Goal: Communication & Community: Share content

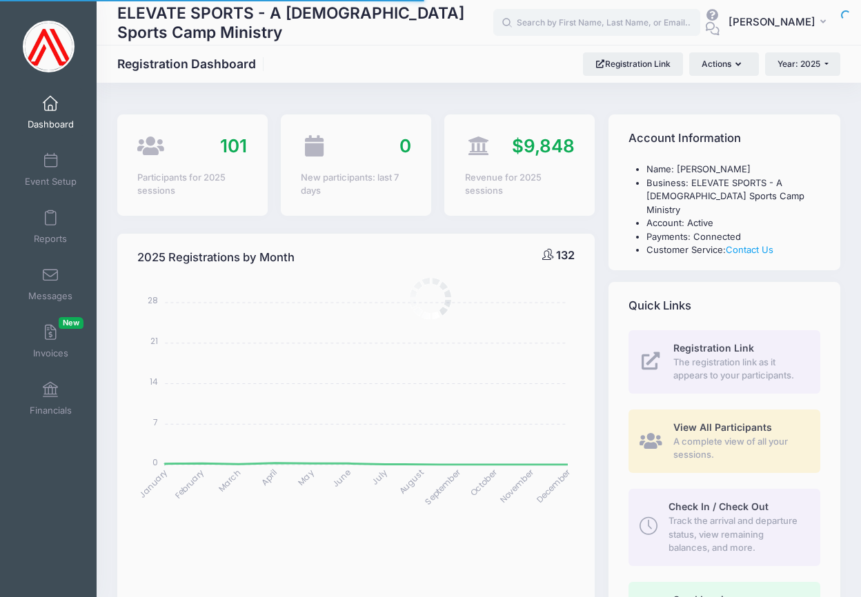
select select
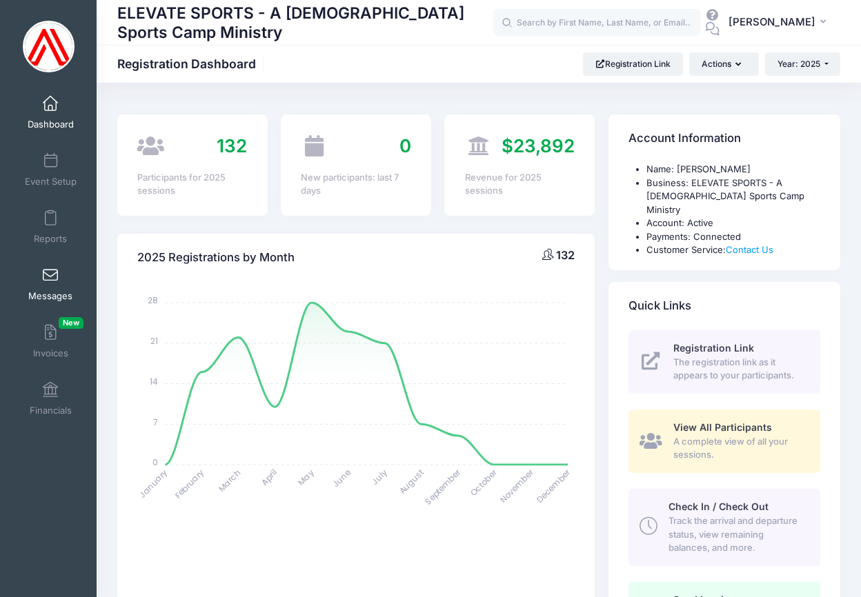
click at [50, 272] on span at bounding box center [50, 275] width 0 height 15
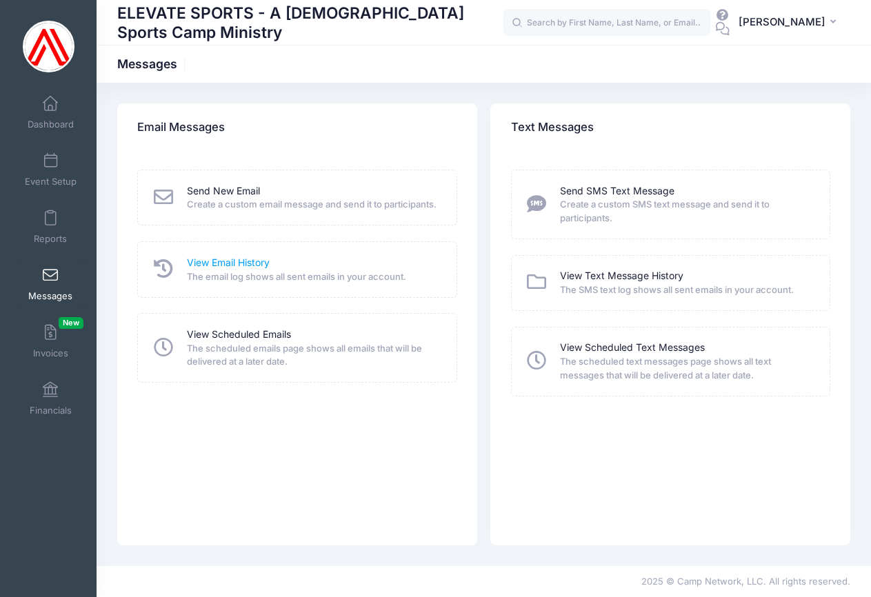
click at [228, 270] on link "View Email History" at bounding box center [228, 263] width 83 height 14
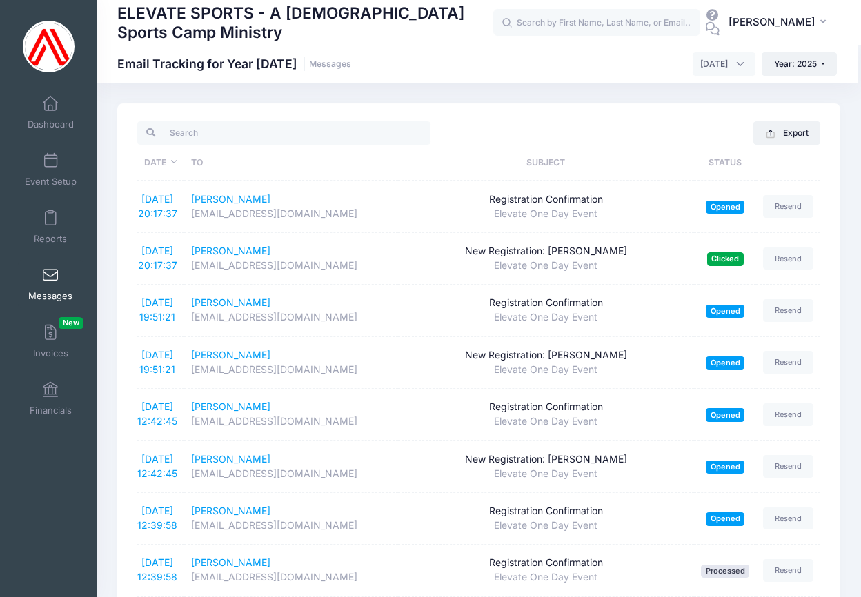
click at [734, 58] on span "September 2025" at bounding box center [723, 63] width 63 height 23
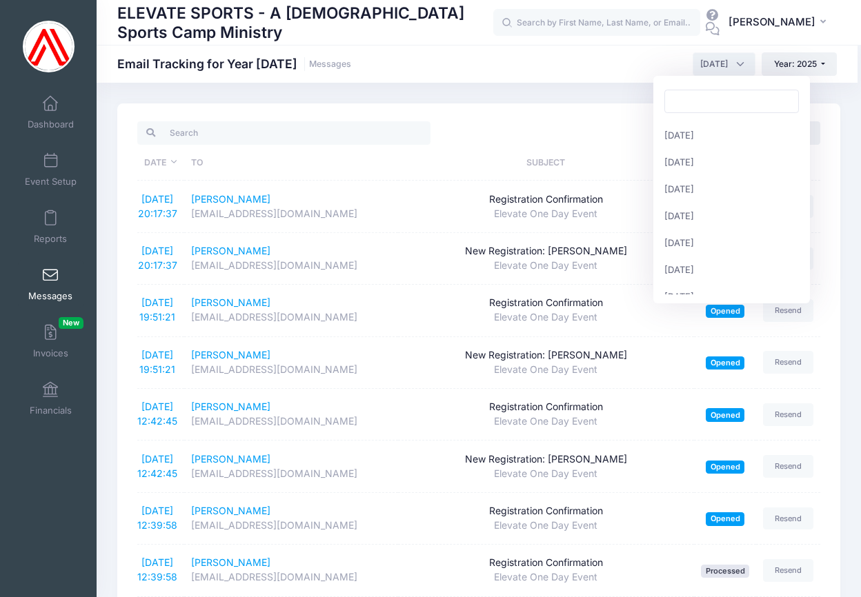
scroll to position [146, 0]
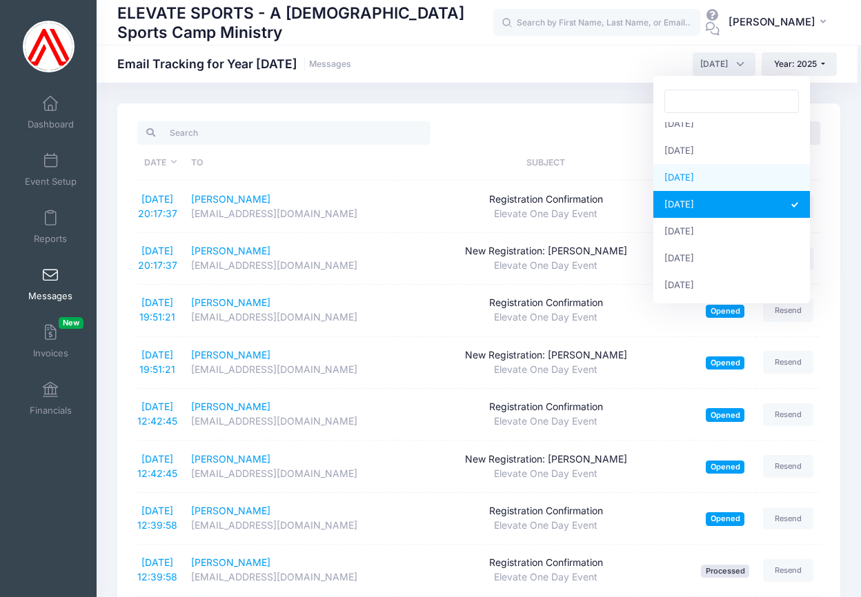
select select "8"
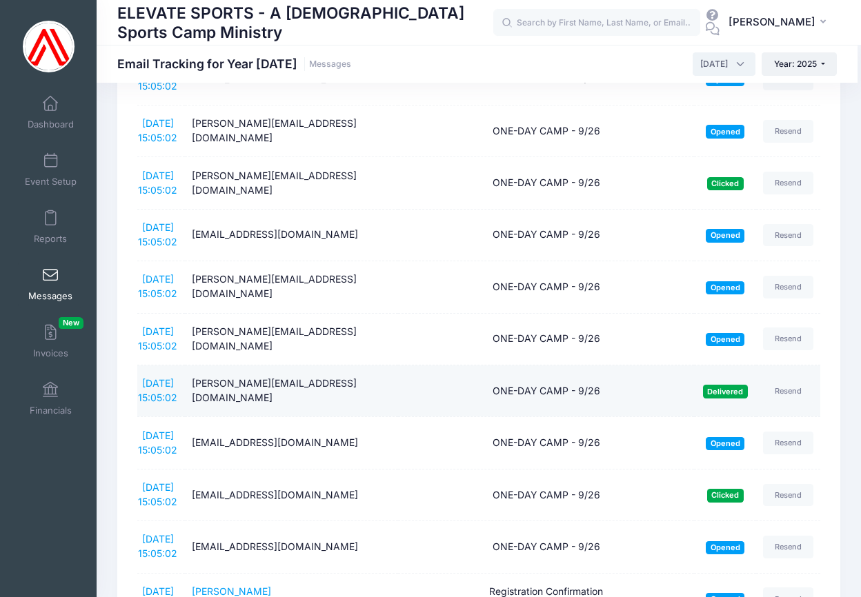
scroll to position [1849, 0]
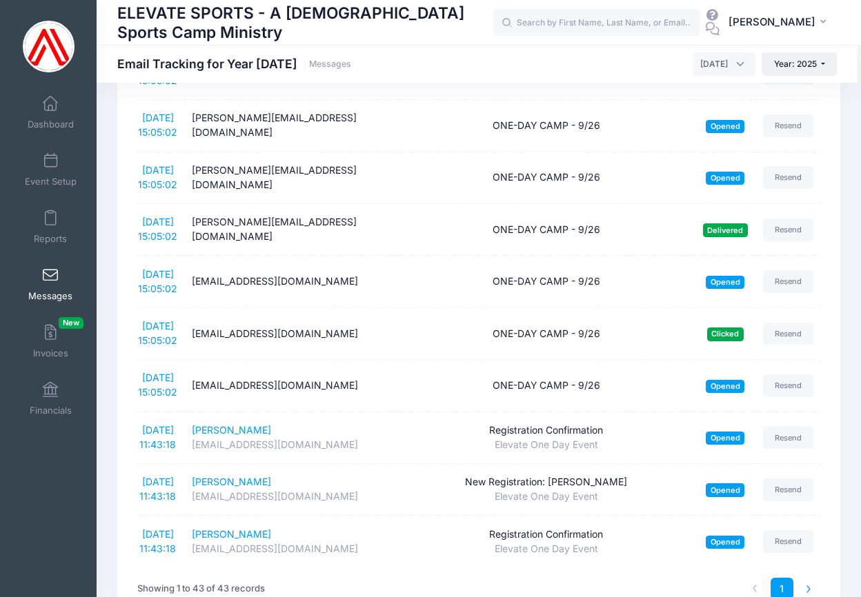
click at [808, 578] on li at bounding box center [808, 589] width 23 height 23
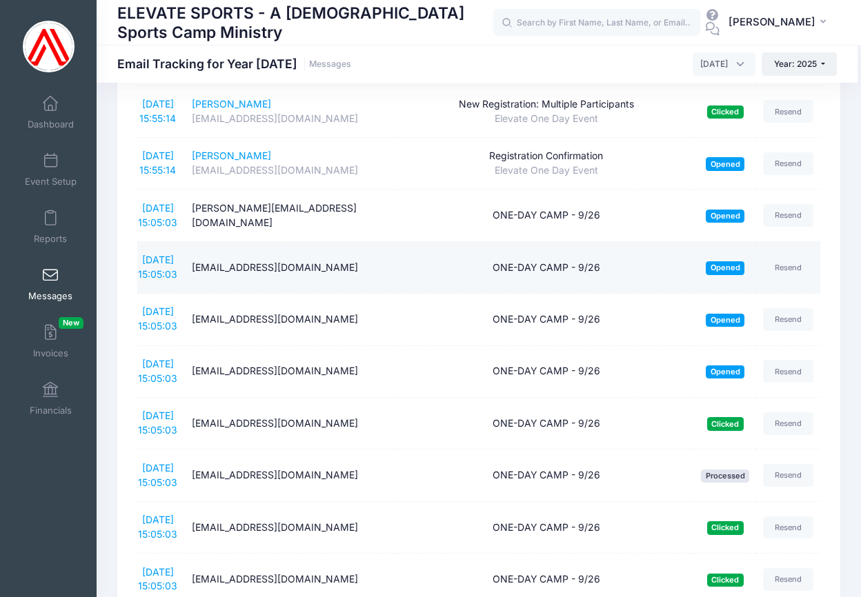
scroll to position [0, 0]
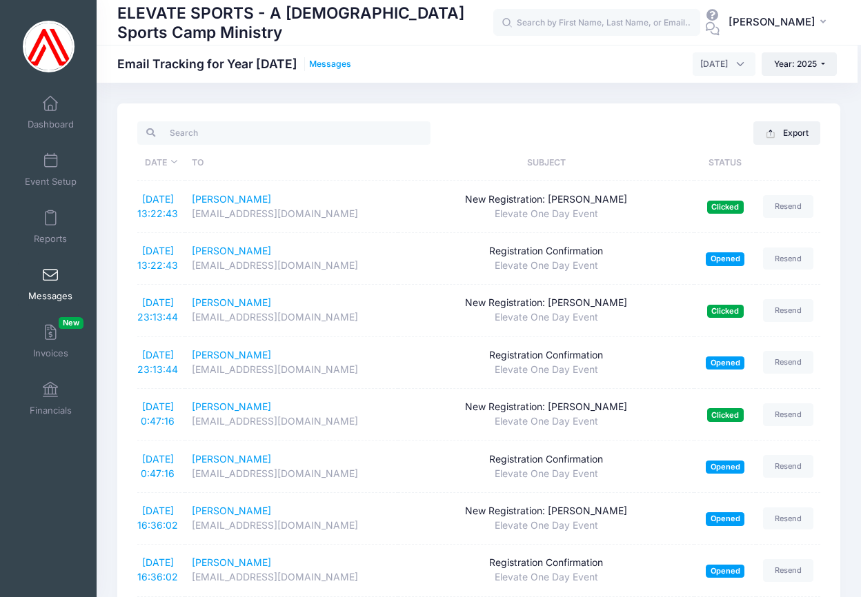
click at [322, 63] on link "Messages" at bounding box center [330, 64] width 42 height 10
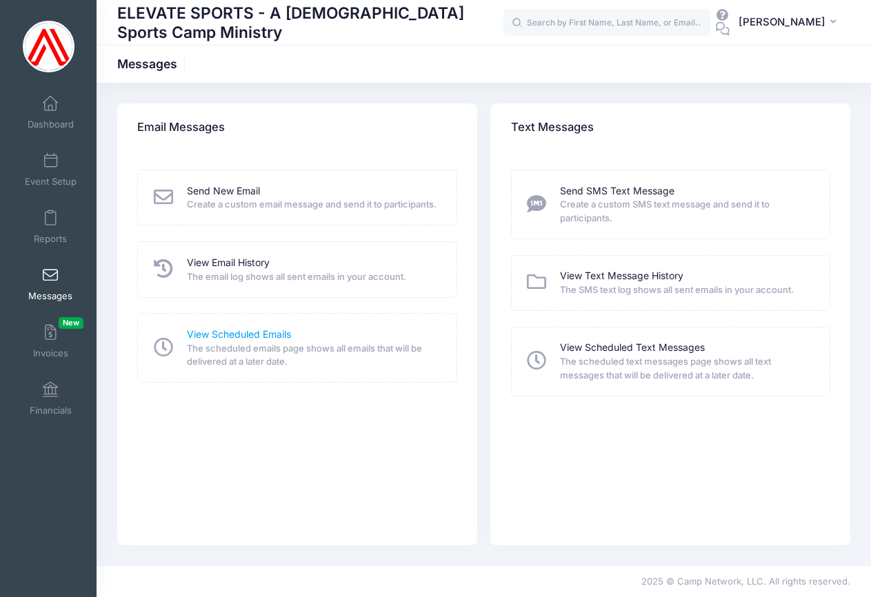
click at [228, 342] on link "View Scheduled Emails" at bounding box center [239, 335] width 104 height 14
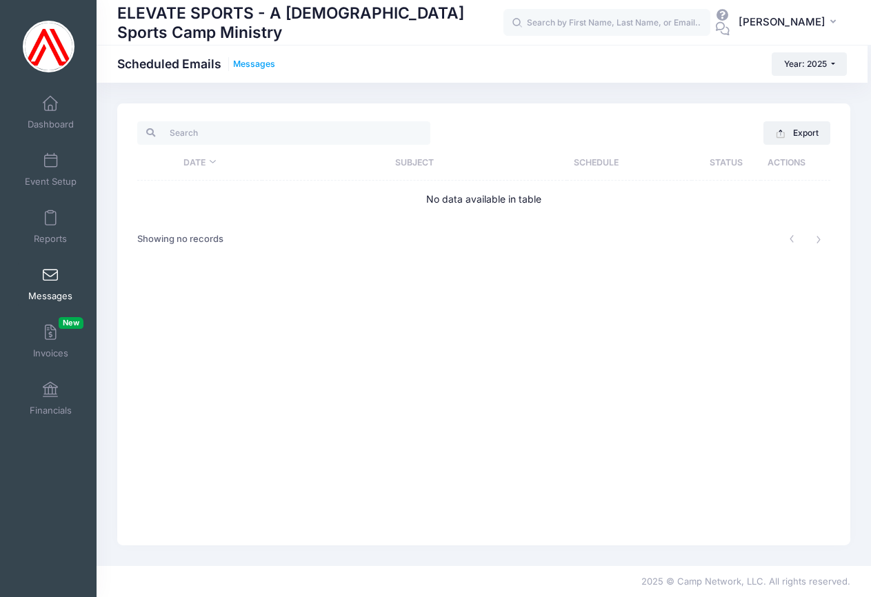
click at [263, 62] on link "Messages" at bounding box center [254, 64] width 42 height 10
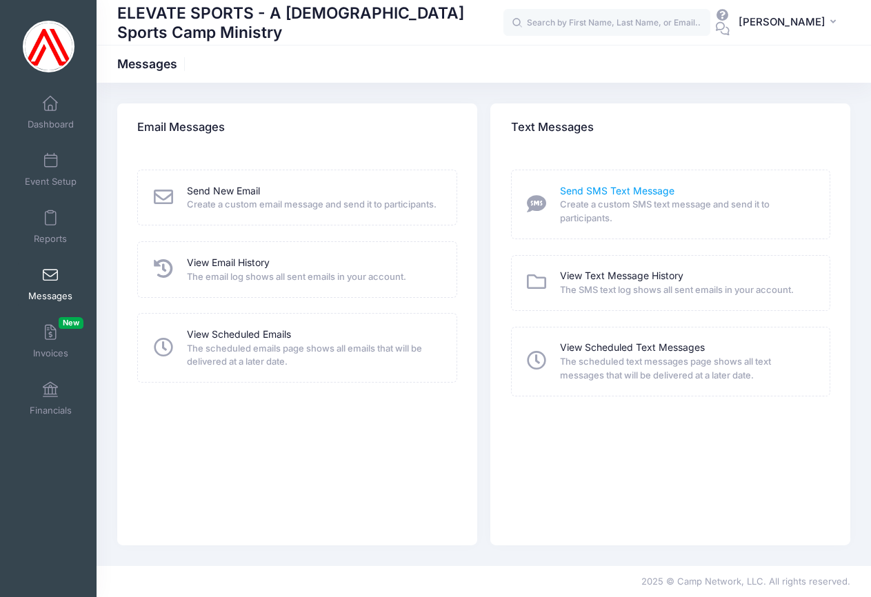
click at [598, 190] on link "Send SMS Text Message" at bounding box center [617, 191] width 114 height 14
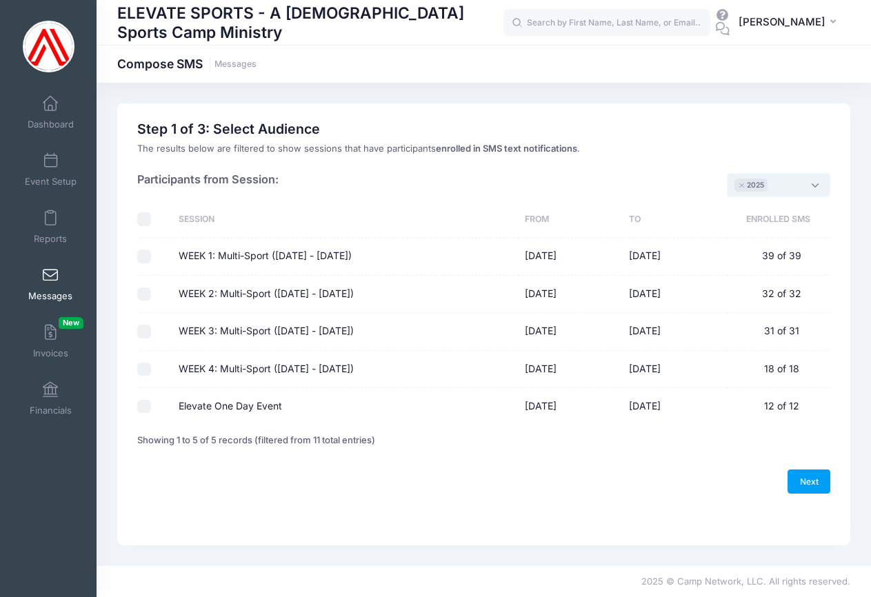
click at [813, 180] on span "× 2025" at bounding box center [778, 184] width 103 height 23
click at [145, 217] on input "checkbox" at bounding box center [144, 219] width 14 height 14
checkbox input "true"
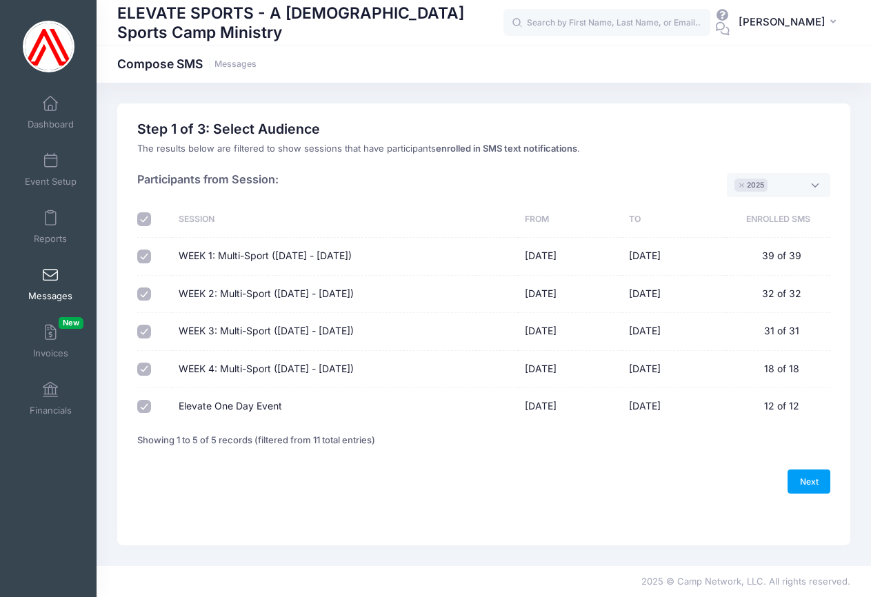
checkbox input "true"
click at [152, 402] on div at bounding box center [151, 407] width 28 height 14
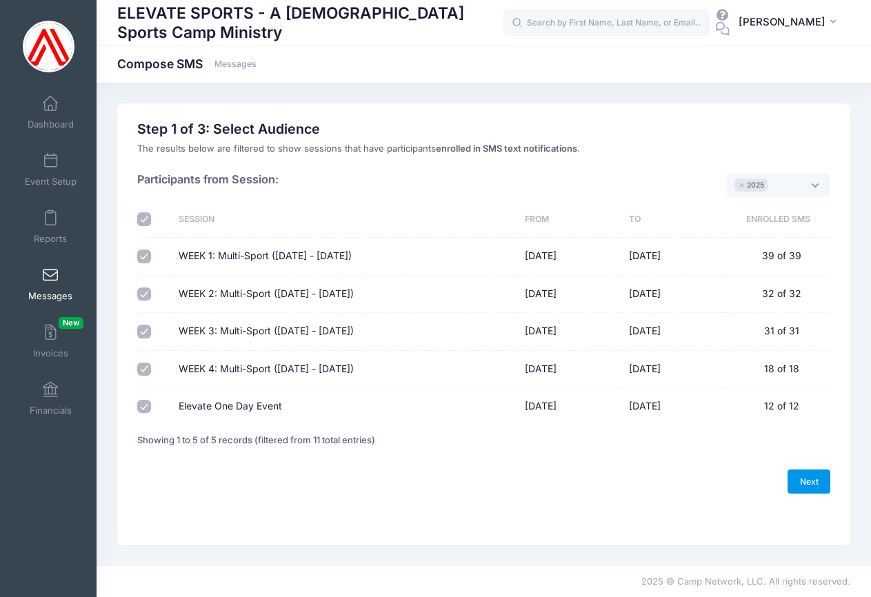
click at [806, 478] on link "Next" at bounding box center [808, 481] width 43 height 23
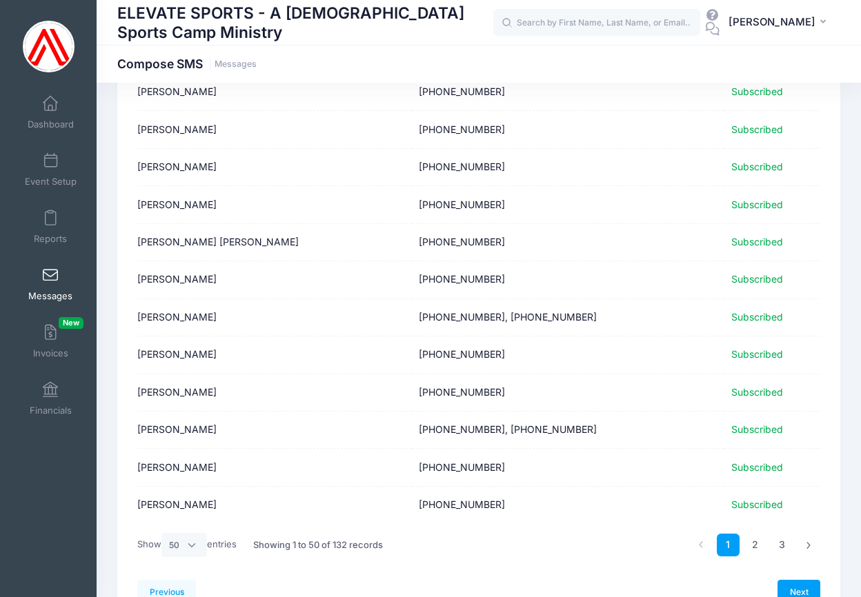
scroll to position [1602, 0]
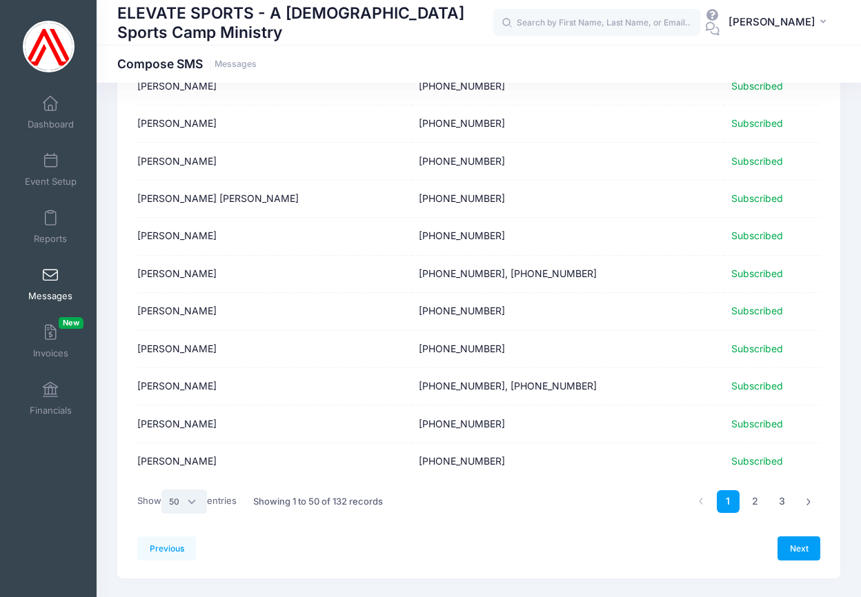
select select "-1"
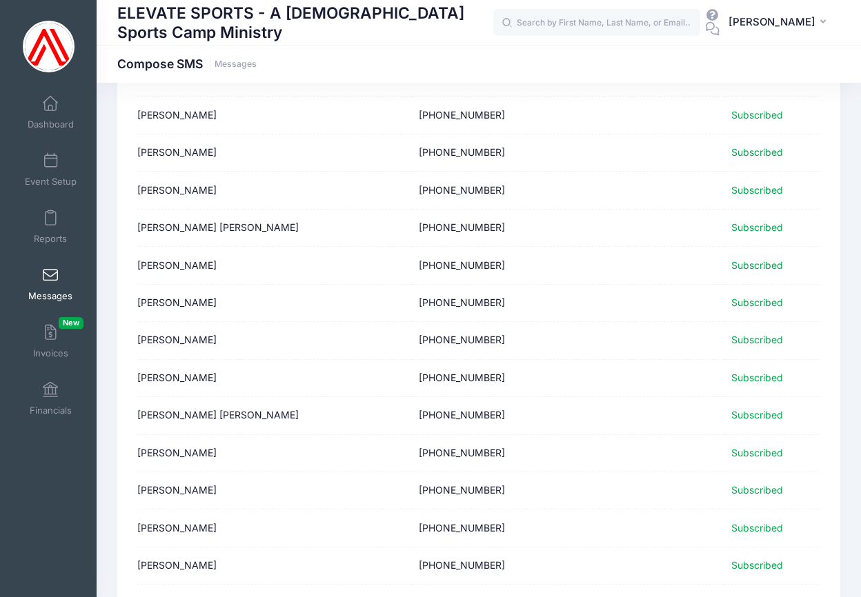
scroll to position [4572, 0]
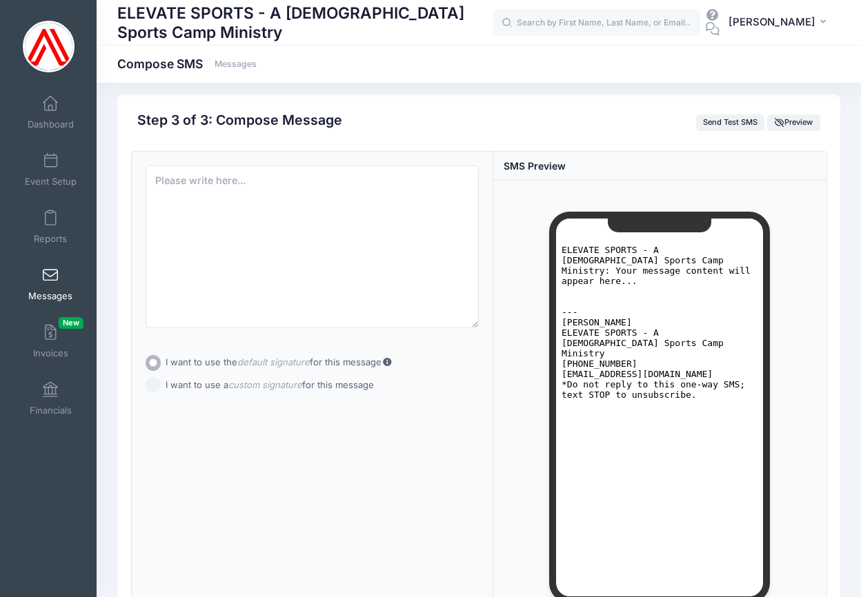
scroll to position [0, 0]
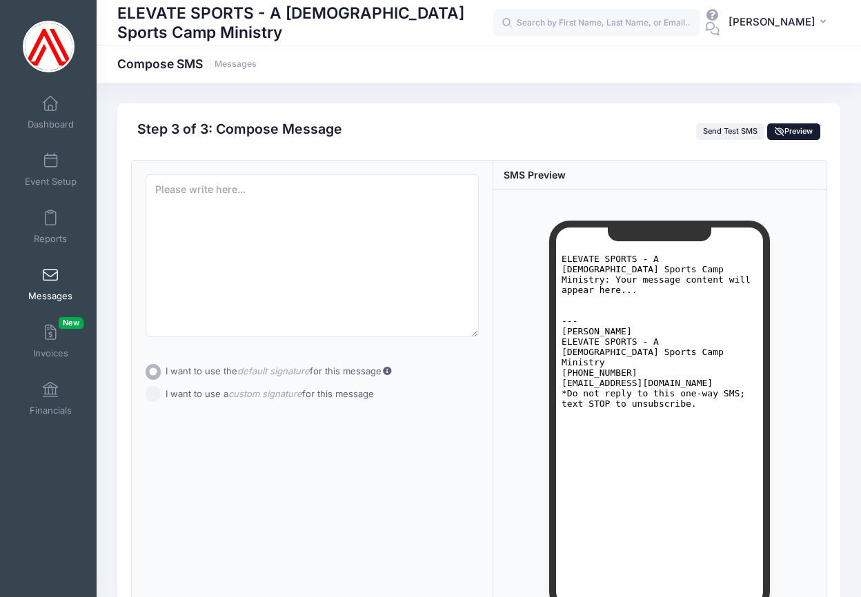
click at [792, 128] on span "Preview" at bounding box center [793, 131] width 39 height 10
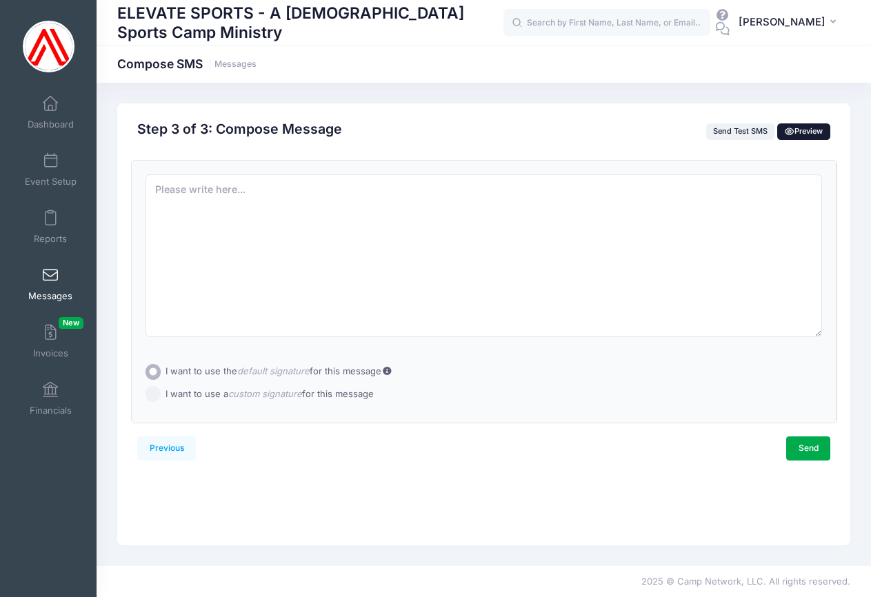
click at [801, 132] on span "Preview" at bounding box center [804, 131] width 39 height 10
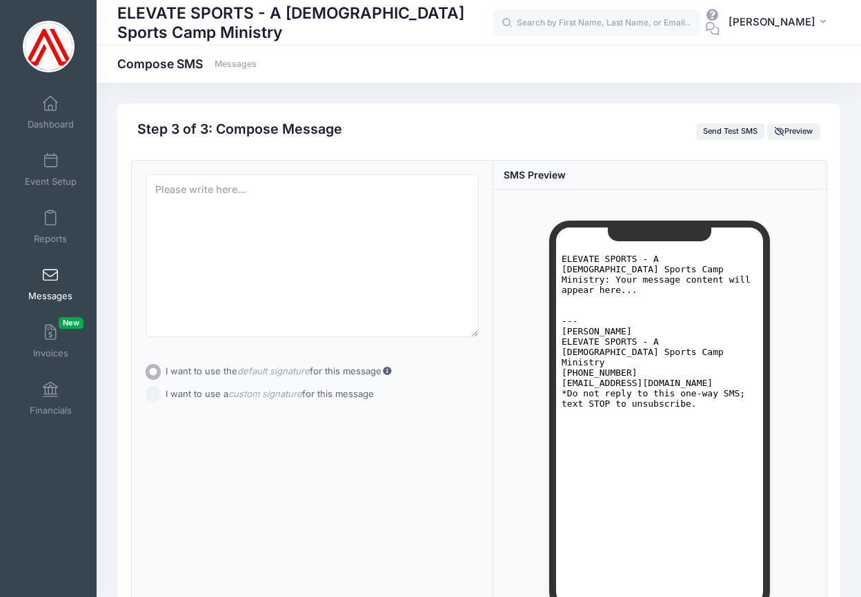
click at [50, 275] on span at bounding box center [50, 275] width 0 height 15
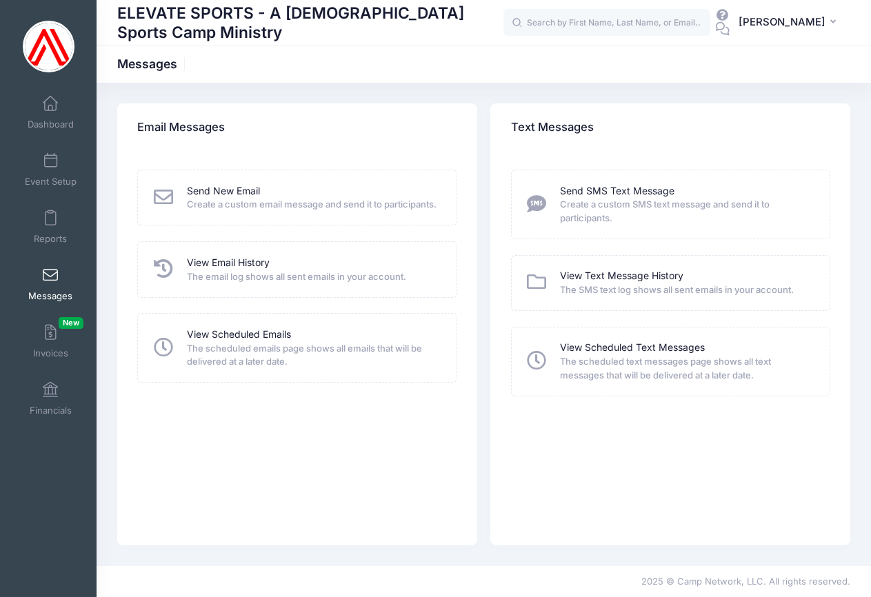
click at [57, 32] on img at bounding box center [49, 47] width 52 height 52
click at [44, 46] on img at bounding box center [49, 47] width 52 height 52
click at [48, 128] on span "Dashboard" at bounding box center [51, 125] width 46 height 12
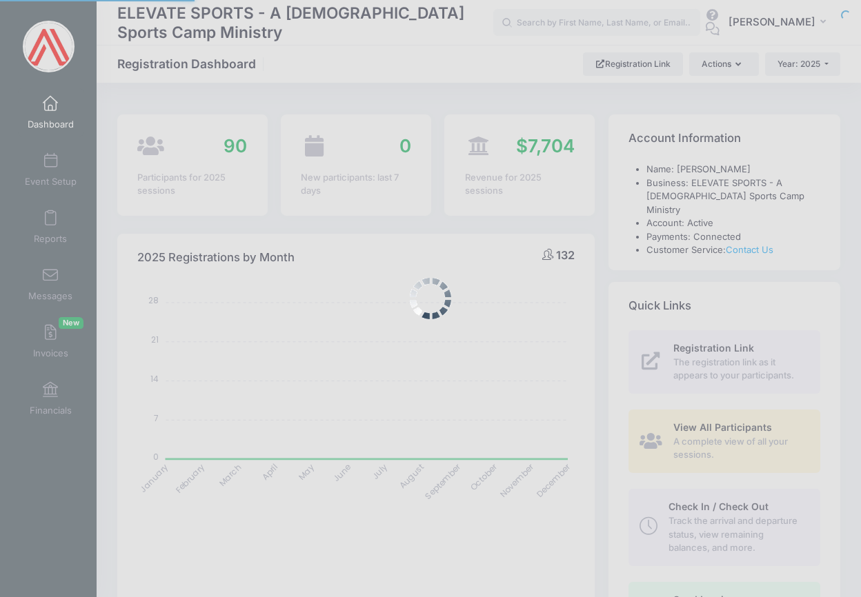
select select
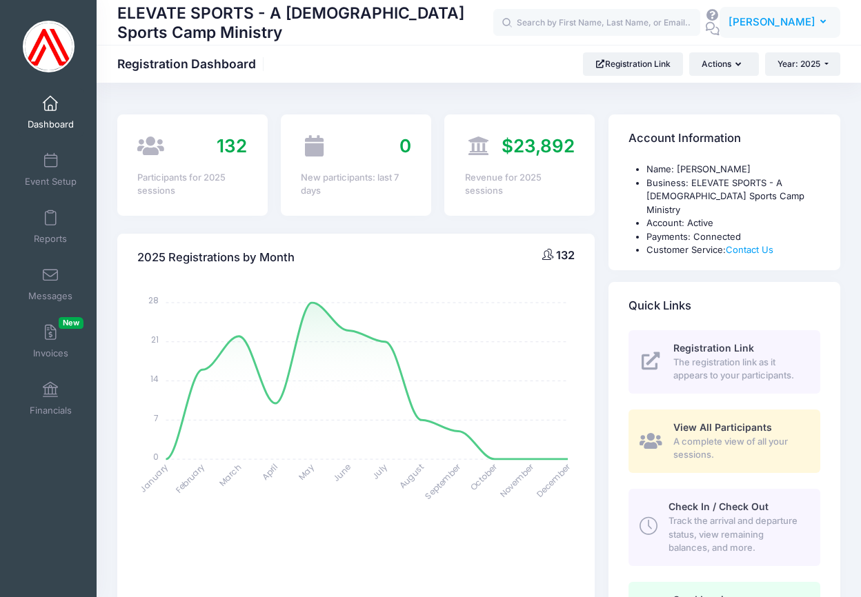
click at [820, 13] on button "TC [PERSON_NAME]" at bounding box center [779, 23] width 121 height 32
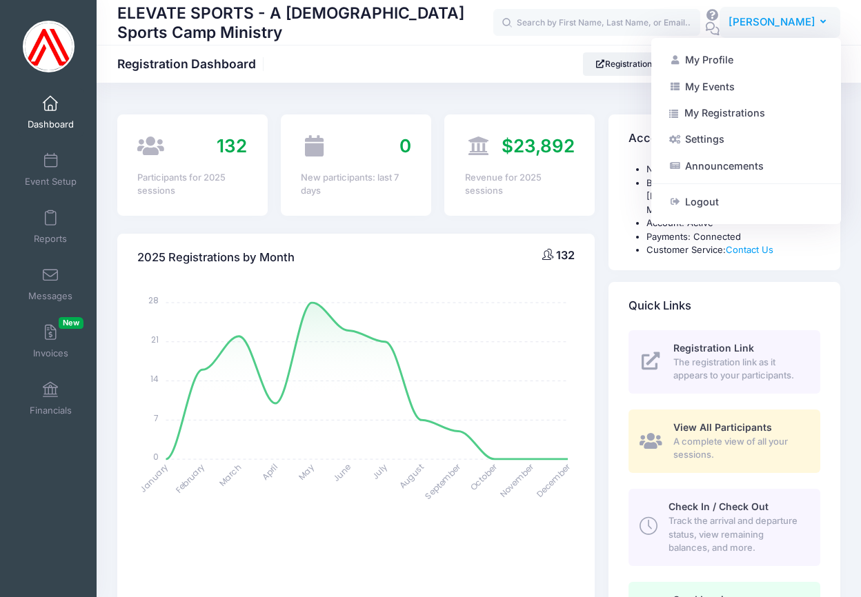
click at [823, 22] on icon "button" at bounding box center [825, 22] width 11 height 0
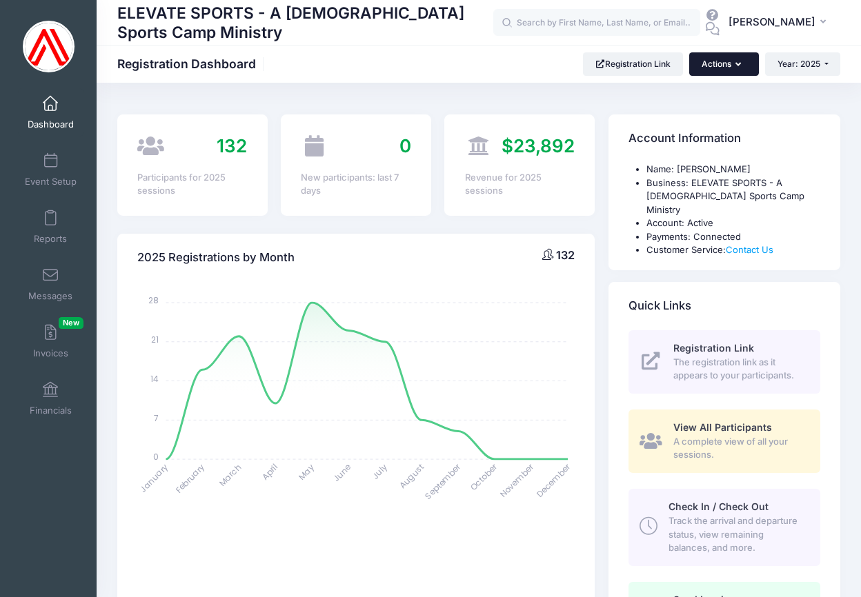
click at [735, 65] on icon "button" at bounding box center [740, 65] width 11 height 0
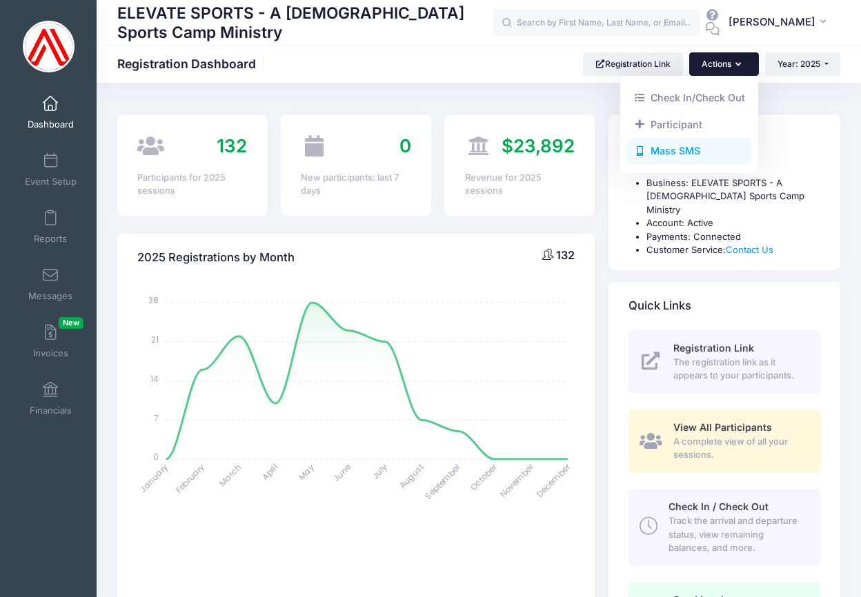
click at [671, 147] on link "Mass SMS" at bounding box center [688, 151] width 125 height 26
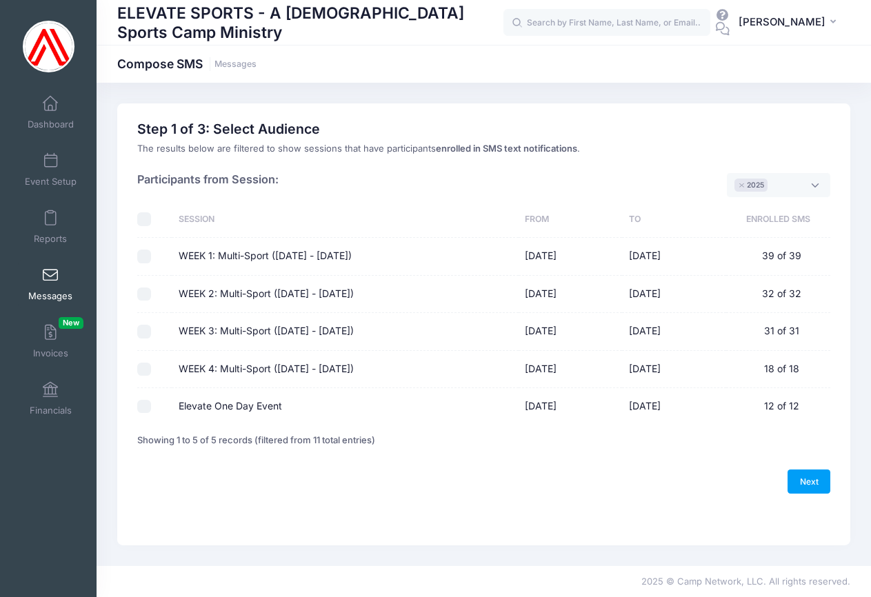
click at [816, 178] on span "× 2025" at bounding box center [778, 184] width 103 height 23
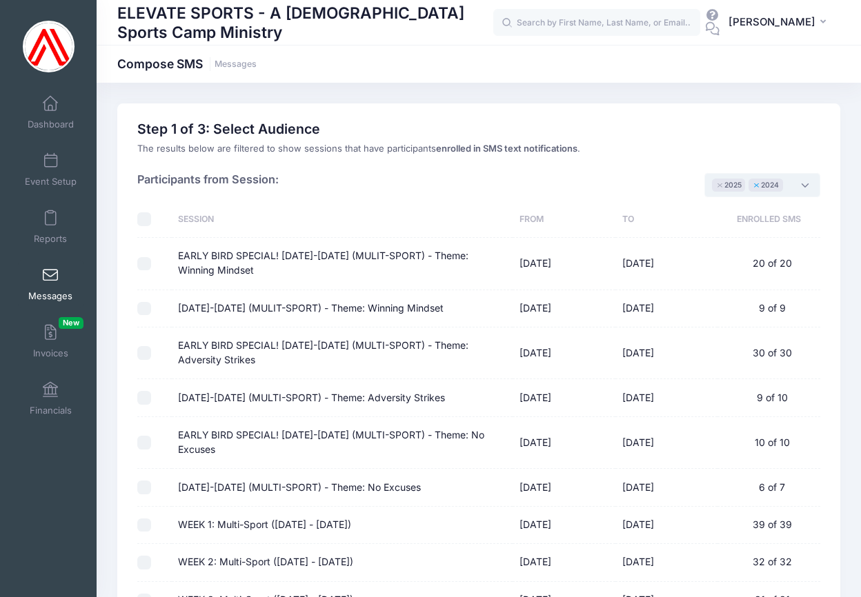
click at [754, 183] on button "×" at bounding box center [756, 185] width 8 height 5
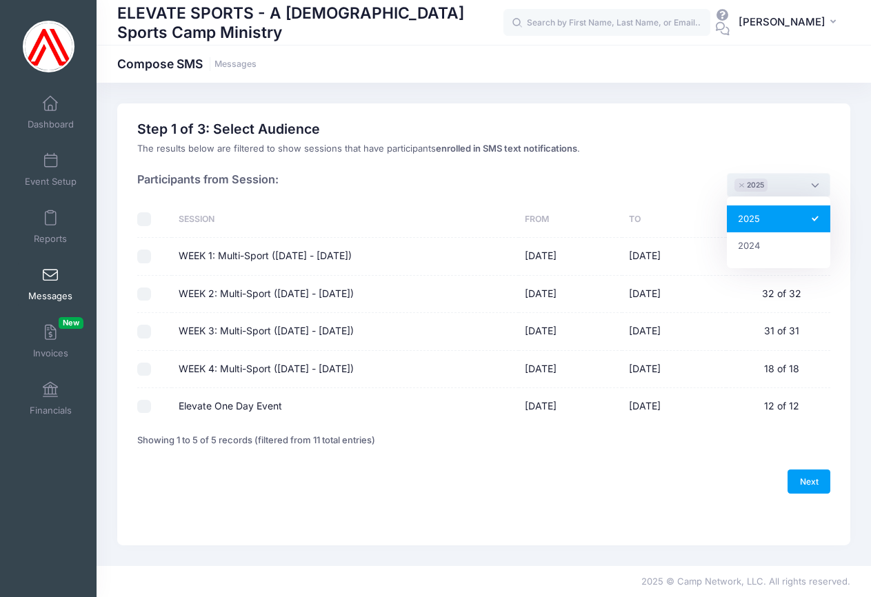
click at [361, 199] on div "Participants from Session: 2025 2024 × 2025" at bounding box center [483, 178] width 693 height 46
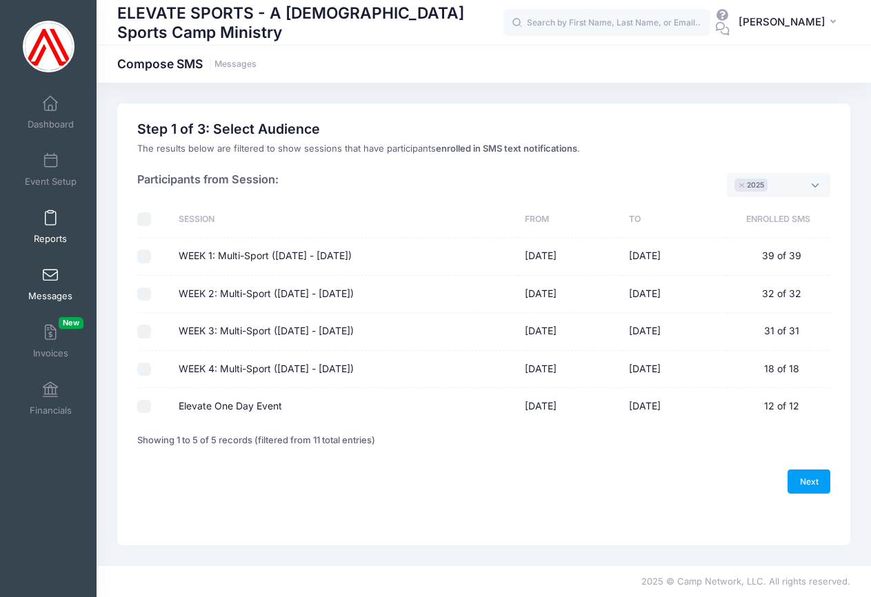
click at [50, 216] on span at bounding box center [50, 218] width 0 height 15
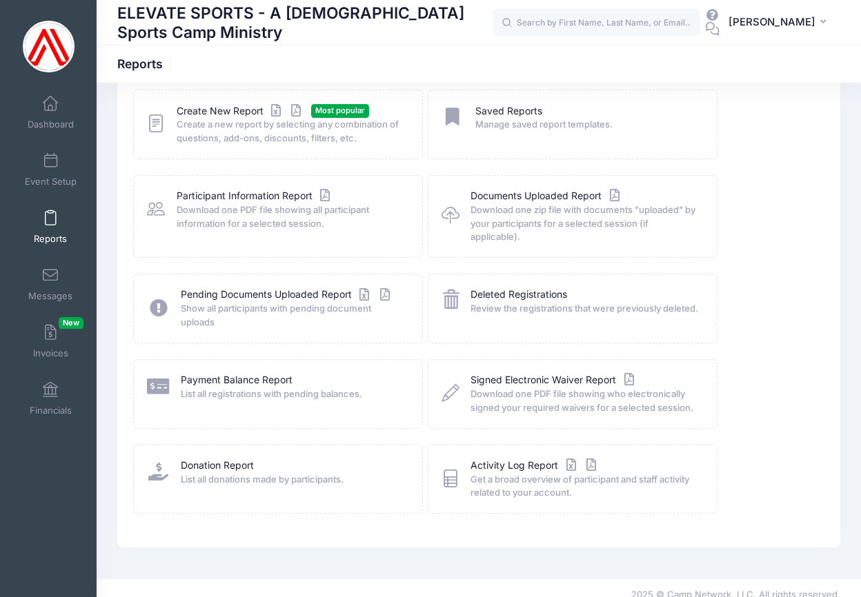
scroll to position [63, 0]
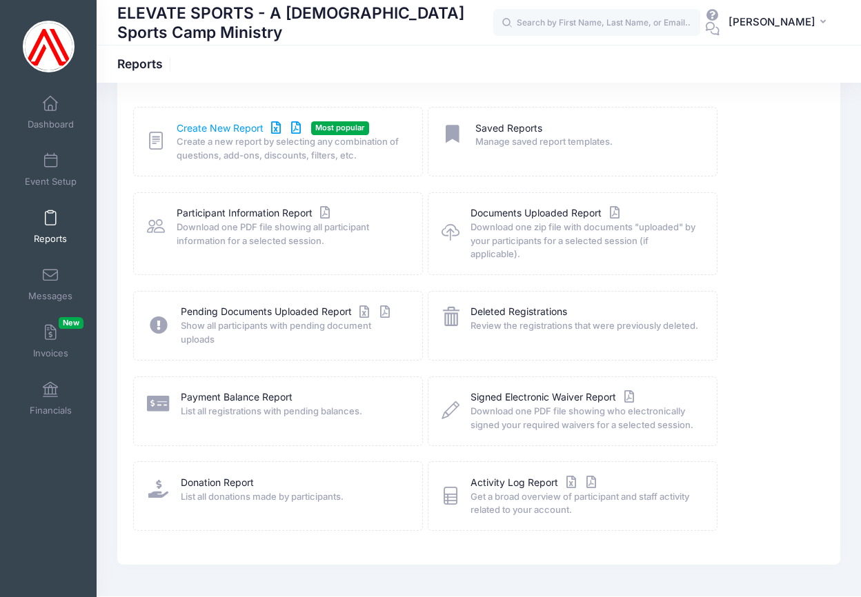
click at [217, 124] on link "Create New Report" at bounding box center [241, 128] width 128 height 14
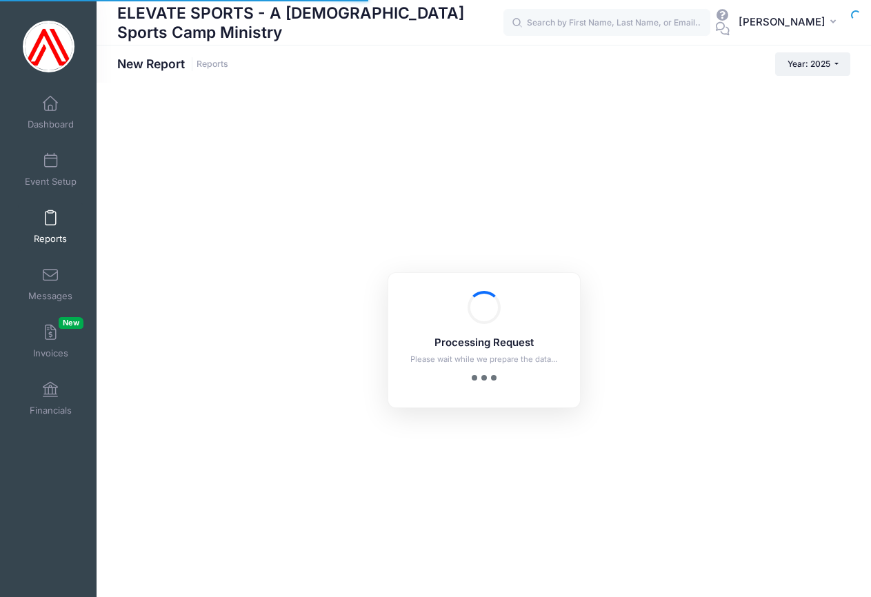
checkbox input "true"
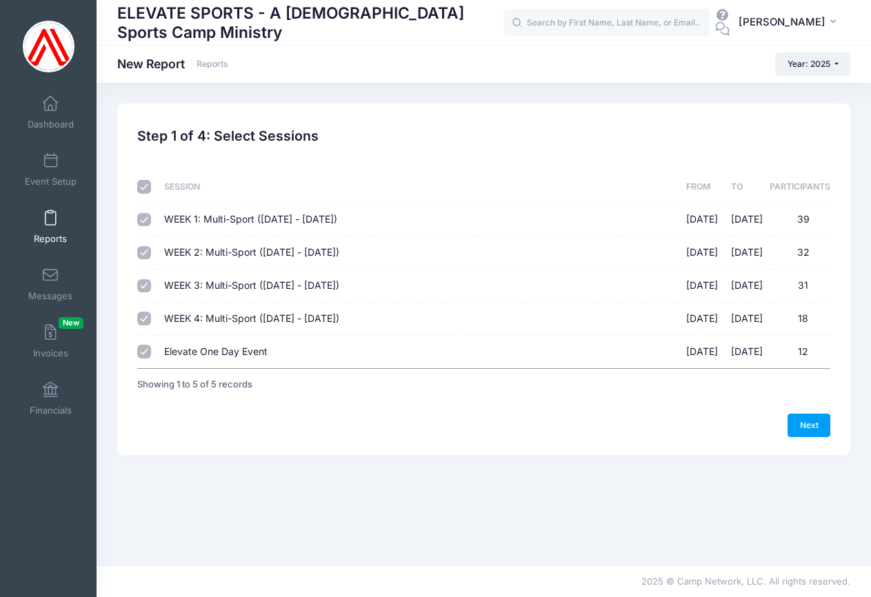
click at [144, 350] on input "Elevate One Day Event [DATE] - [DATE] 12" at bounding box center [144, 352] width 14 height 14
checkbox input "false"
click at [806, 419] on link "Next" at bounding box center [808, 425] width 43 height 23
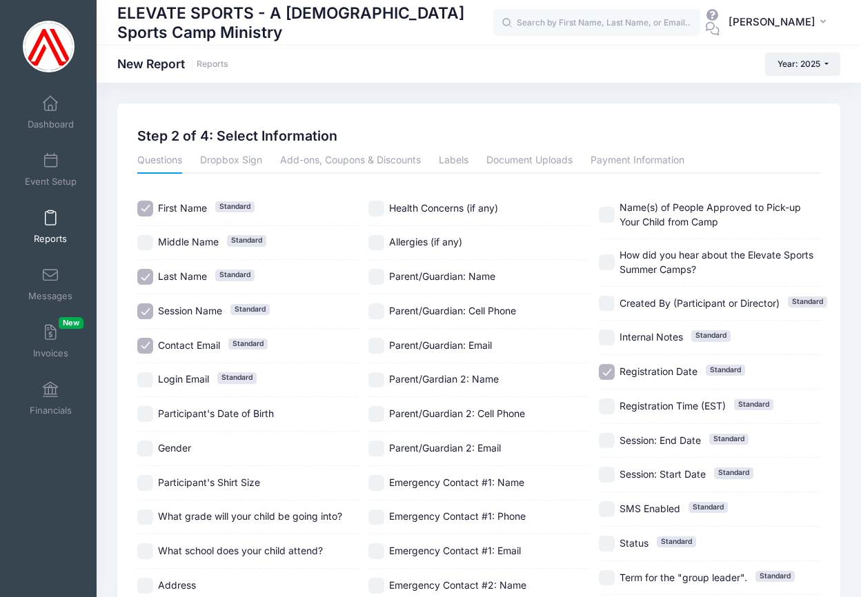
click at [142, 341] on input "Contact Email Standard" at bounding box center [145, 346] width 16 height 16
checkbox input "false"
click at [143, 305] on input "Session Name Standard" at bounding box center [145, 311] width 16 height 16
checkbox input "false"
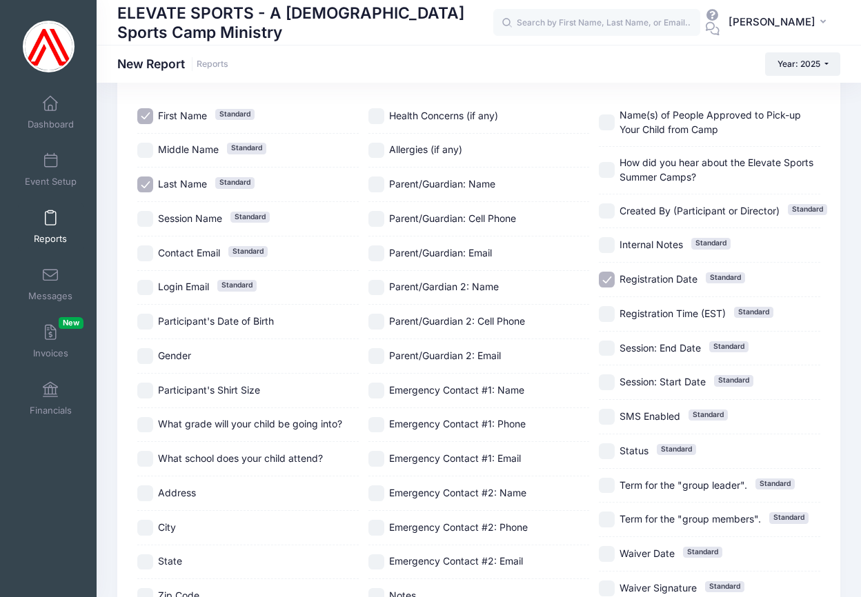
scroll to position [95, 0]
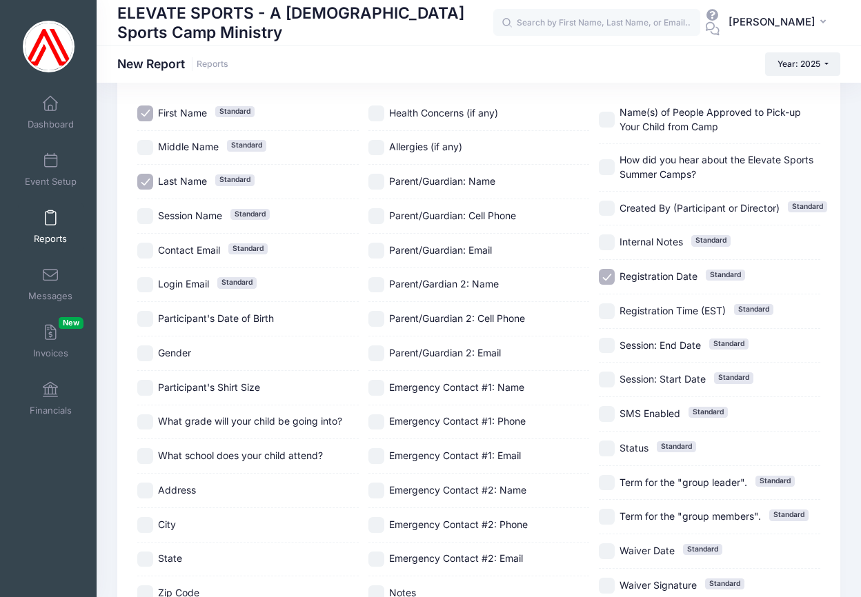
click at [141, 453] on input "What school does your child attend?" at bounding box center [145, 456] width 16 height 16
checkbox input "true"
click at [610, 274] on input "Registration Date Standard" at bounding box center [607, 277] width 16 height 16
checkbox input "false"
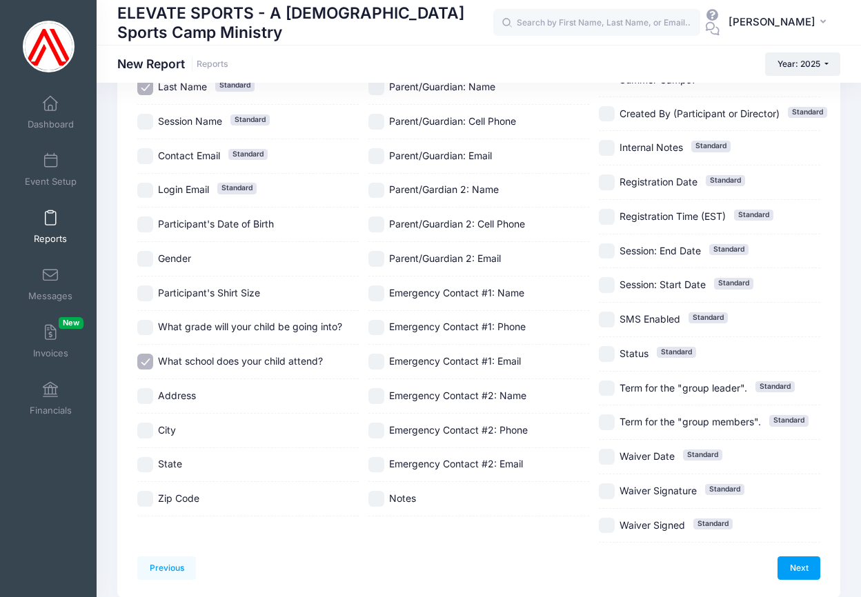
click at [148, 328] on input "What grade will your child be going into?" at bounding box center [145, 328] width 16 height 16
checkbox input "true"
click at [799, 561] on link "Next" at bounding box center [798, 567] width 43 height 23
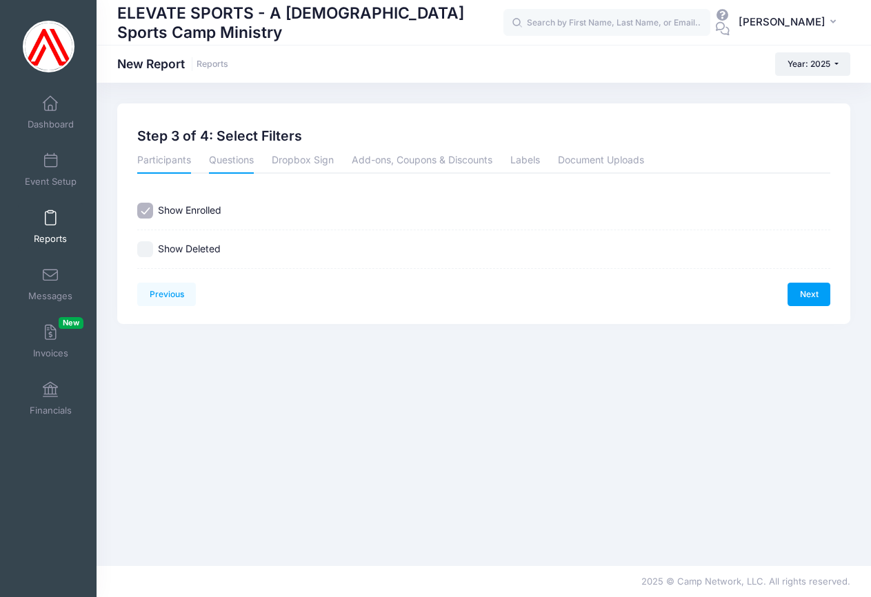
drag, startPoint x: 229, startPoint y: 150, endPoint x: 243, endPoint y: 156, distance: 15.5
click at [230, 151] on link "Questions" at bounding box center [231, 161] width 45 height 25
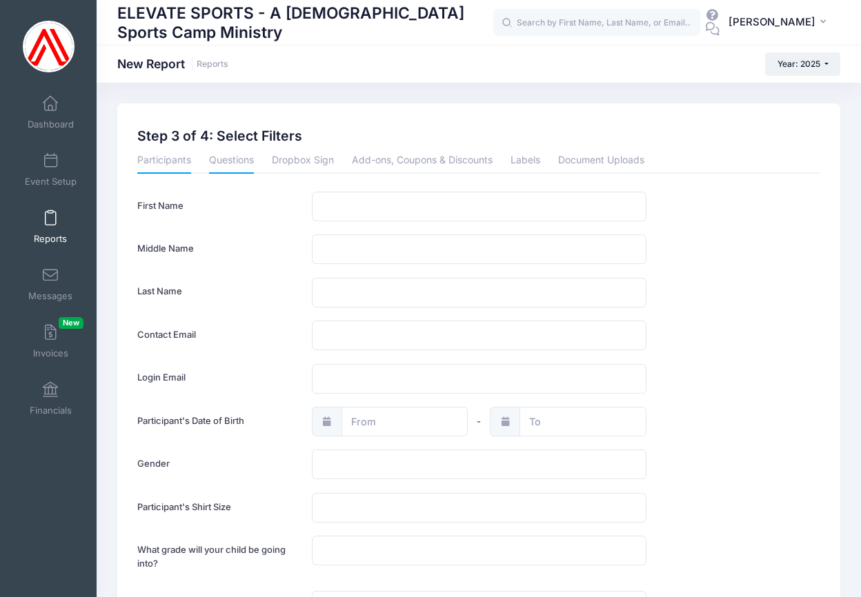
click at [155, 161] on link "Participants" at bounding box center [164, 161] width 54 height 25
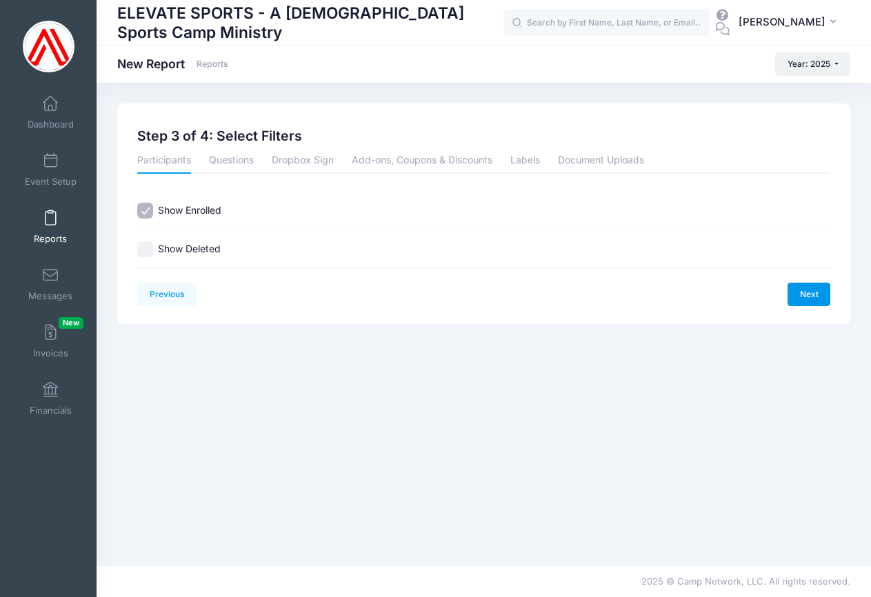
click at [814, 291] on link "Next" at bounding box center [808, 294] width 43 height 23
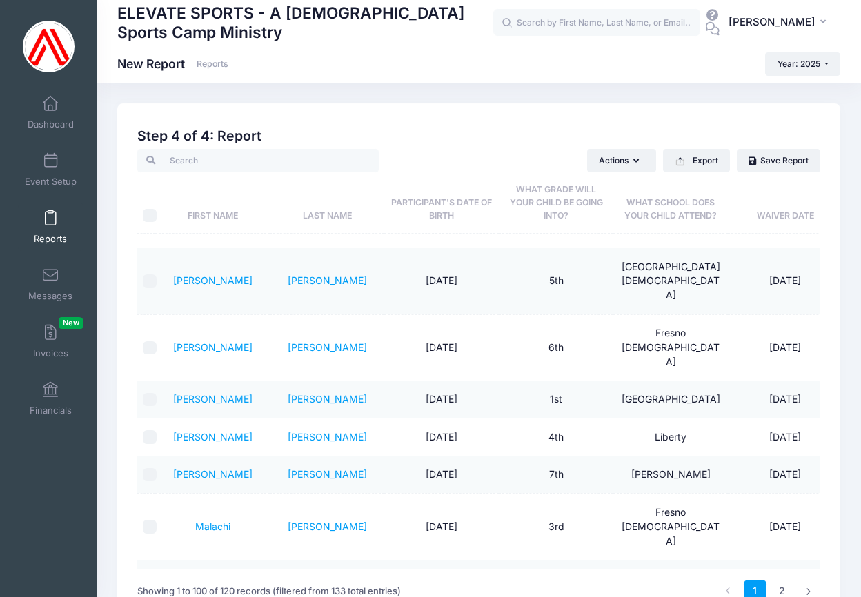
click at [667, 203] on th "What school does your child attend?" at bounding box center [670, 202] width 114 height 61
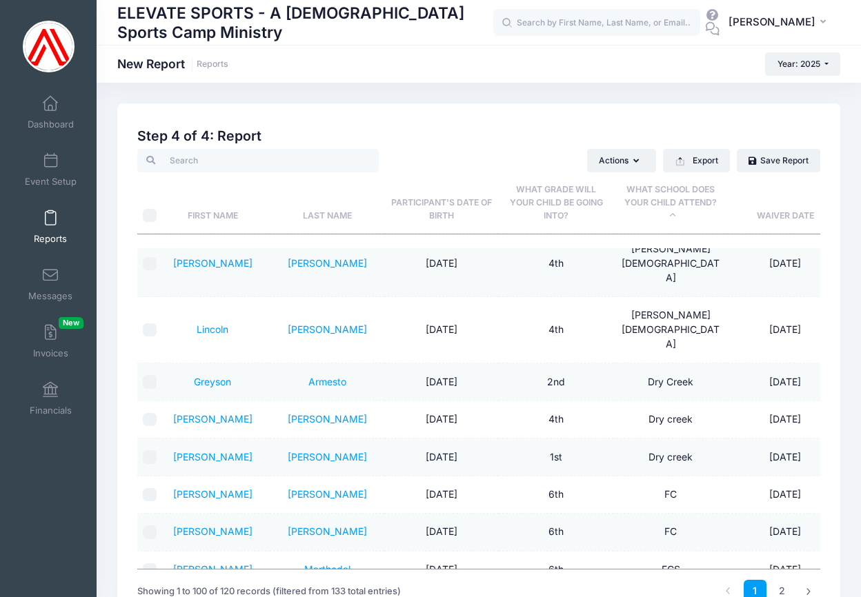
scroll to position [379, 0]
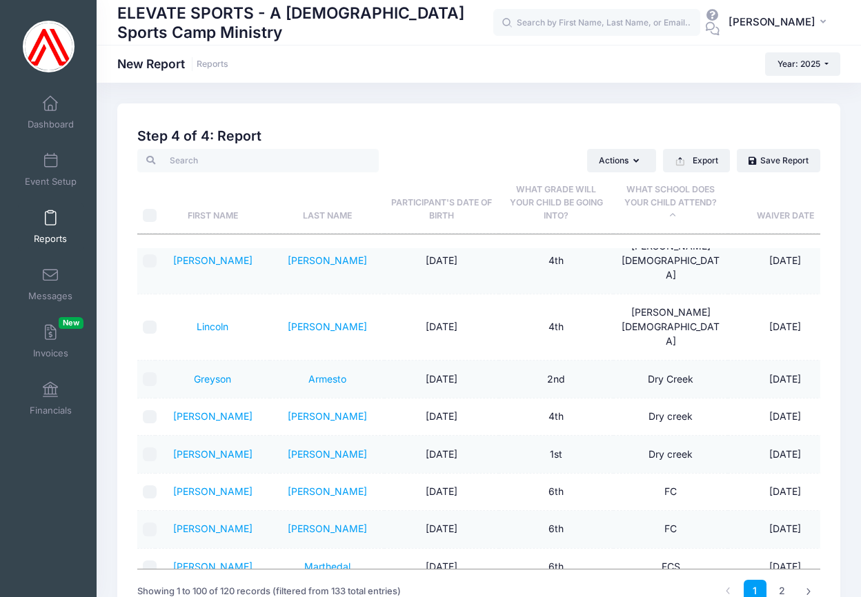
click at [148, 485] on input "checkbox" at bounding box center [150, 492] width 14 height 14
checkbox input "true"
click at [150, 523] on input "checkbox" at bounding box center [150, 530] width 14 height 14
checkbox input "true"
click at [150, 549] on td at bounding box center [146, 567] width 18 height 37
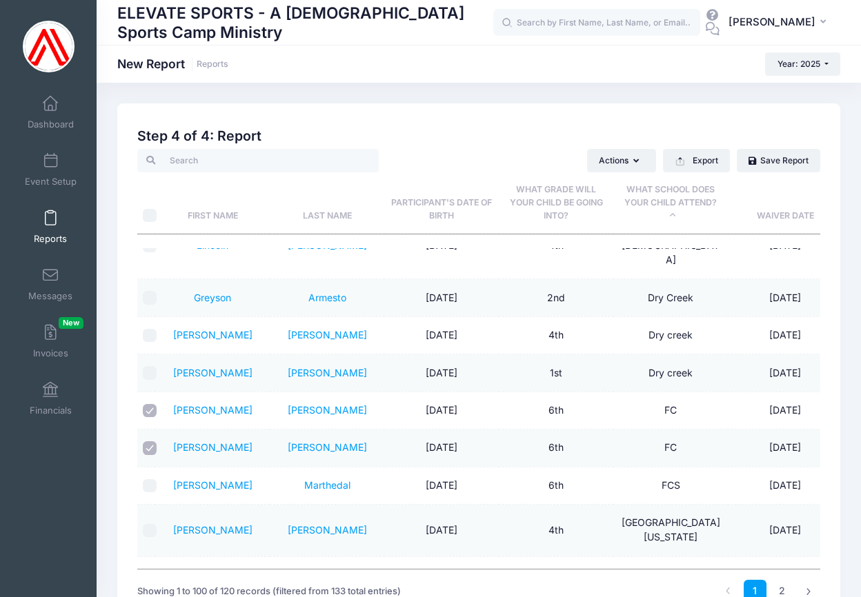
scroll to position [525, 0]
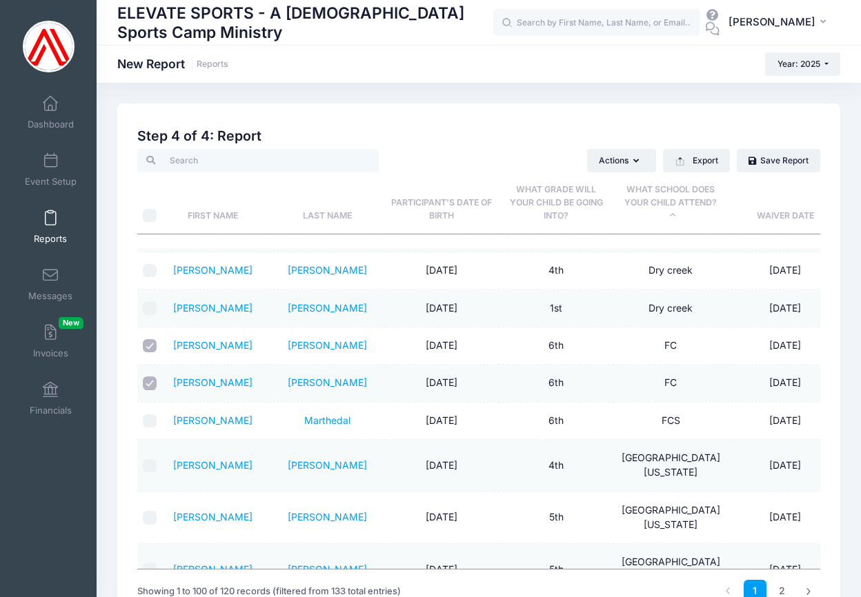
click at [151, 414] on input "checkbox" at bounding box center [150, 421] width 14 height 14
checkbox input "true"
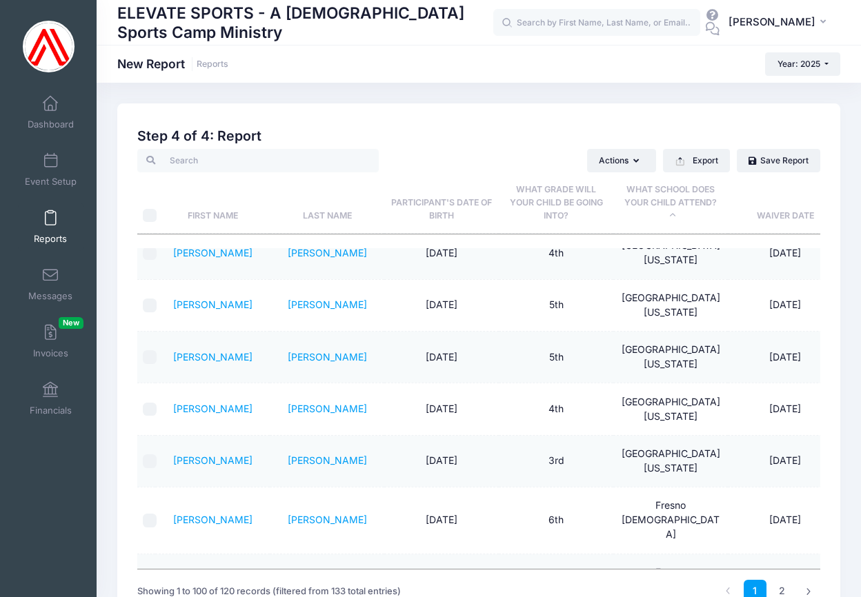
scroll to position [747, 0]
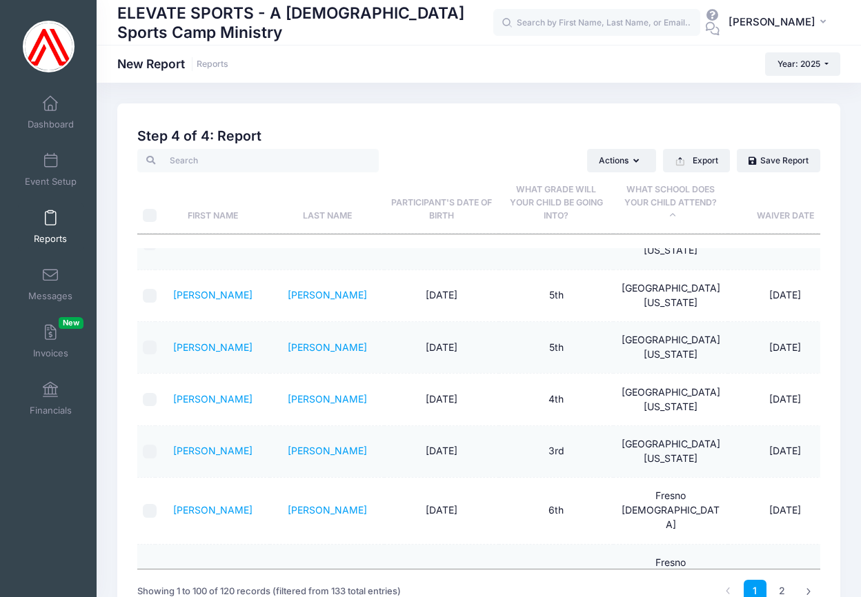
click at [150, 504] on input "checkbox" at bounding box center [150, 511] width 14 height 14
checkbox input "true"
click at [148, 570] on input "checkbox" at bounding box center [150, 577] width 14 height 14
checkbox input "true"
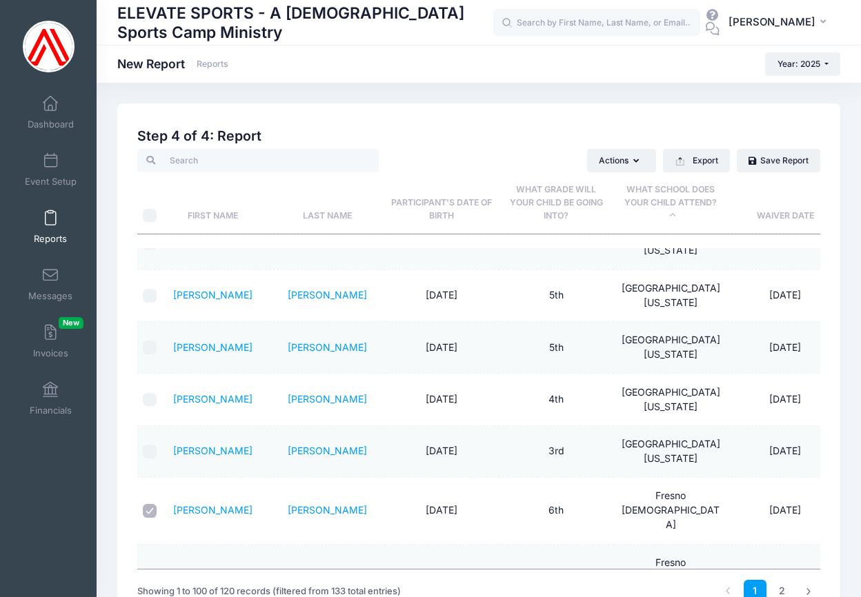
checkbox input "true"
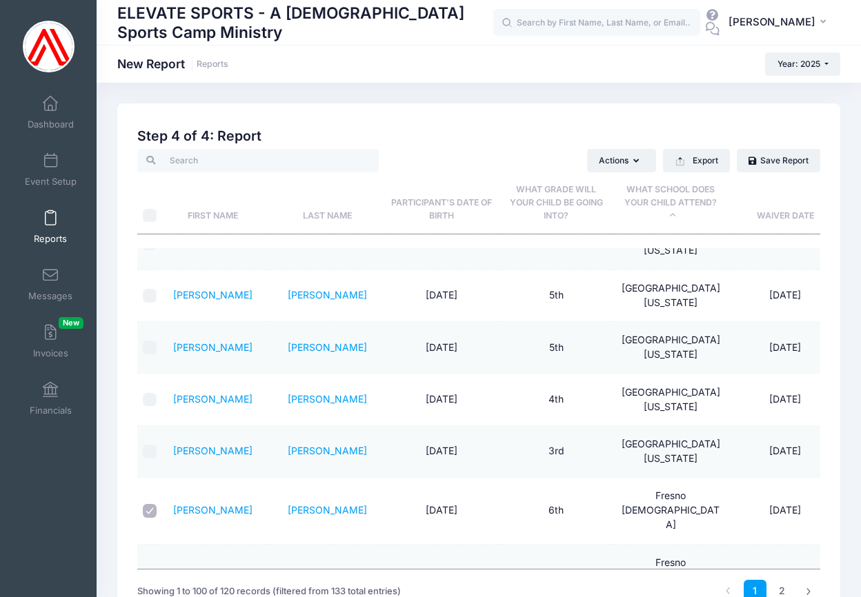
checkbox input "true"
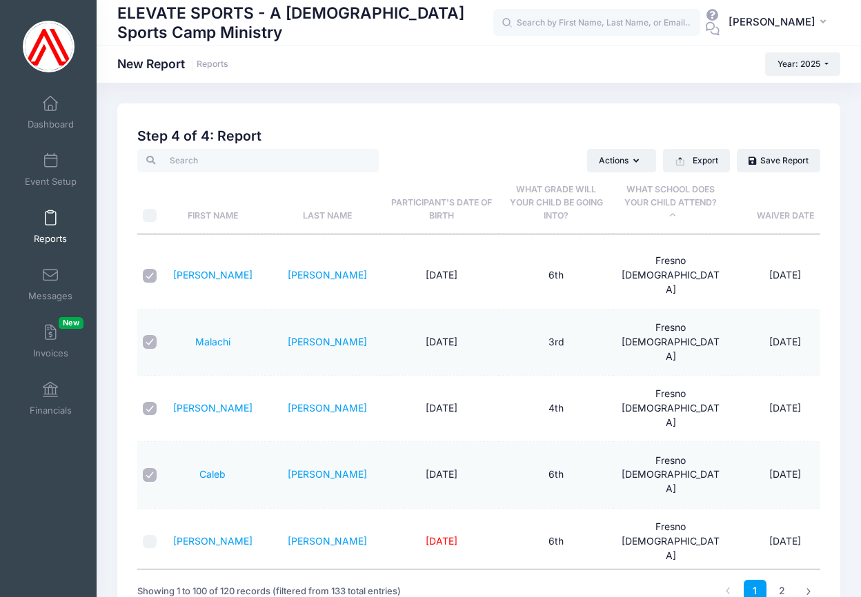
scroll to position [1026, 0]
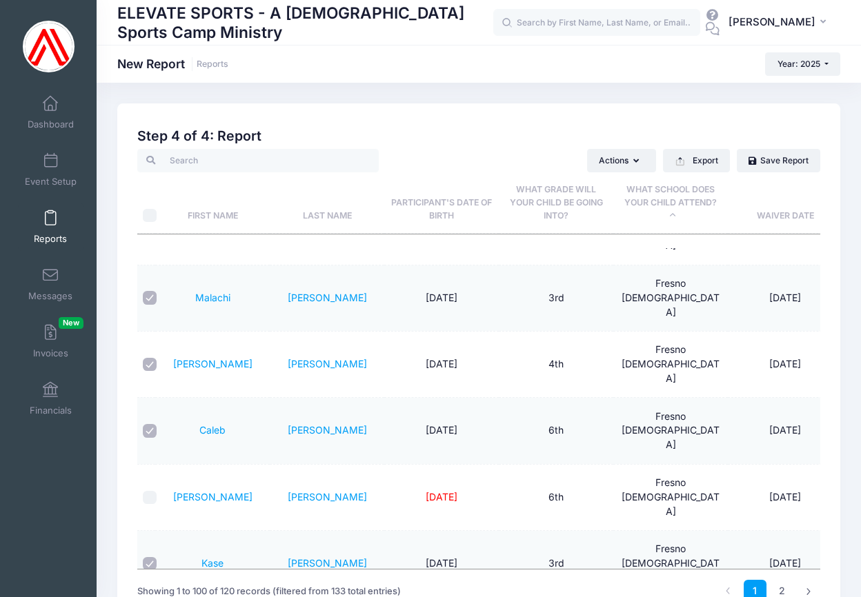
checkbox input "true"
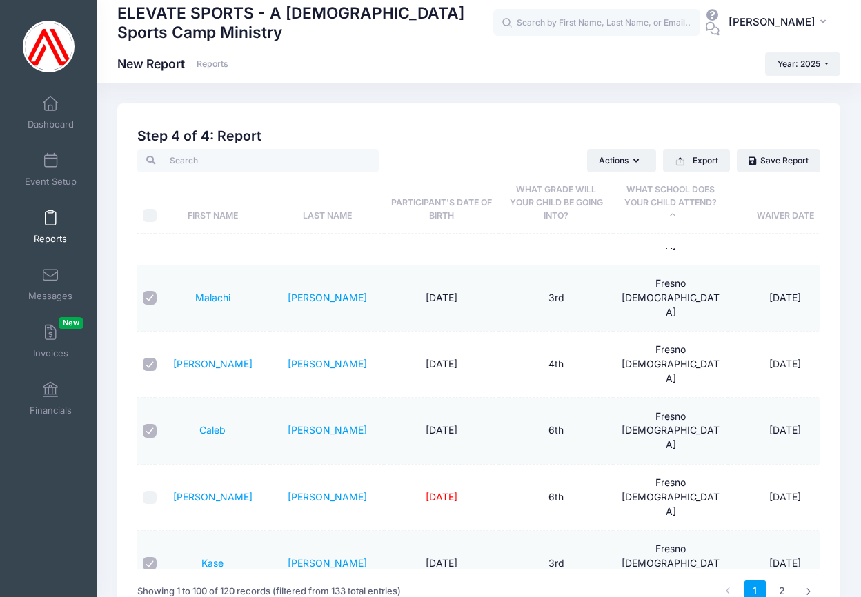
checkbox input "true"
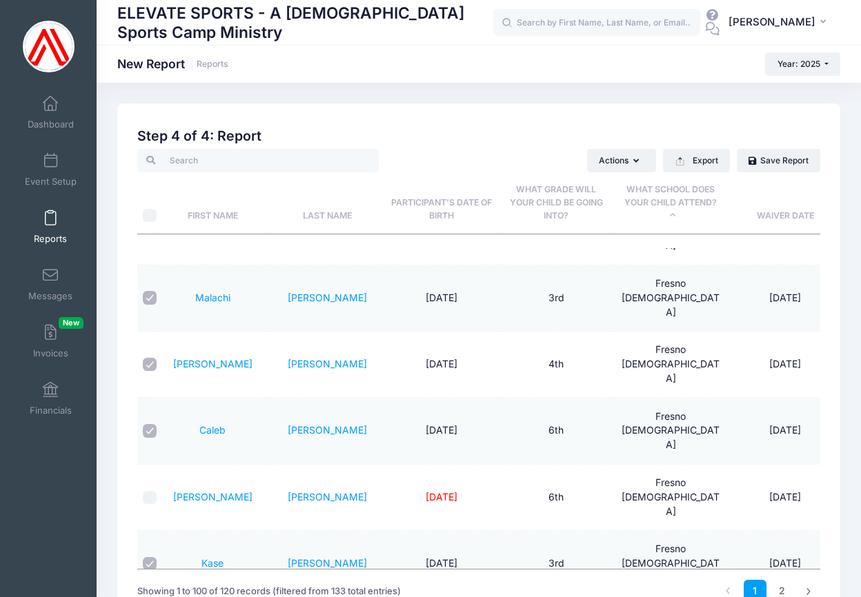
checkbox input "true"
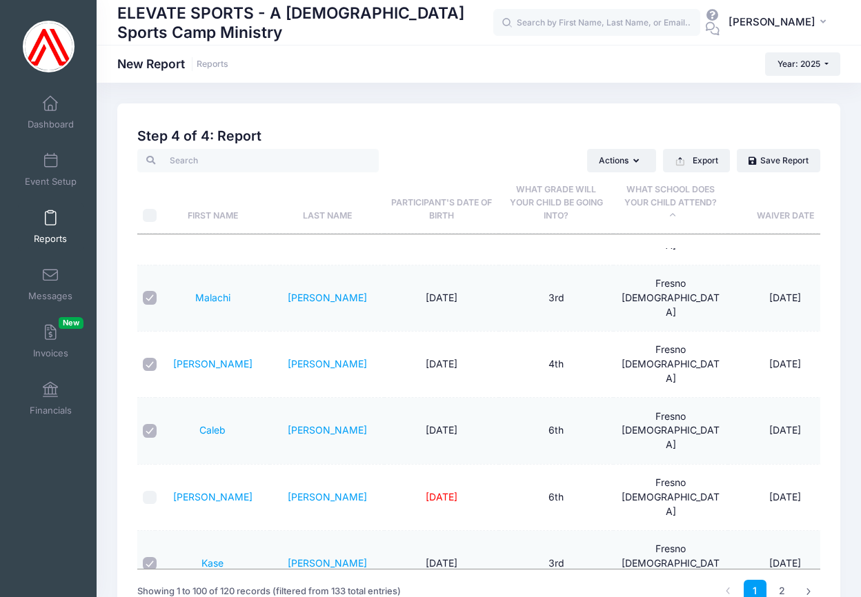
checkbox input "true"
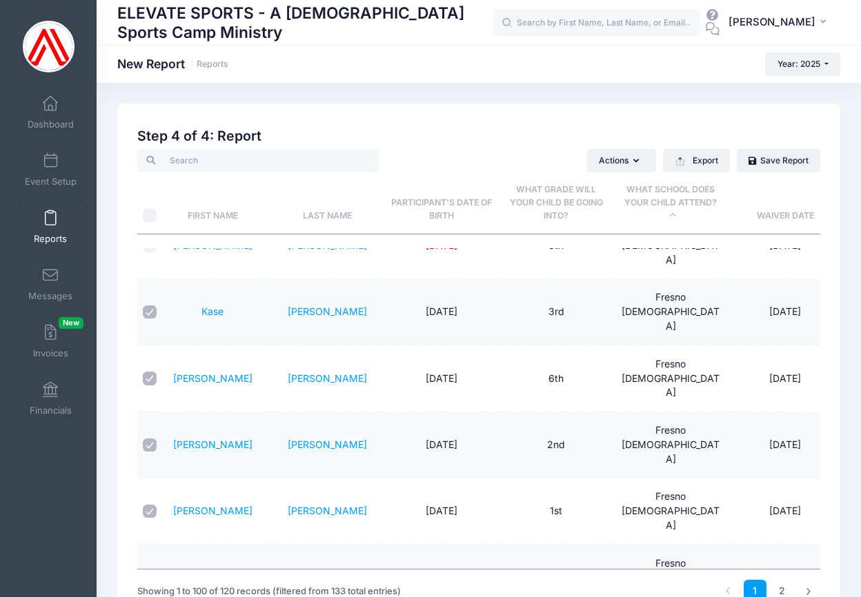
scroll to position [1280, 0]
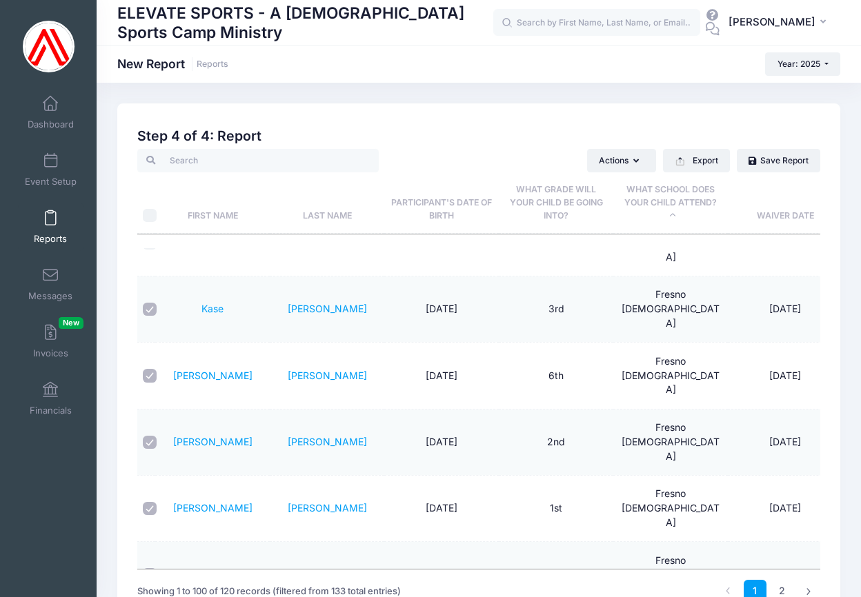
checkbox input "true"
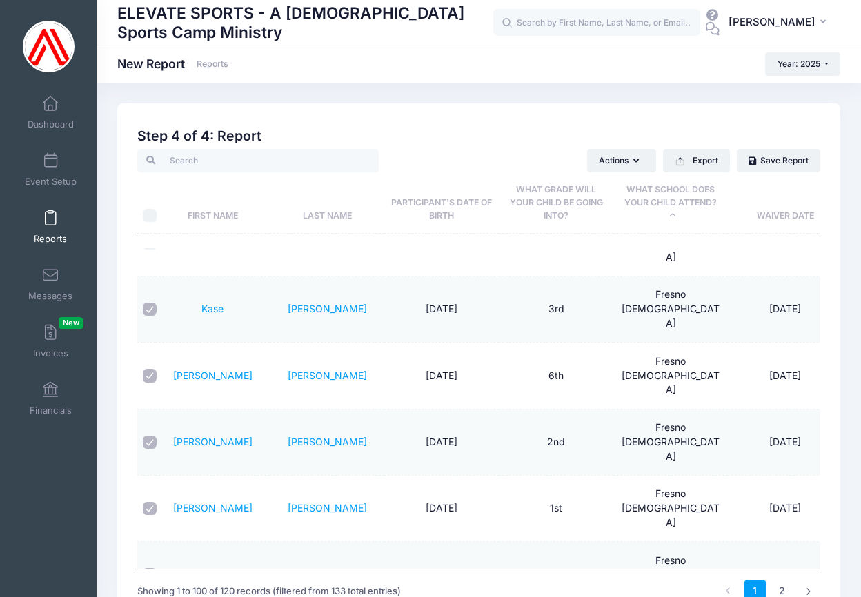
checkbox input "true"
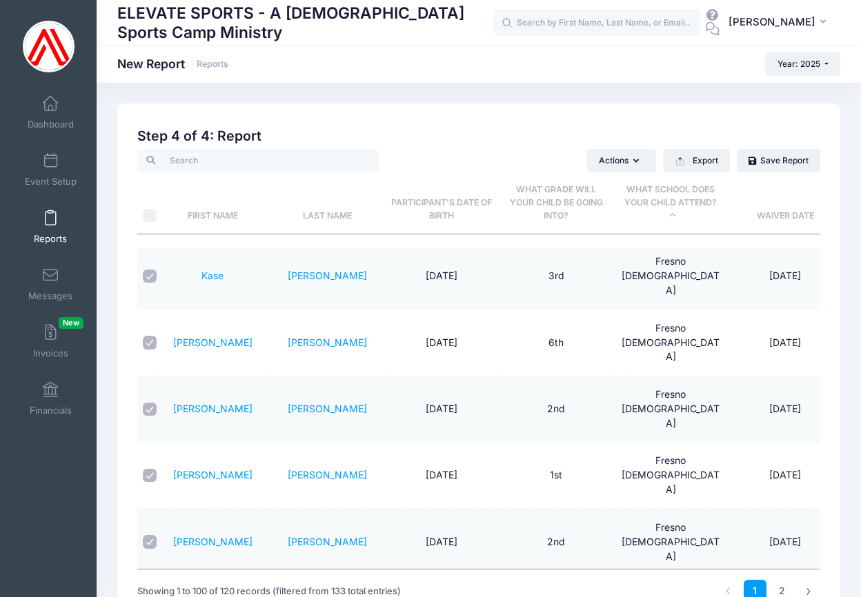
scroll to position [1393, 0]
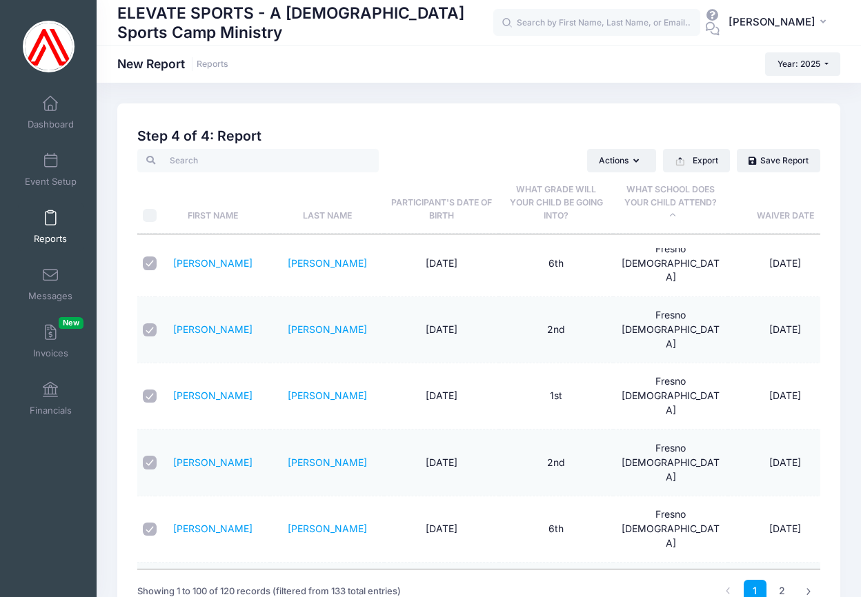
checkbox input "true"
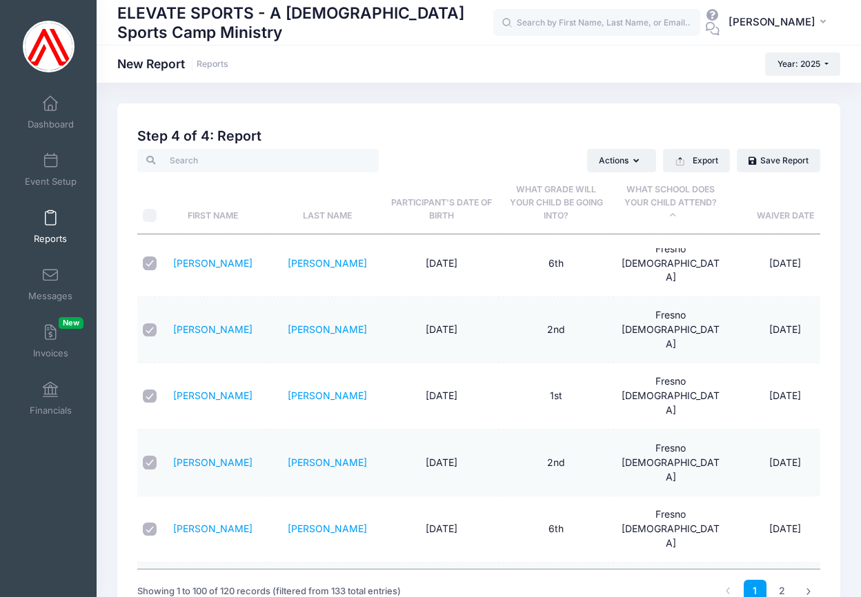
checkbox input "true"
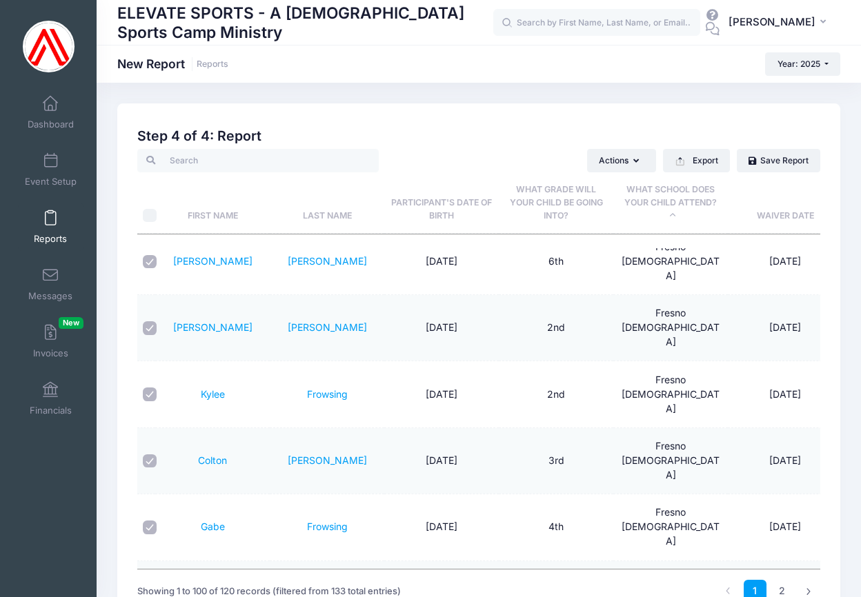
scroll to position [1598, 0]
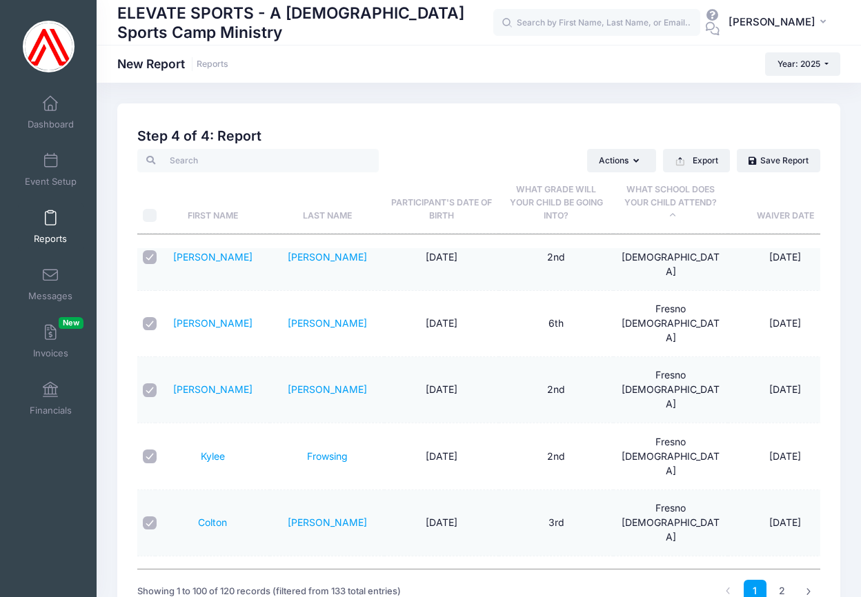
checkbox input "false"
checkbox input "true"
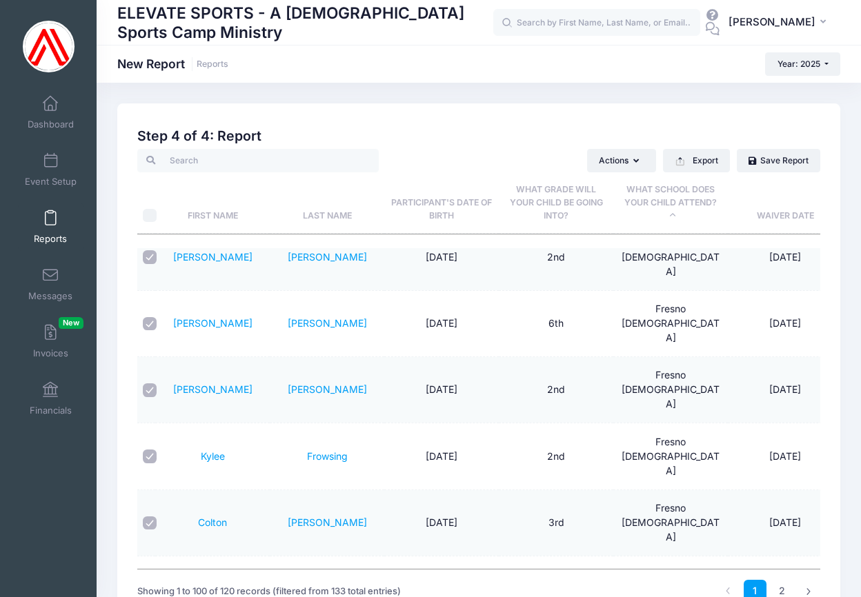
checkbox input "true"
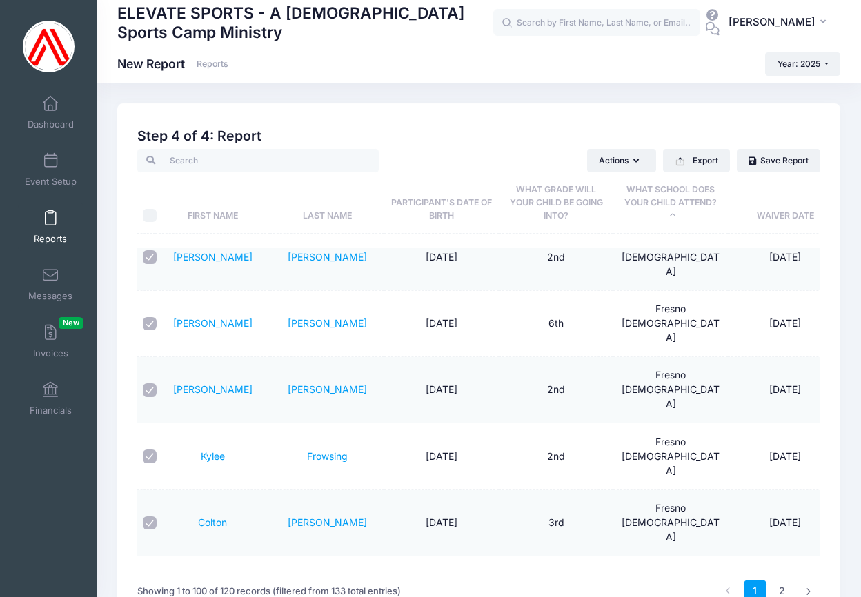
checkbox input "false"
checkbox input "true"
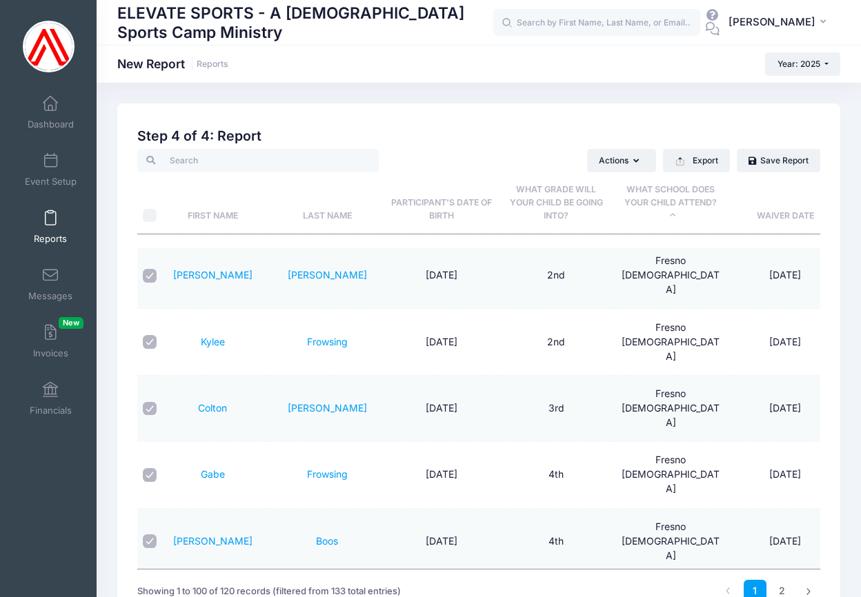
scroll to position [1733, 0]
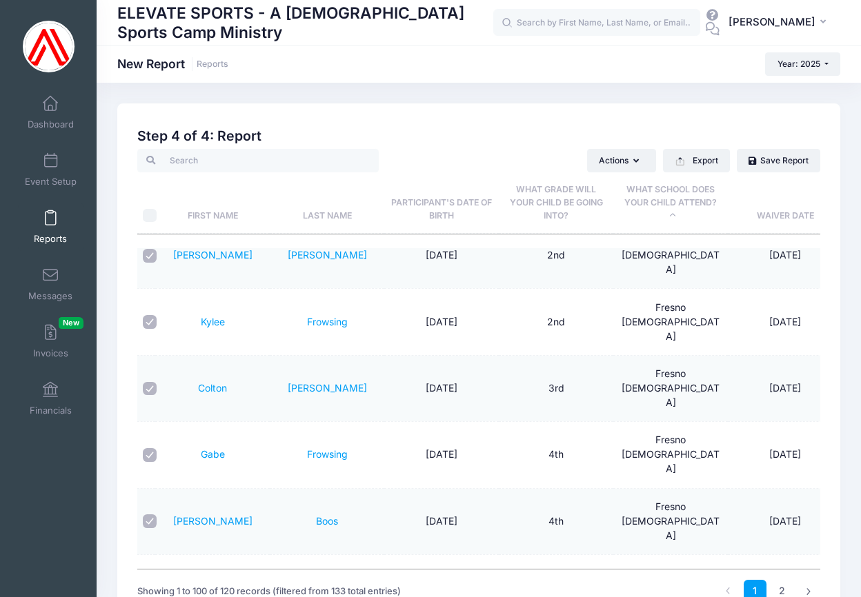
checkbox input "true"
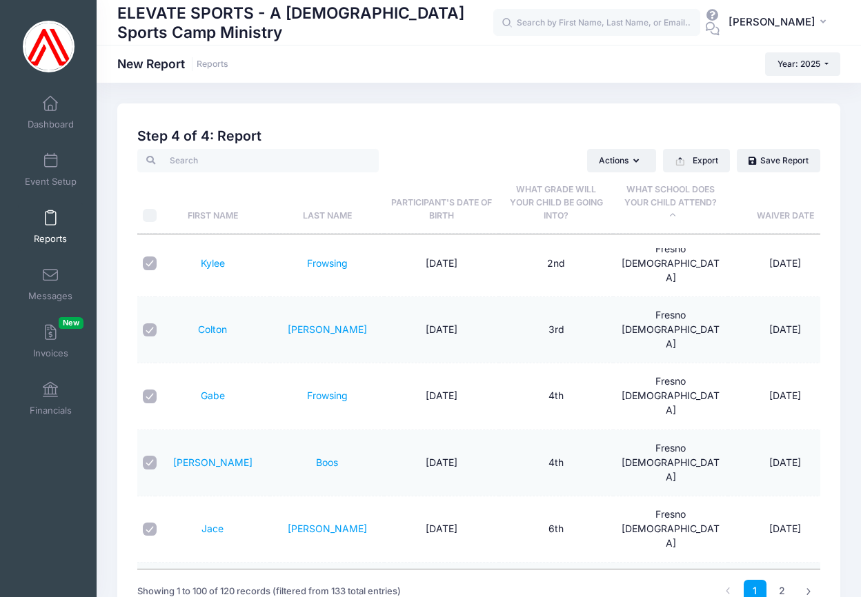
scroll to position [1821, 0]
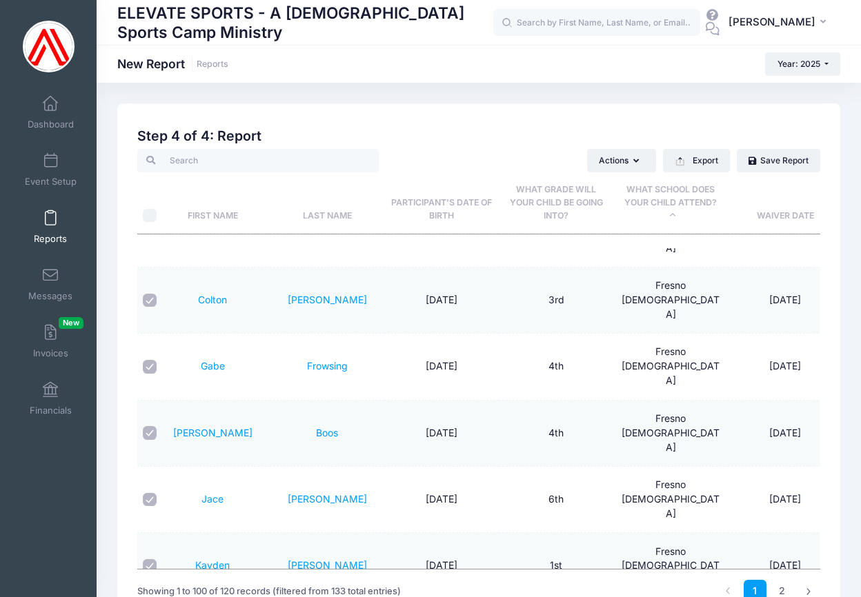
checkbox input "true"
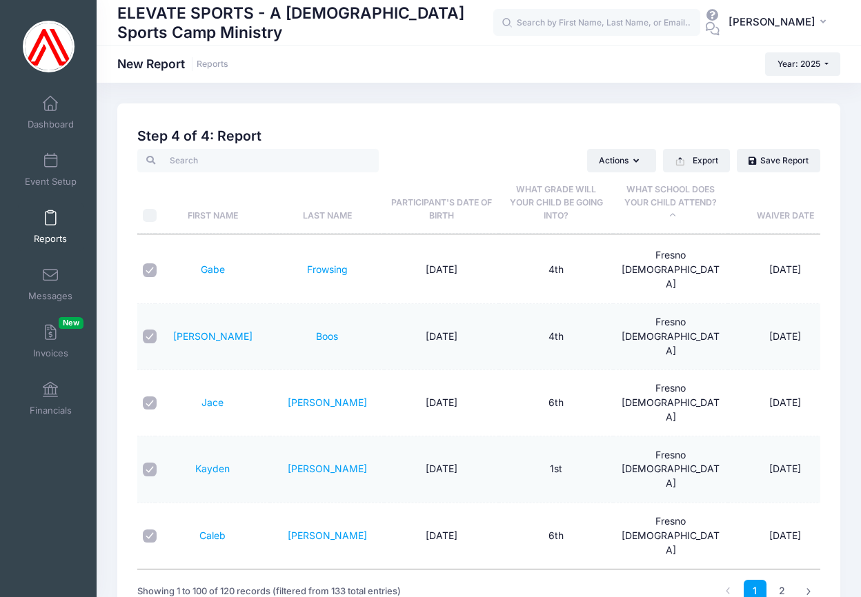
scroll to position [1920, 0]
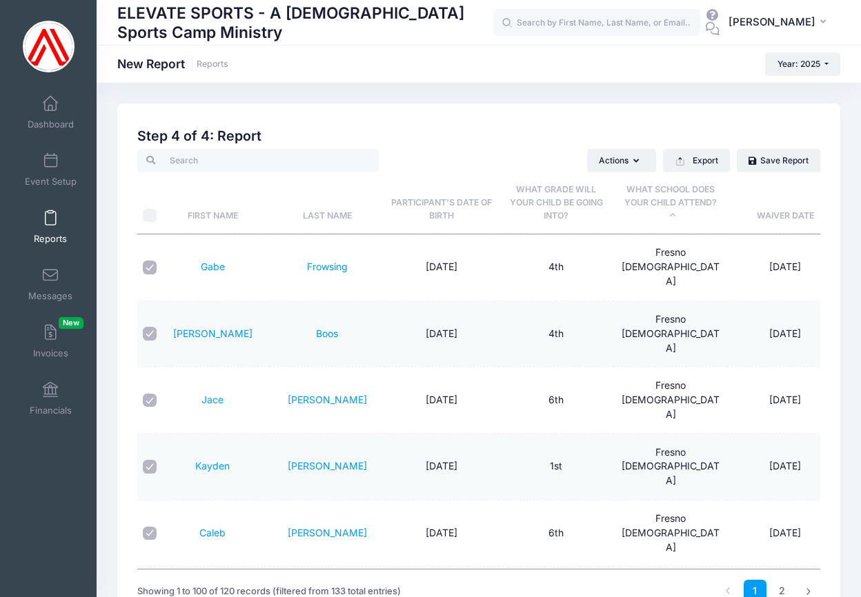
checkbox input "true"
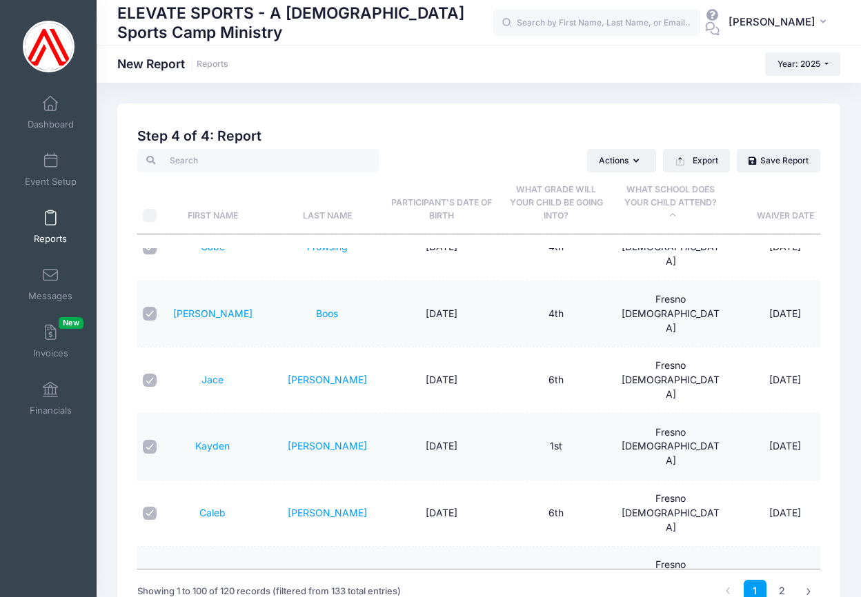
scroll to position [1998, 0]
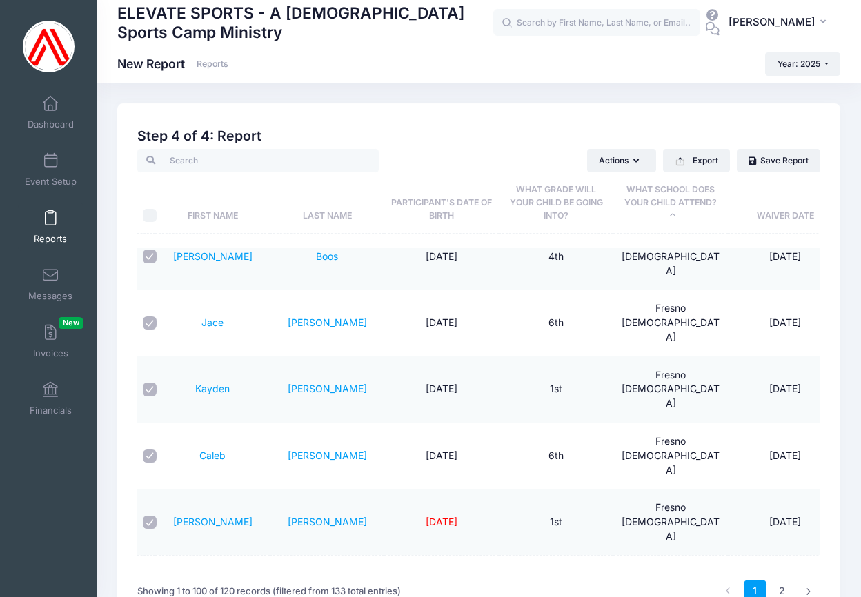
checkbox input "true"
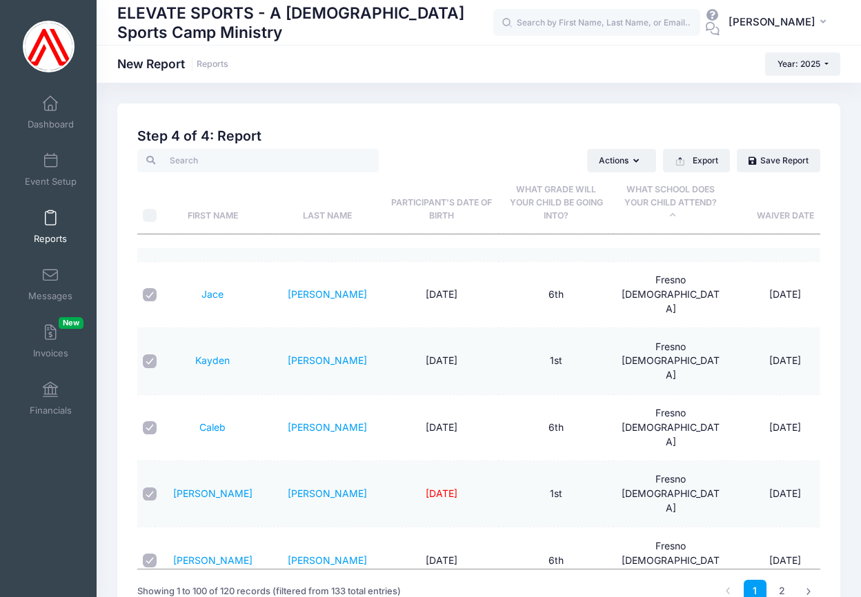
scroll to position [2031, 0]
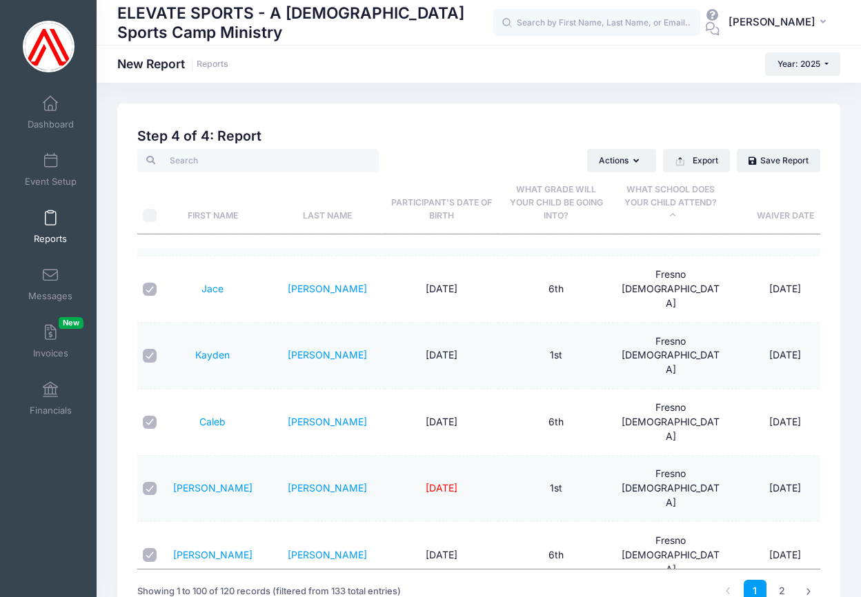
checkbox input "true"
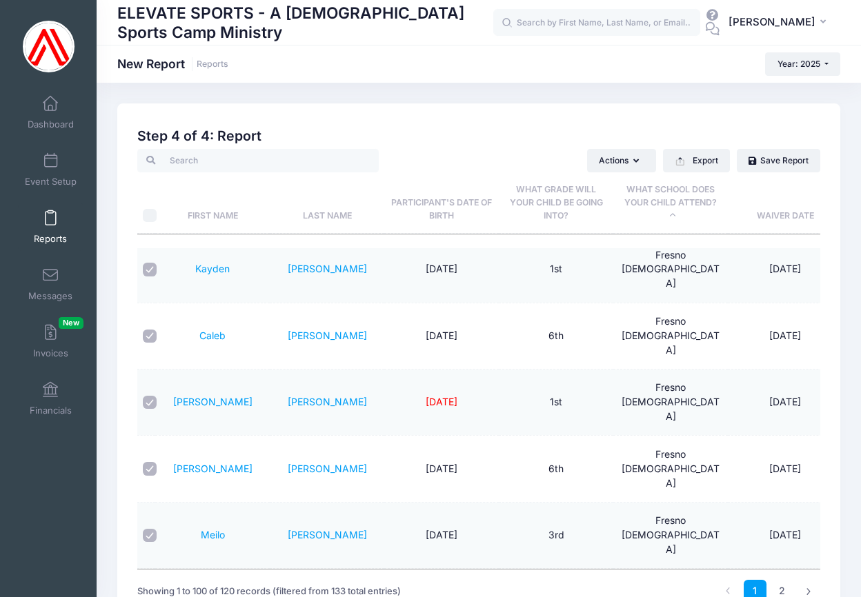
scroll to position [2169, 0]
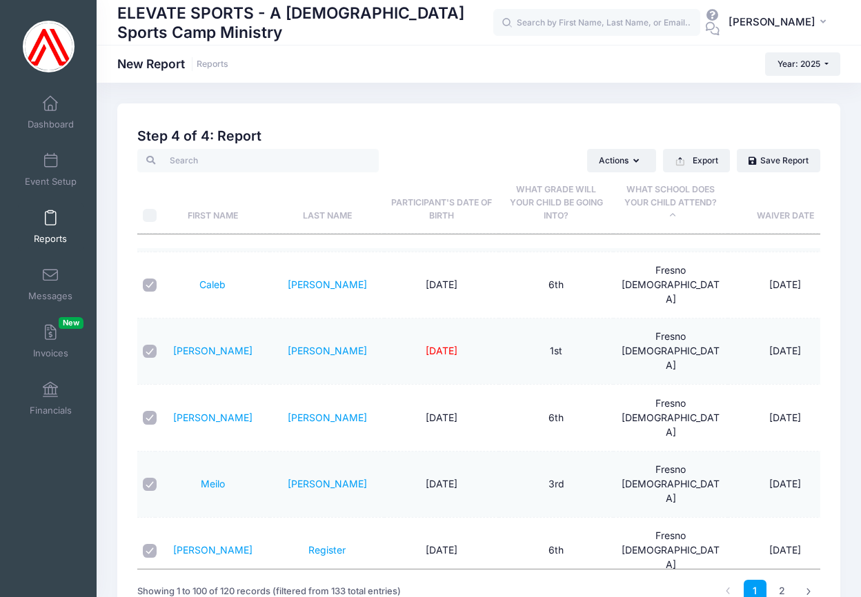
checkbox input "true"
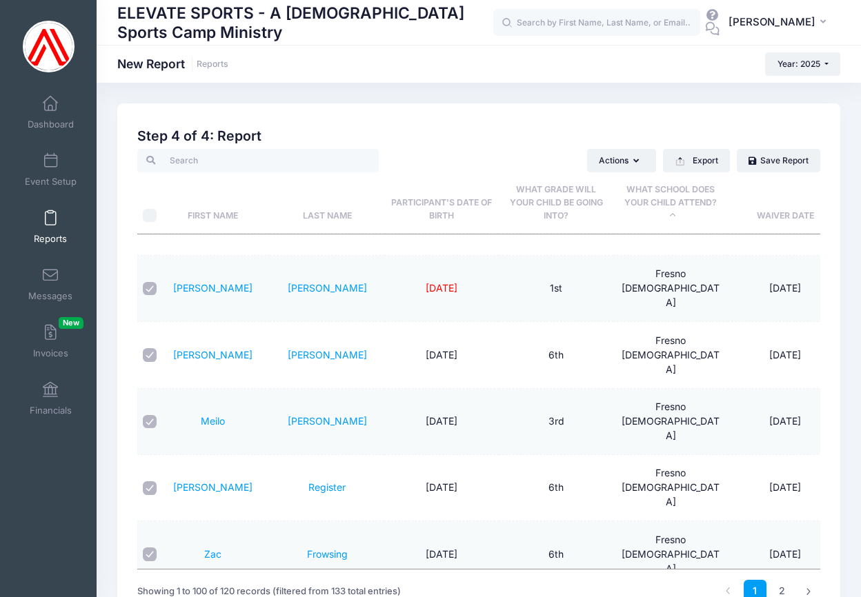
scroll to position [2278, 0]
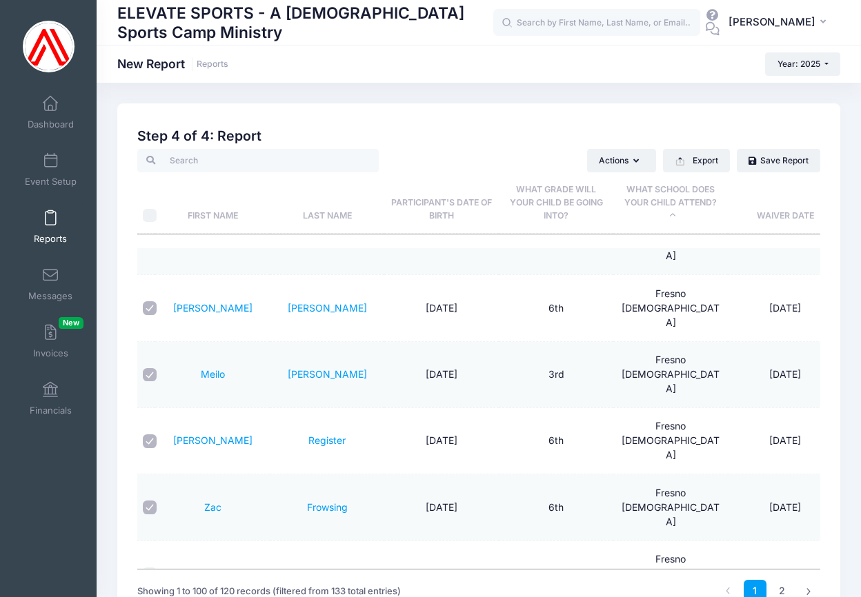
checkbox input "true"
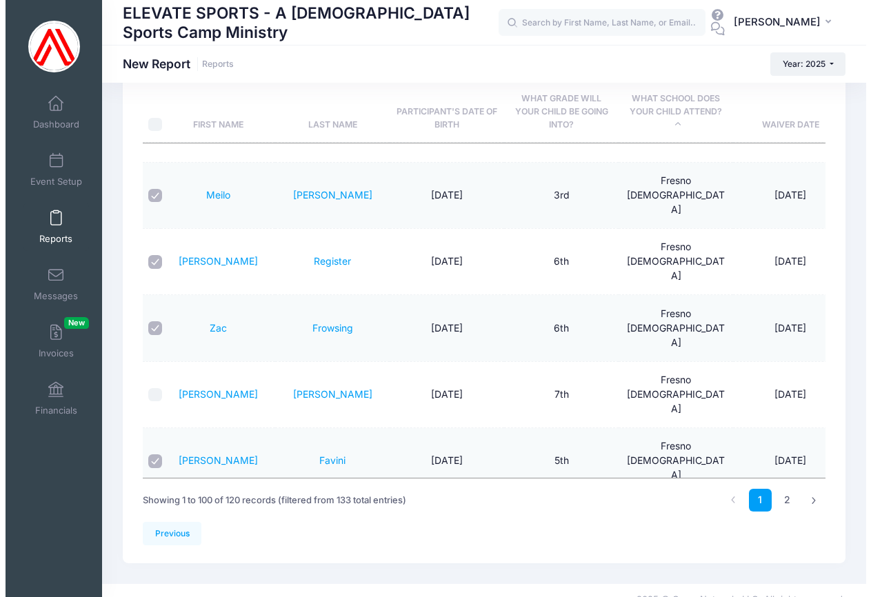
scroll to position [0, 0]
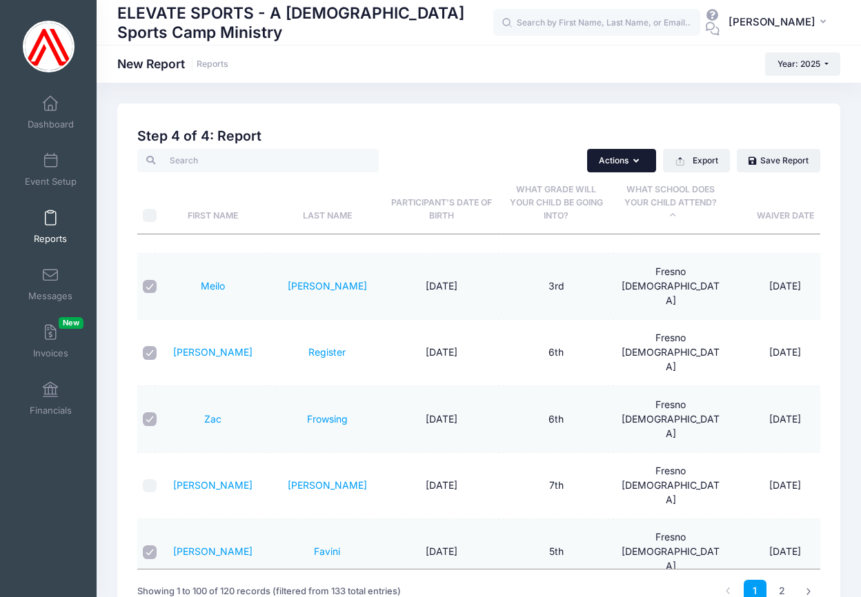
click at [637, 161] on icon "button" at bounding box center [638, 161] width 11 height 0
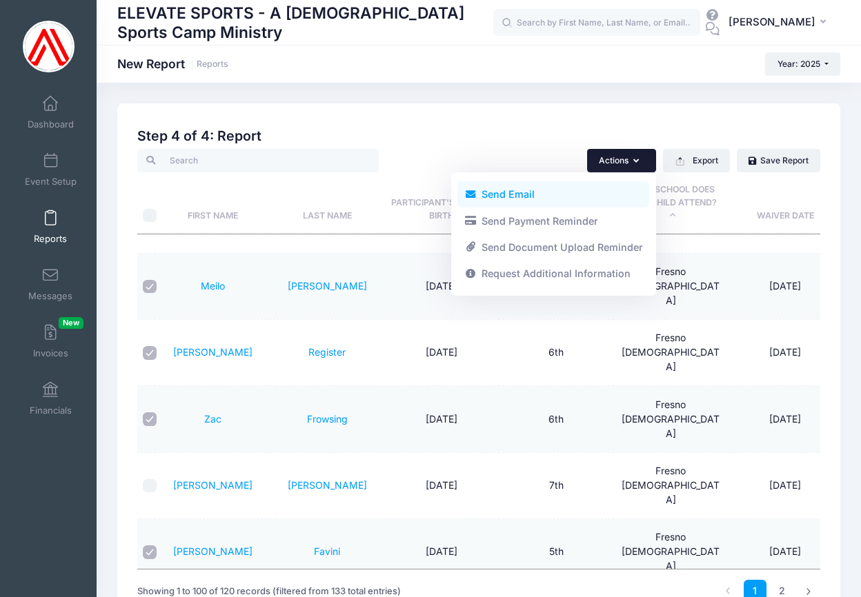
click at [504, 190] on link "Send Email" at bounding box center [553, 194] width 192 height 26
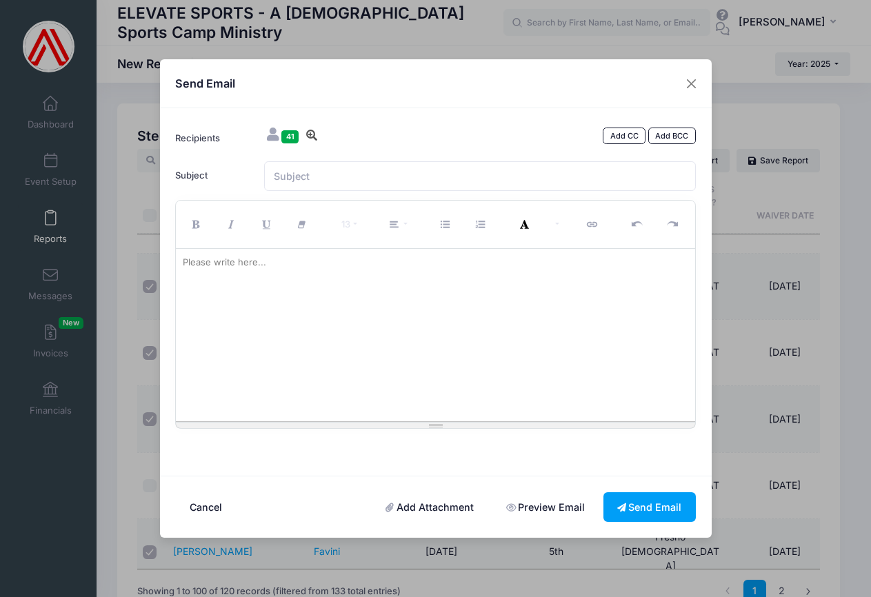
click at [311, 132] on icon at bounding box center [312, 135] width 14 height 11
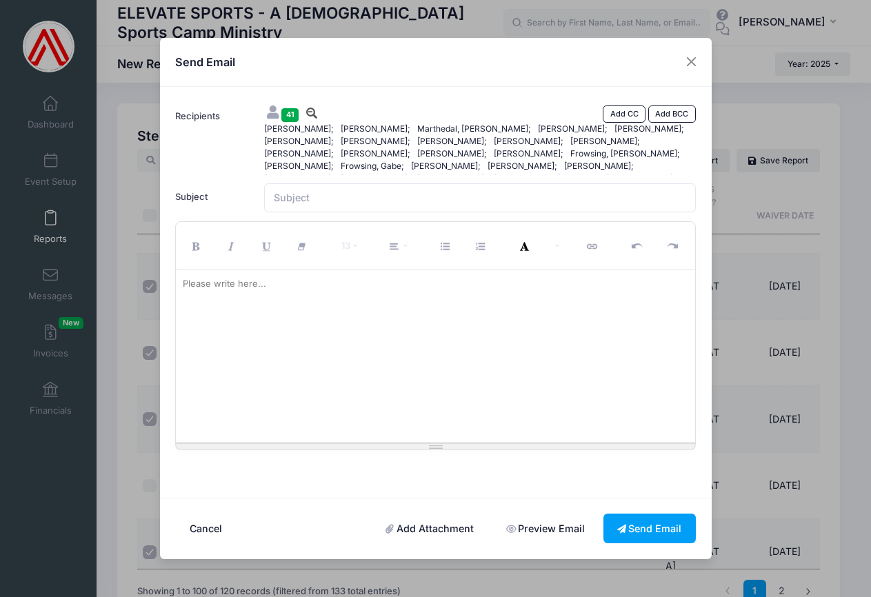
click at [312, 111] on icon at bounding box center [312, 113] width 14 height 11
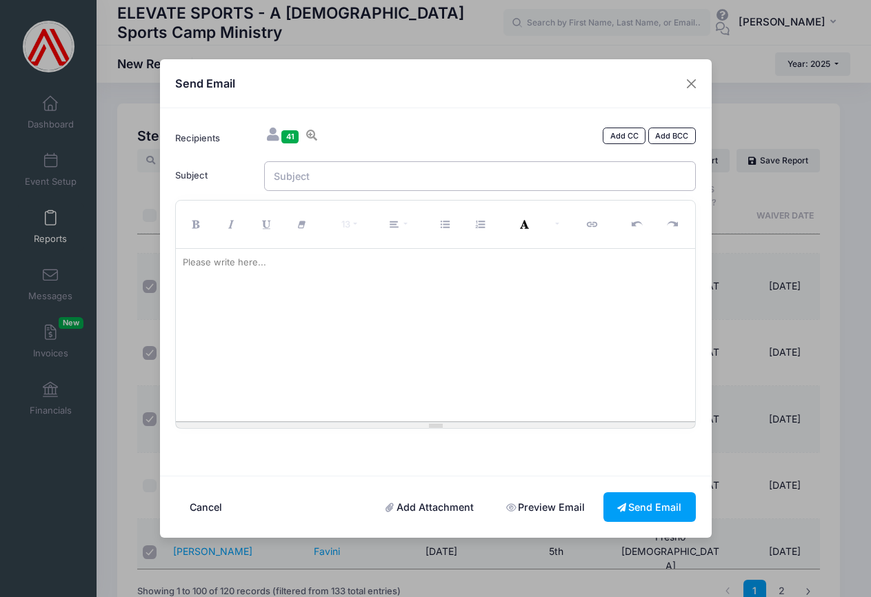
click at [301, 175] on input "Subject" at bounding box center [480, 176] width 432 height 30
click at [443, 508] on link "Add Attachment" at bounding box center [429, 507] width 117 height 30
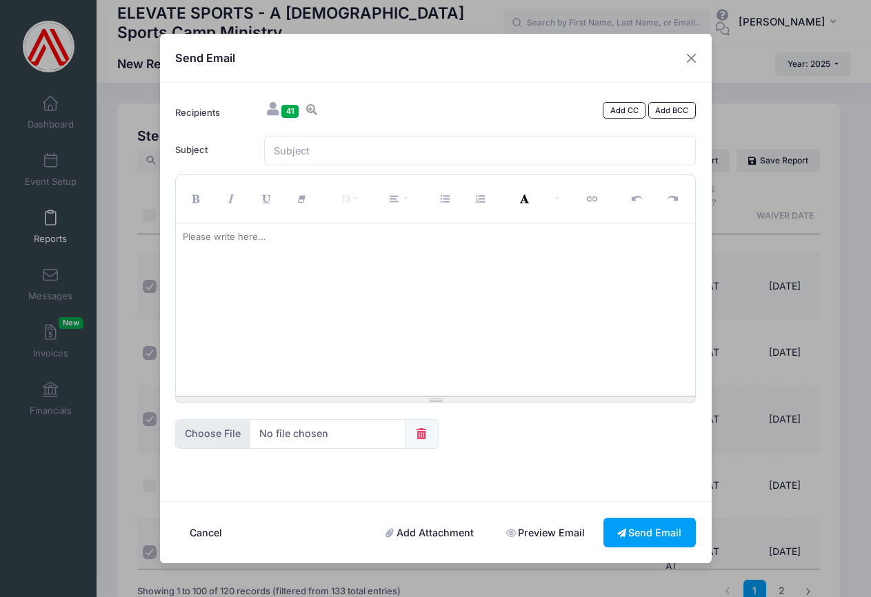
click at [195, 432] on input "file" at bounding box center [290, 434] width 230 height 30
click at [222, 435] on input "file" at bounding box center [290, 434] width 230 height 30
type input "C:\fakepath\IMG_8506.jpg"
click at [305, 151] on input "Subject" at bounding box center [480, 151] width 432 height 30
click at [276, 152] on input "One Day Event" at bounding box center [480, 151] width 432 height 30
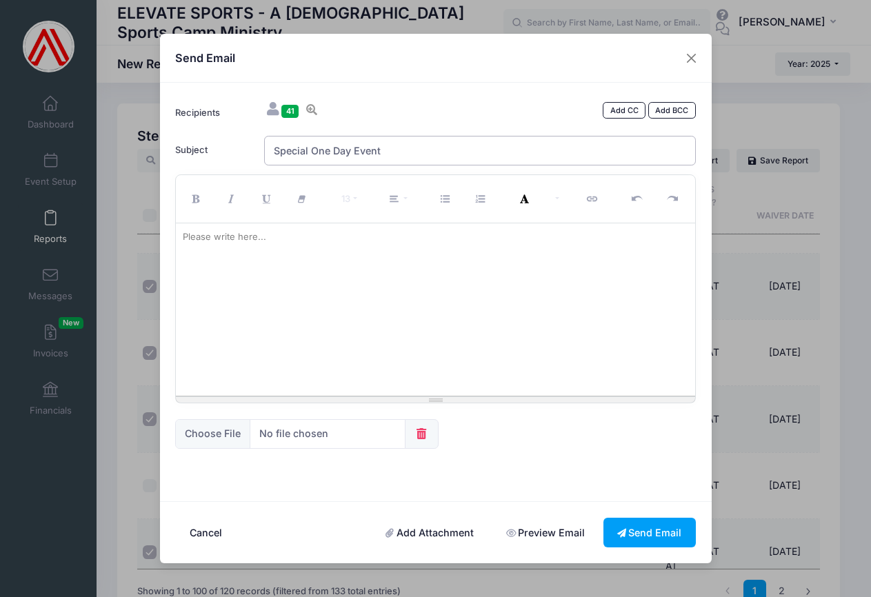
click at [409, 145] on input "Special One Day Event" at bounding box center [480, 151] width 432 height 30
type input "Special One Day Event on 9/26"
click at [237, 247] on div "Please write here..." at bounding box center [224, 237] width 97 height 28
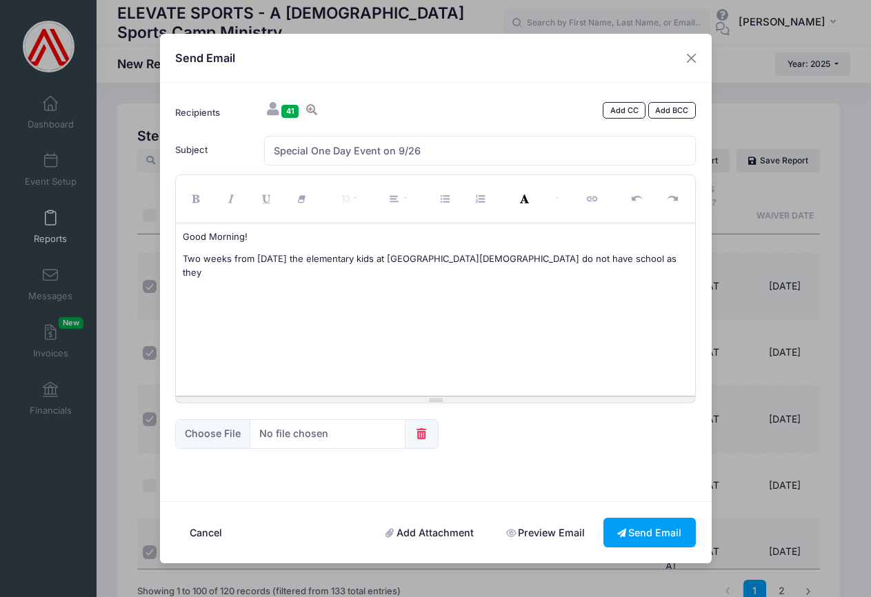
click at [183, 259] on p "Two weeks from today the elementary kids at Fresno Christian do not have school…" at bounding box center [435, 265] width 505 height 27
drag, startPoint x: 181, startPoint y: 258, endPoint x: 285, endPoint y: 262, distance: 104.2
click at [285, 262] on div "Good Morning! In two weeks from today the elementary kids at Fresno Christian d…" at bounding box center [435, 309] width 519 height 172
click at [581, 257] on p "On Friday, September 26, the elementary kids at Fresno Christian do not have sc…" at bounding box center [435, 259] width 505 height 14
click at [630, 257] on p "On Friday, September 26, the elementary kids at Fresno Christian do not have sc…" at bounding box center [435, 265] width 505 height 27
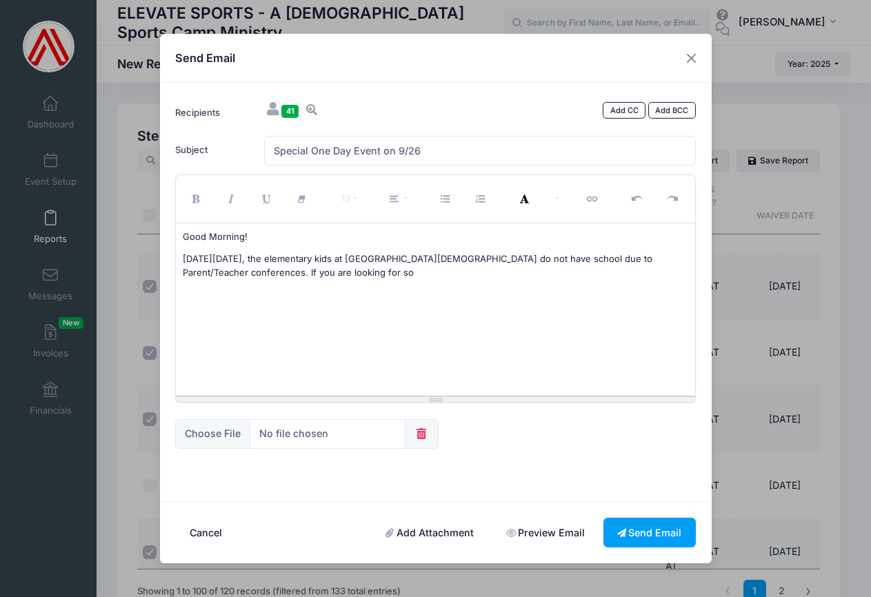
click at [182, 258] on div "Good Morning! On Friday, September 26, the elementary kids at Fresno Christian …" at bounding box center [435, 309] width 519 height 172
drag, startPoint x: 292, startPoint y: 257, endPoint x: 299, endPoint y: 228, distance: 29.8
click at [293, 257] on p "On Friday, September 26, the elementary kids at Fresno Christian do not have sc…" at bounding box center [435, 265] width 505 height 27
drag, startPoint x: 302, startPoint y: 259, endPoint x: 310, endPoint y: 233, distance: 26.6
click at [302, 257] on p "On Friday, September 26, We are hosting a special ONE-DAY EVENT for the element…" at bounding box center [435, 265] width 505 height 27
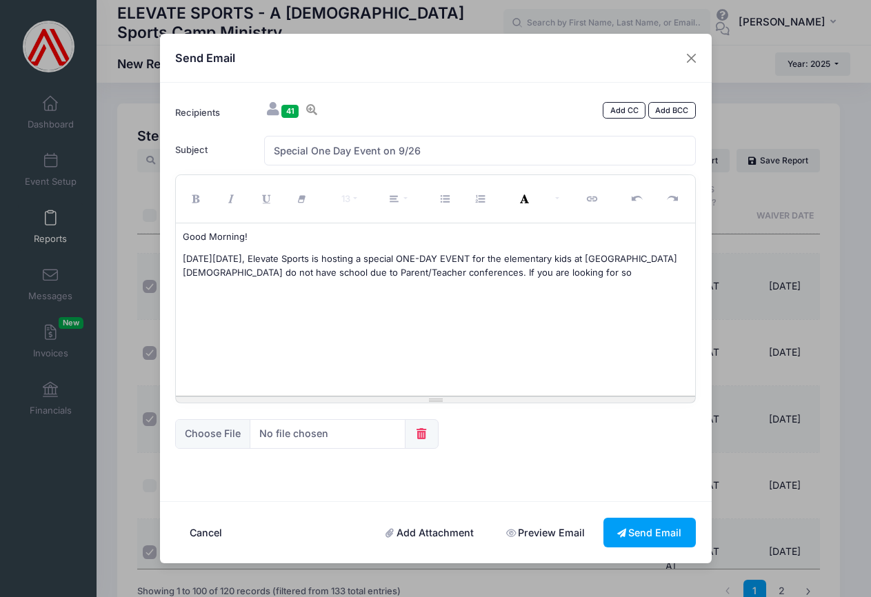
click at [542, 258] on p "On Friday, September 26, Elevate Sports is hosting a special ONE-DAY EVENT for …" at bounding box center [435, 265] width 505 height 27
click at [221, 272] on p "On Friday, September 26, Elevate Sports is hosting a special ONE-DAY EVENT for …" at bounding box center [435, 265] width 505 height 27
click at [476, 272] on p "On Friday, September 26, Elevate Sports is hosting a special ONE-DAY EVENT for …" at bounding box center [435, 265] width 505 height 27
click at [595, 268] on p "On Friday, September 26, Elevate Sports is hosting a special ONE-DAY EVENT for …" at bounding box center [435, 265] width 505 height 27
click at [182, 258] on div "Good Morning! On Friday, September 26, Elevate Sports is hosting a special ONE-…" at bounding box center [435, 309] width 519 height 172
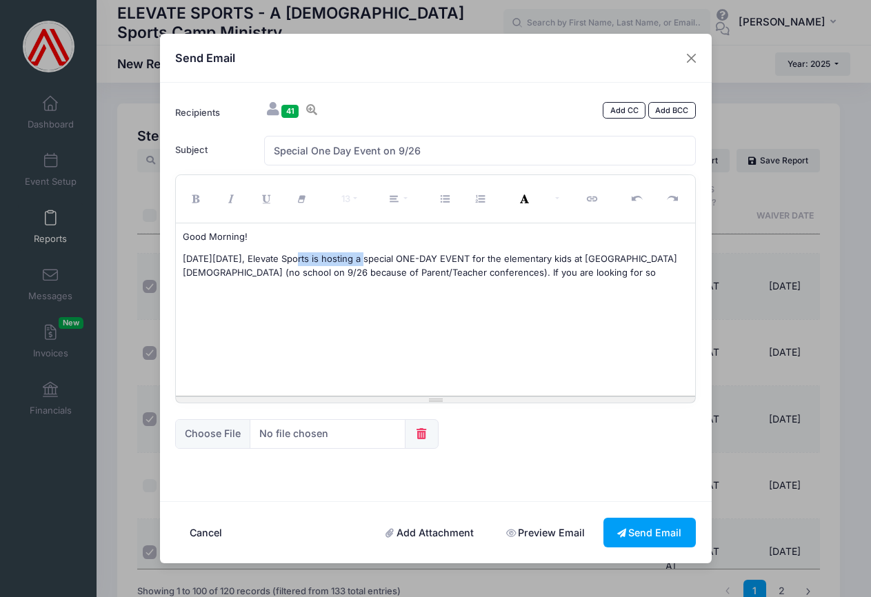
drag, startPoint x: 293, startPoint y: 257, endPoint x: 362, endPoint y: 262, distance: 69.2
click at [362, 262] on p "On Friday, September 26, Elevate Sports is hosting a special ONE-DAY EVENT for …" at bounding box center [435, 265] width 505 height 27
click at [498, 268] on p "On Friday, September 26, I'm hosting a special ONE-DAY EVENT for the elementary…" at bounding box center [435, 265] width 505 height 27
drag, startPoint x: 430, startPoint y: 271, endPoint x: 596, endPoint y: 273, distance: 166.9
click at [596, 273] on p "On Friday, September 26, I'm hosting a special ONE-DAY EVENT for the elementary…" at bounding box center [435, 272] width 505 height 41
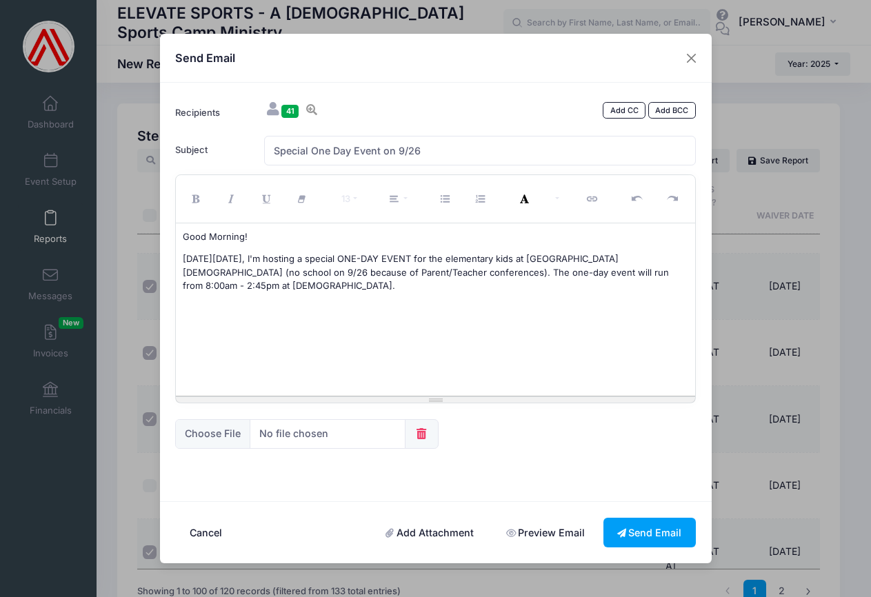
click at [644, 255] on p "On Friday, September 26, I'm hosting a special ONE-DAY EVENT for the elementary…" at bounding box center [435, 272] width 505 height 41
click at [266, 286] on p "On Friday, September 26, I'm hosting a special ONE-DAY EVENT for the elementary…" at bounding box center [435, 272] width 505 height 41
click at [566, 257] on p "On Friday, September 26, I'm hosting a special ONE-DAY EVENT for the elementary…" at bounding box center [435, 272] width 505 height 41
click at [272, 281] on p "On Friday, September 26, I'm hosting a special ONE-DAY EVENT for the elementary…" at bounding box center [435, 272] width 505 height 41
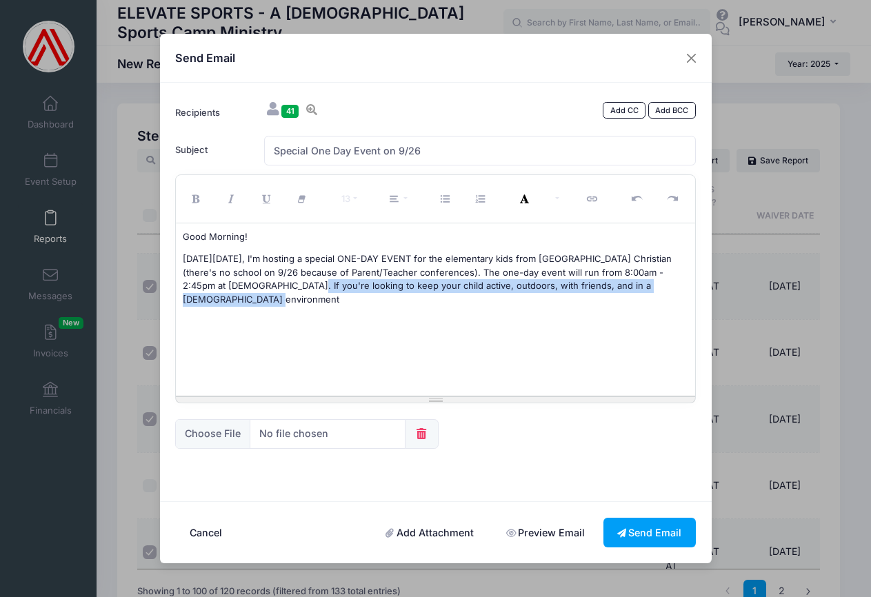
drag, startPoint x: 262, startPoint y: 284, endPoint x: 681, endPoint y: 297, distance: 418.7
click at [681, 297] on div "Good Morning! On Friday, September 26, I'm hosting a special ONE-DAY EVENT for …" at bounding box center [435, 309] width 519 height 172
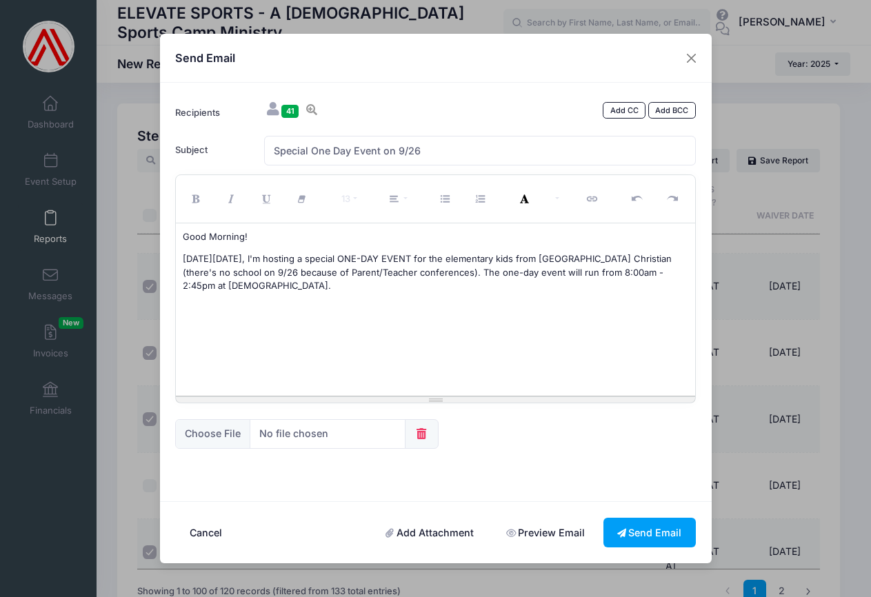
click at [412, 274] on p "On Friday, September 26, I'm hosting a special ONE-DAY EVENT for the elementary…" at bounding box center [435, 272] width 505 height 41
click at [261, 280] on p "On Friday, September 26, I'm hosting a special ONE-DAY EVENT for the elementary…" at bounding box center [435, 272] width 505 height 41
click at [441, 270] on p "On Friday, September 26, I'm hosting a special ONE-DAY EVENT for the elementary…" at bounding box center [435, 272] width 505 height 41
click at [497, 290] on p "The one-day event will run from 8:00am - 2:45pm at CrossCity Church." at bounding box center [435, 295] width 505 height 14
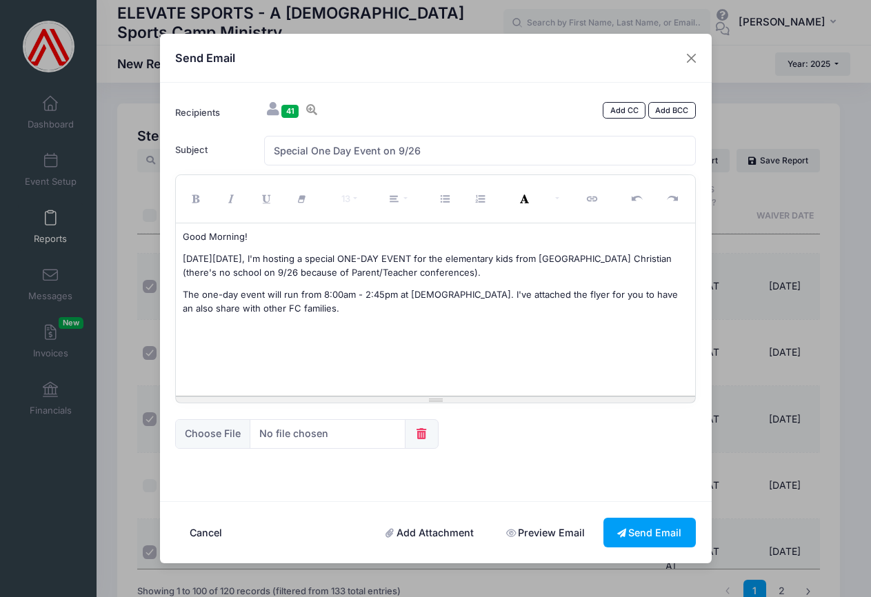
click at [658, 293] on p "The one-day event will run from 8:00am - 2:45pm at CrossCity Church. I've attac…" at bounding box center [435, 301] width 505 height 27
click at [303, 308] on p "The one-day event will run from 8:00am - 2:45pm at CrossCity Church. I've attac…" at bounding box center [435, 301] width 505 height 27
drag, startPoint x: 321, startPoint y: 294, endPoint x: 391, endPoint y: 299, distance: 69.8
click at [391, 299] on p "The one-day event will run from 8:00am - 2:45pm at CrossCity Church. I've attac…" at bounding box center [435, 301] width 505 height 27
drag, startPoint x: 383, startPoint y: 257, endPoint x: 453, endPoint y: 261, distance: 70.5
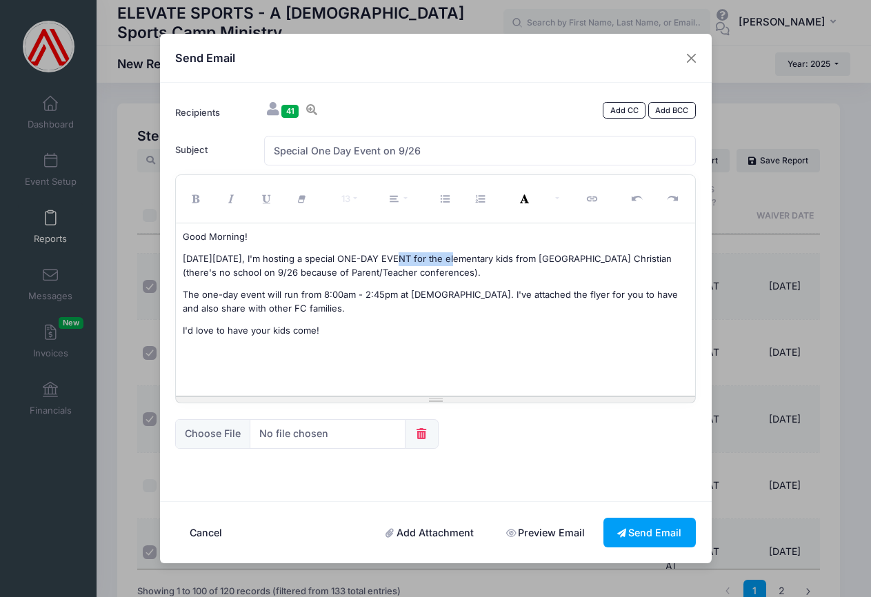
click at [453, 261] on p "On Friday, September 26, I'm hosting a special ONE-DAY EVENT for the elementary…" at bounding box center [435, 265] width 505 height 27
click at [486, 260] on p "On Friday, September 26, I'm hosting a special ONE-DAY EVENT for the elementary…" at bounding box center [435, 265] width 505 height 27
click at [425, 272] on p "On Friday, September 26, I'm hosting a special ONE-DAY EVENT for elementary kid…" at bounding box center [435, 265] width 505 height 27
click at [301, 307] on p "The one-day event will run from 8:00am - 2:45pm at CrossCity Church. I've attac…" at bounding box center [435, 301] width 505 height 27
drag, startPoint x: 182, startPoint y: 329, endPoint x: 354, endPoint y: 324, distance: 171.8
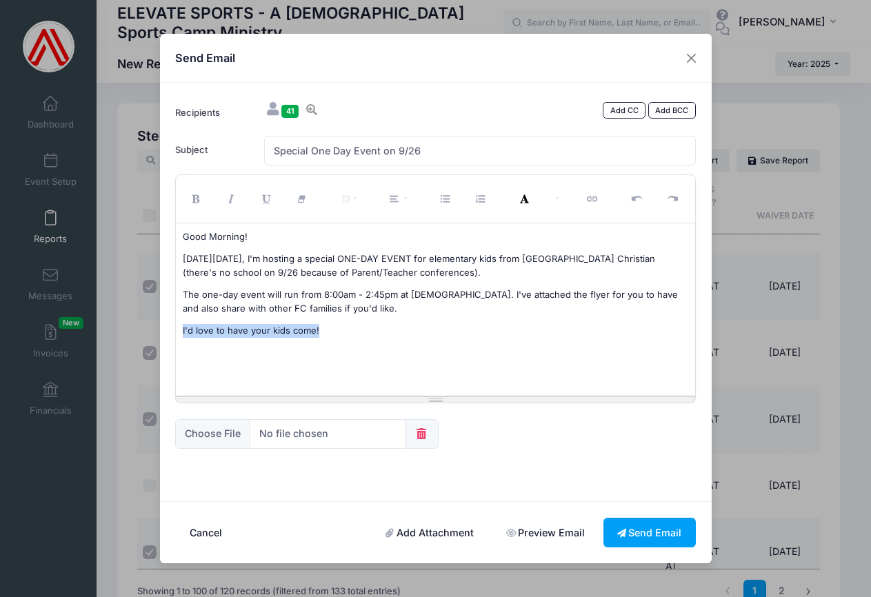
click at [354, 324] on div "Good Morning! On Friday, September 26, I'm hosting a special ONE-DAY EVENT for …" at bounding box center [435, 309] width 519 height 172
click at [345, 331] on p "Our goal is to provide a Christian camp where kids experience genuine community…" at bounding box center [435, 331] width 505 height 14
click at [241, 330] on p "Our goal is to provide a Christian environment where kids experience genuine co…" at bounding box center [435, 331] width 505 height 14
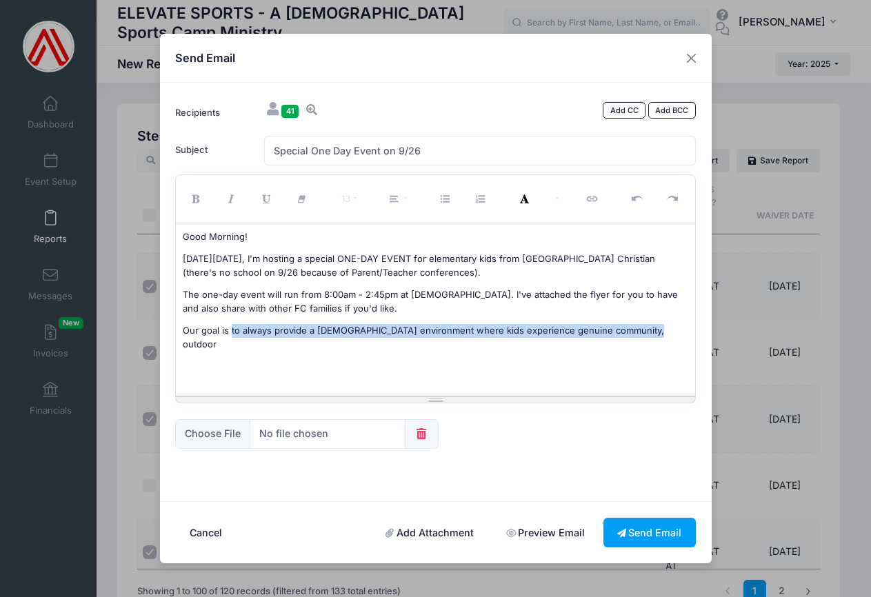
drag, startPoint x: 230, startPoint y: 328, endPoint x: 639, endPoint y: 332, distance: 408.2
click at [639, 332] on p "Our goal is to always provide a Christian environment where kids experience gen…" at bounding box center [435, 337] width 505 height 27
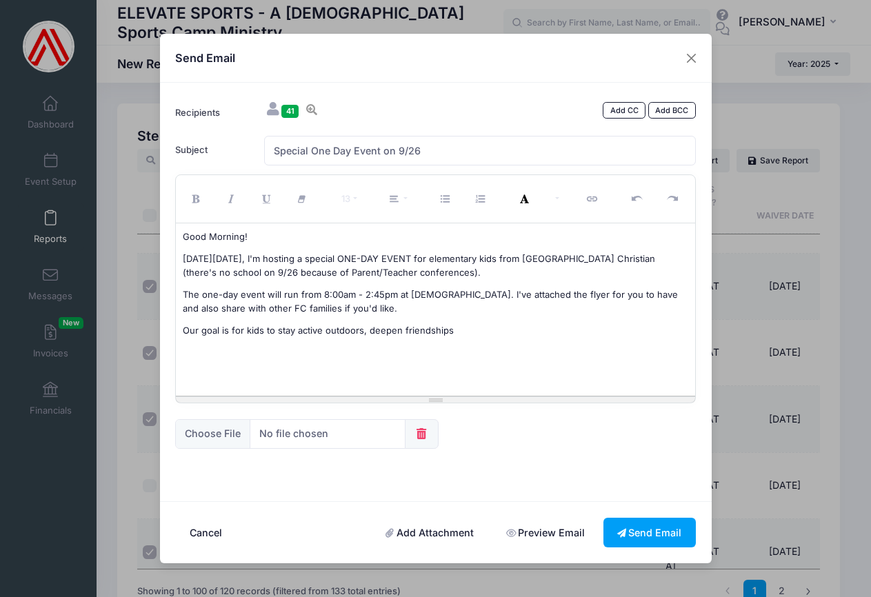
click at [398, 330] on p "Our goal is for kids to stay active outdoors, deepen friendships" at bounding box center [435, 331] width 505 height 14
click at [487, 332] on p "Our goal is for kids to stay active outdoors, strengthen friendships" at bounding box center [435, 331] width 505 height 14
click at [369, 330] on p "Our goal is for kids to stay active outdoors, strengthen friendships, grow in t…" at bounding box center [435, 331] width 505 height 14
click at [556, 325] on p "Our goal is for kids to stay active outdoors, strengthen friendships, grow in t…" at bounding box center [435, 331] width 505 height 14
click at [245, 329] on p "Our goal is for kids to stay active outdoors, strengthen friendships, grow in t…" at bounding box center [435, 331] width 505 height 14
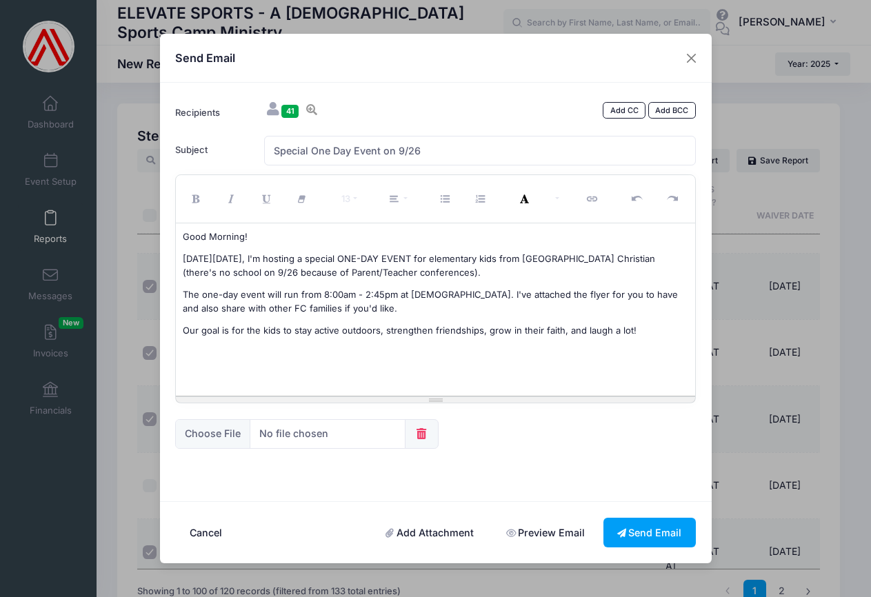
click at [376, 329] on p "Our goal is for the kids to stay active outdoors, strengthen friendships, grow …" at bounding box center [435, 331] width 505 height 14
click at [630, 329] on p "Our goal is for the kids to stay active outdoors, strengthen friendships, grow …" at bounding box center [435, 331] width 505 height 14
click at [208, 350] on p "I would love to have your child join!" at bounding box center [435, 354] width 505 height 14
click at [308, 351] on p "I'd love to have your child join!" at bounding box center [435, 354] width 505 height 14
click at [265, 371] on p "God is Good!" at bounding box center [435, 376] width 505 height 14
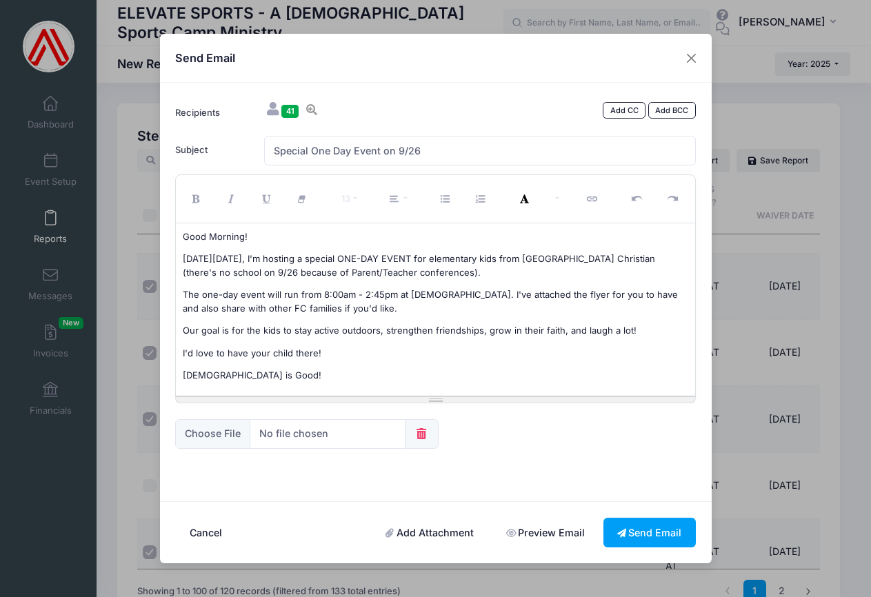
scroll to position [7, 0]
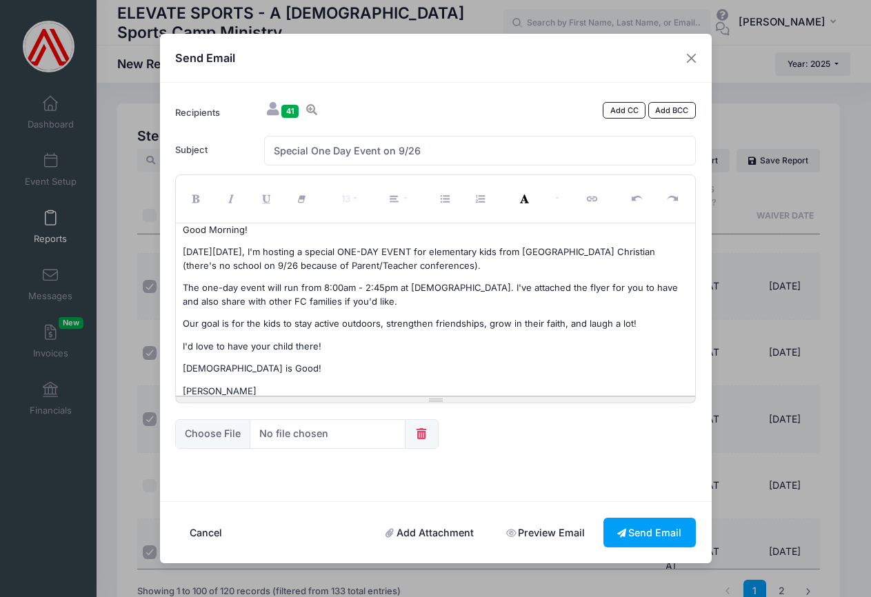
click at [547, 534] on link "Preview Email" at bounding box center [545, 533] width 106 height 30
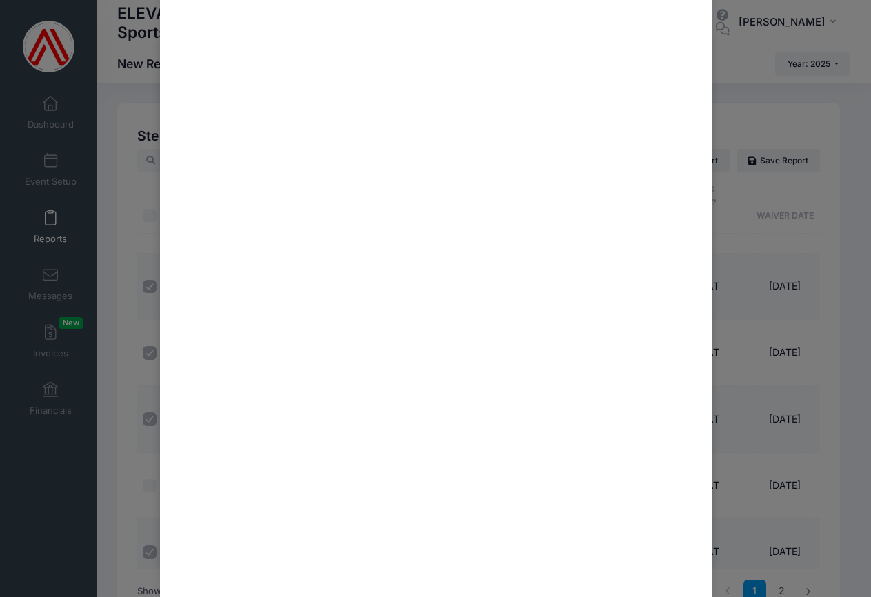
scroll to position [0, 0]
click at [687, 25] on button "Close" at bounding box center [690, 27] width 25 height 25
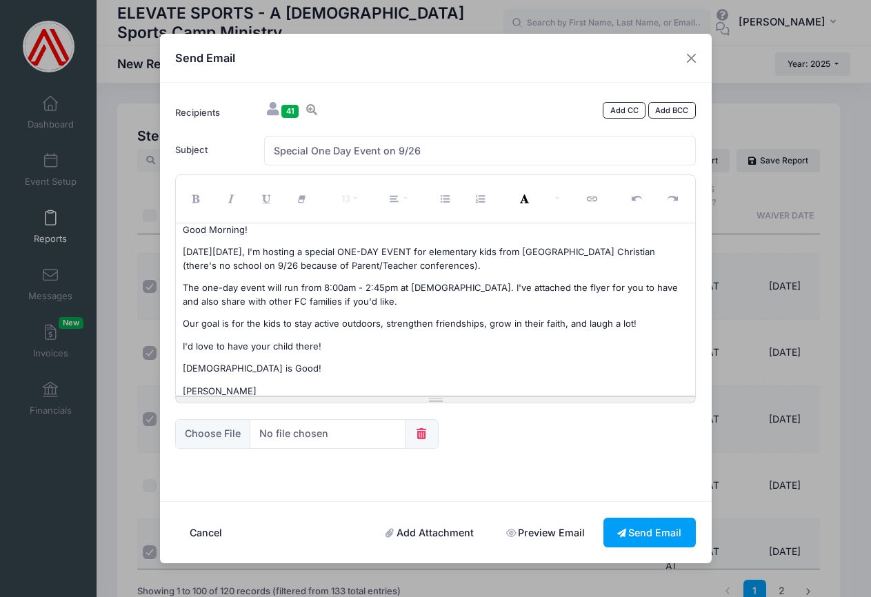
click at [348, 341] on p "I'd love to have your child there!" at bounding box center [435, 347] width 505 height 14
click at [540, 375] on icon "Edit" at bounding box center [533, 375] width 12 height 0
type input "https://elevatesportsfresno.com/"
checkbox input "false"
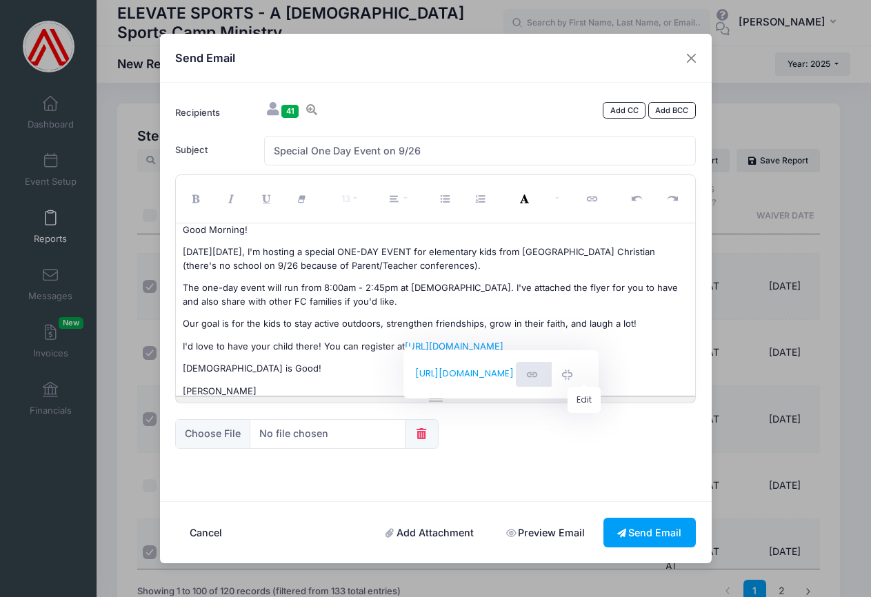
checkbox input "false"
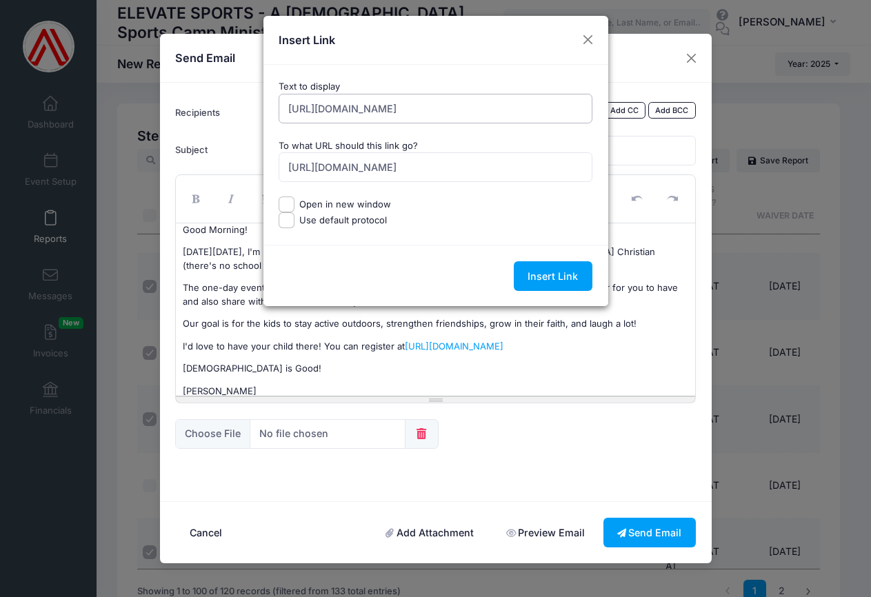
click at [455, 108] on input "https://elevatesportsfresno.com/" at bounding box center [436, 109] width 314 height 30
click at [323, 106] on input "https://elevatesportsfresno.com" at bounding box center [436, 109] width 314 height 30
type input "www.elevatesportsfresno.com"
click at [283, 201] on input "Open in new window" at bounding box center [287, 205] width 16 height 16
checkbox input "true"
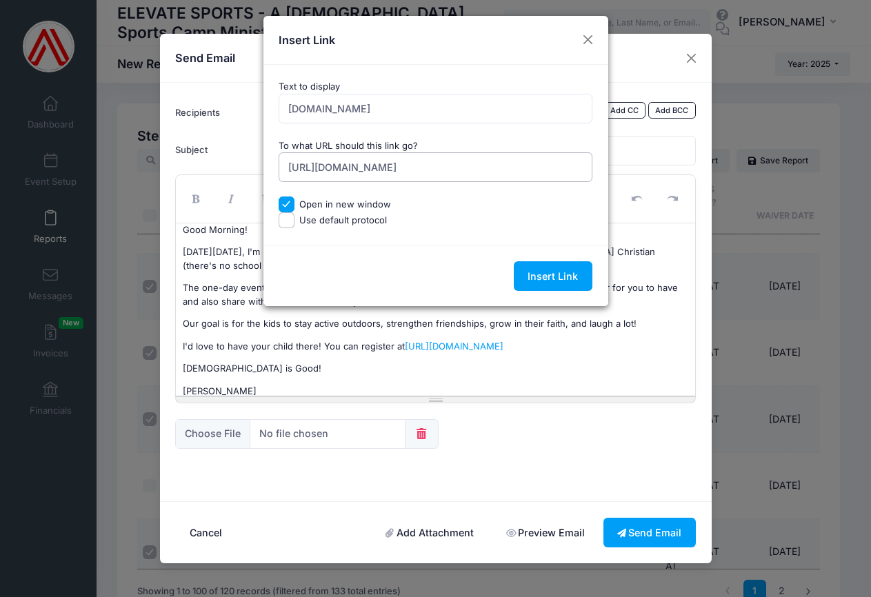
drag, startPoint x: 450, startPoint y: 165, endPoint x: 266, endPoint y: 160, distance: 183.5
click at [266, 160] on div "Text to display www.elevatesportsfresno.com To what URL should this link go? ht…" at bounding box center [435, 155] width 345 height 180
click at [470, 103] on input "www.elevatesportsfresno.com" at bounding box center [436, 109] width 314 height 30
drag, startPoint x: 394, startPoint y: 110, endPoint x: 243, endPoint y: 108, distance: 150.3
click at [243, 108] on div "Insert Link Text to display www.elevatesportsfresno.com To what URL should this…" at bounding box center [435, 298] width 871 height 597
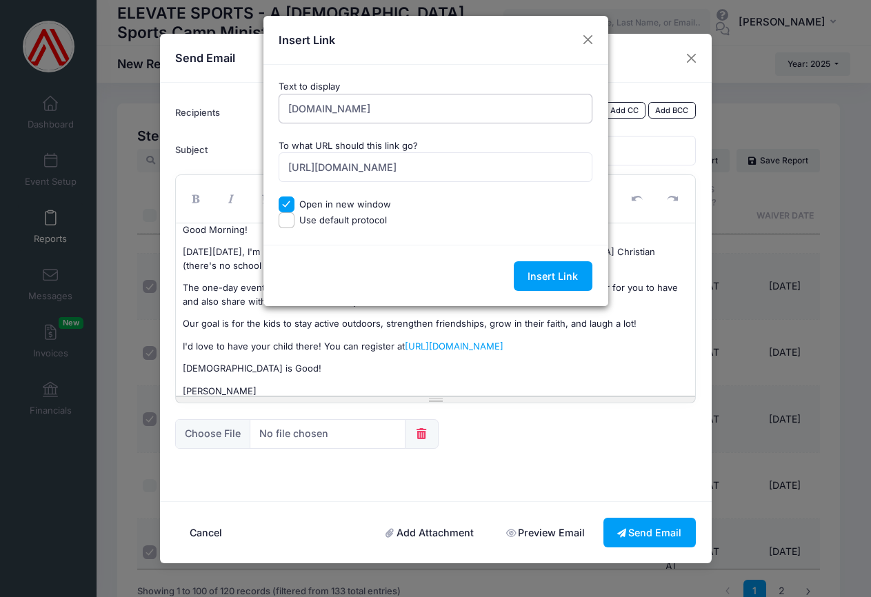
paste input "https://elevatesportsfresno.com/"
type input "https://elevatesportsfresno.com"
click at [463, 167] on input "https://elevatesportsfresno.com/" at bounding box center [436, 167] width 314 height 30
type input "https://elevatesportsfresno.com"
click at [549, 275] on input "Insert Link" at bounding box center [553, 276] width 79 height 30
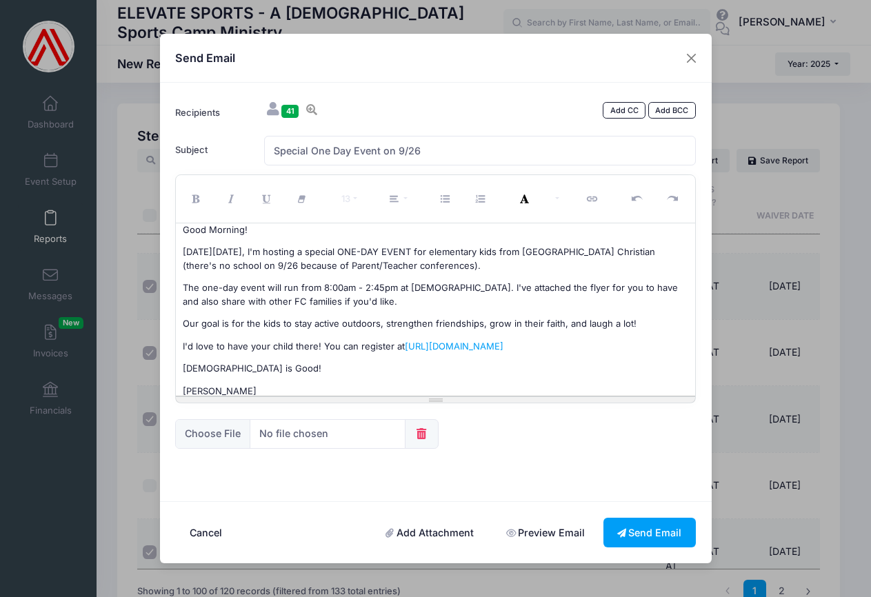
click at [489, 368] on p "God is Good!" at bounding box center [435, 369] width 505 height 14
click at [457, 368] on p "God is Good!" at bounding box center [435, 369] width 505 height 14
click at [390, 345] on p "I'd love to have your child there! You can register at https://elevatesportsfre…" at bounding box center [435, 347] width 505 height 14
click at [599, 350] on p "I'd love to have your child there! You can register them at https://elevatespor…" at bounding box center [435, 347] width 505 height 14
click at [651, 320] on p "Our goal is for the kids to stay active outdoors, strengthen friendships, grow …" at bounding box center [435, 324] width 505 height 14
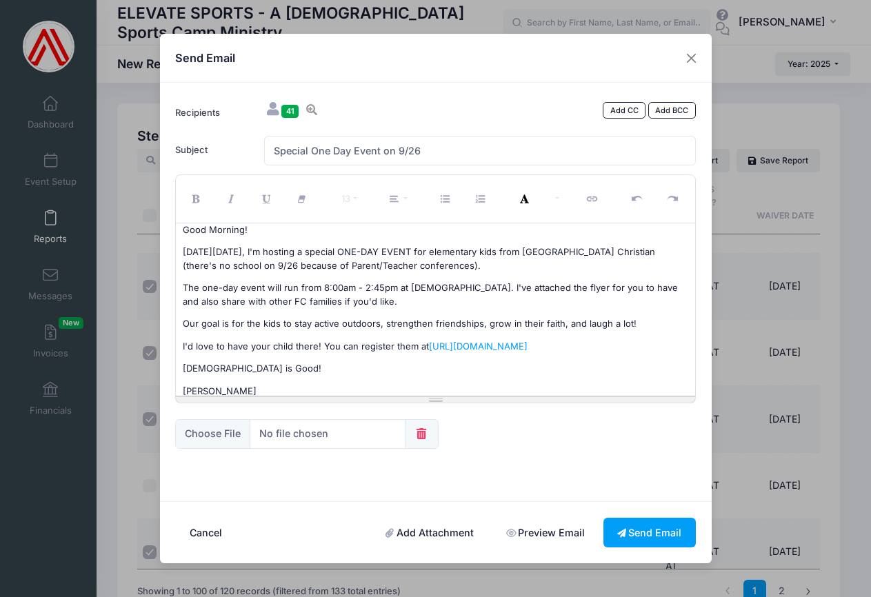
click at [642, 340] on p "I'd love to have your child there! You can register them at https://elevatespor…" at bounding box center [435, 347] width 505 height 14
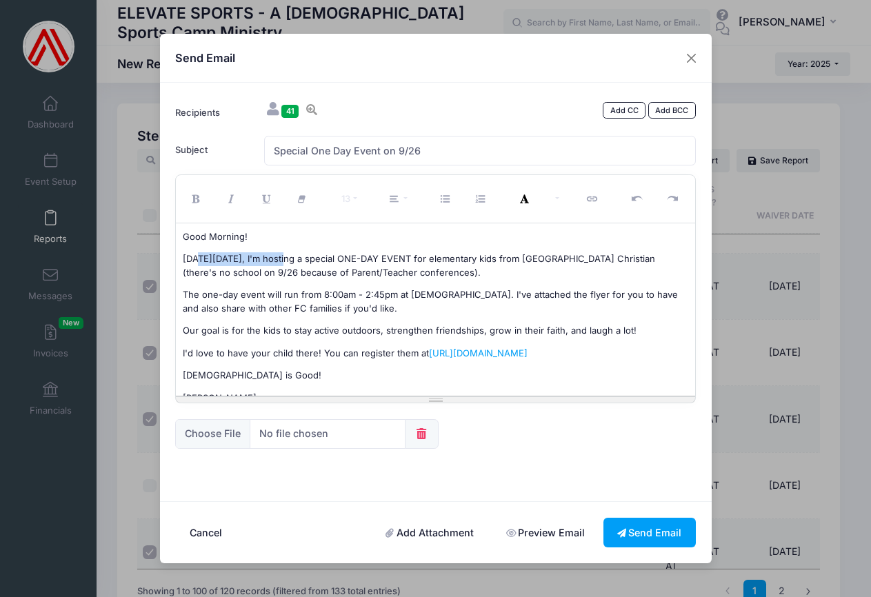
drag, startPoint x: 197, startPoint y: 257, endPoint x: 288, endPoint y: 259, distance: 90.4
click at [288, 259] on p "On Friday, September 26, I'm hosting a special ONE-DAY EVENT for elementary kid…" at bounding box center [435, 265] width 505 height 27
click at [199, 199] on icon "Bold (⌘+B)" at bounding box center [198, 199] width 12 height 0
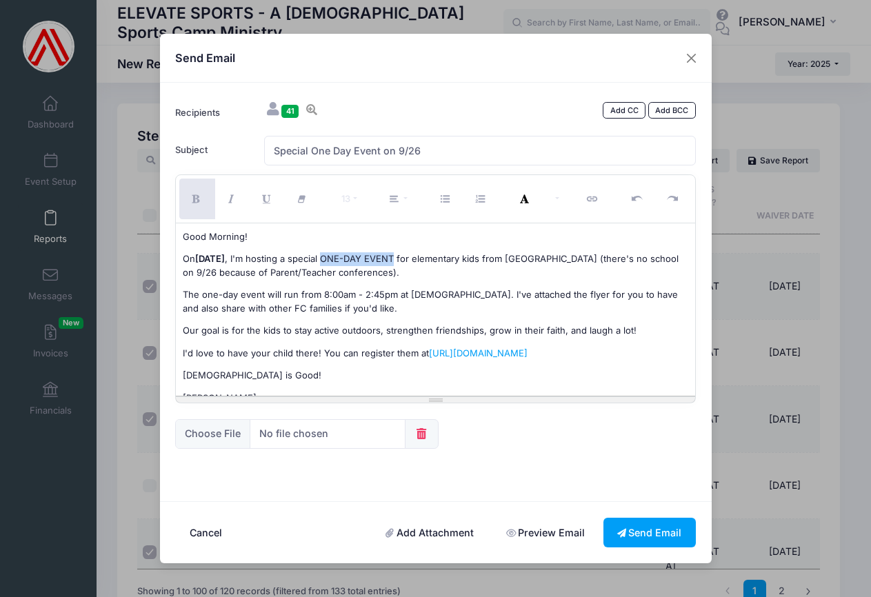
drag, startPoint x: 385, startPoint y: 259, endPoint x: 456, endPoint y: 261, distance: 70.4
click at [456, 261] on p "On Friday, September 26 , I'm hosting a special ONE-DAY EVENT for elementary ki…" at bounding box center [435, 265] width 505 height 27
click at [195, 199] on icon "Bold (⌘+B)" at bounding box center [198, 199] width 12 height 0
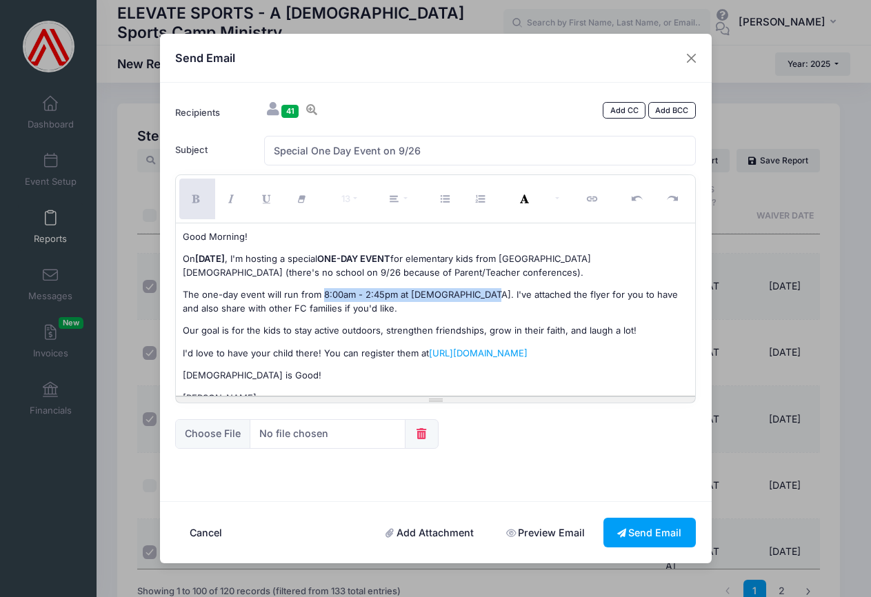
drag, startPoint x: 321, startPoint y: 294, endPoint x: 481, endPoint y: 296, distance: 160.7
click at [481, 296] on p "The one-day event will run from 8:00am - 2:45pm at CrossCity Church. I've attac…" at bounding box center [435, 301] width 505 height 27
click at [192, 199] on icon "Bold (⌘+B)" at bounding box center [198, 199] width 12 height 0
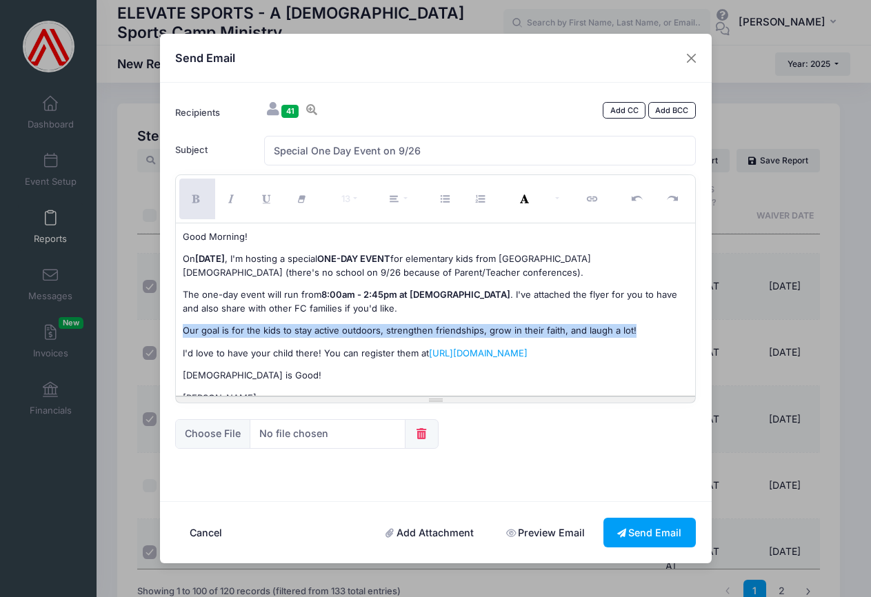
drag, startPoint x: 182, startPoint y: 328, endPoint x: 685, endPoint y: 332, distance: 503.4
click at [685, 332] on div "Good Morning! On Friday, September 26 , I'm hosting a special ONE-DAY EVENT for…" at bounding box center [435, 309] width 519 height 172
click at [230, 193] on button "Italic (⌘+I)" at bounding box center [232, 199] width 36 height 41
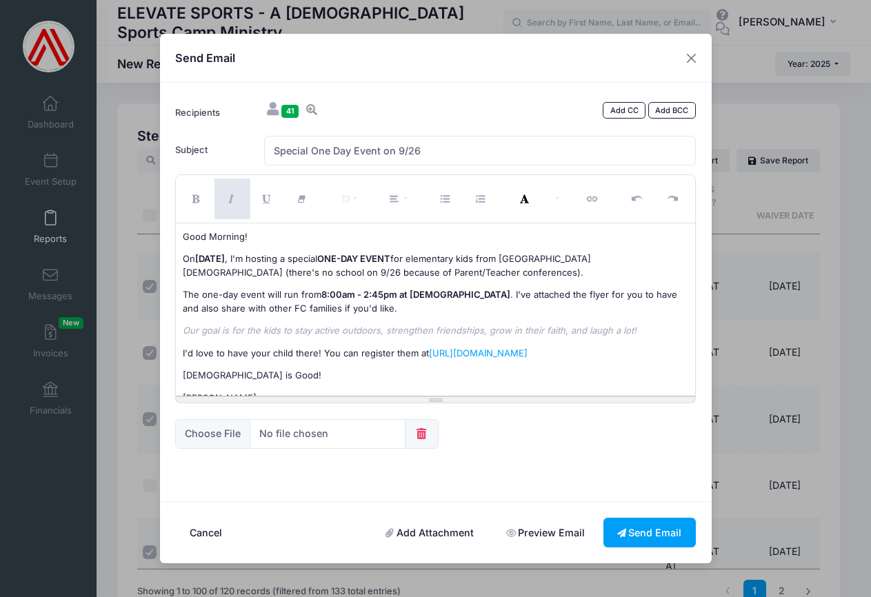
click at [299, 348] on p "I'd love to have your child there! You can register them at https://elevatespor…" at bounding box center [435, 354] width 505 height 14
click at [554, 534] on link "Preview Email" at bounding box center [545, 533] width 106 height 30
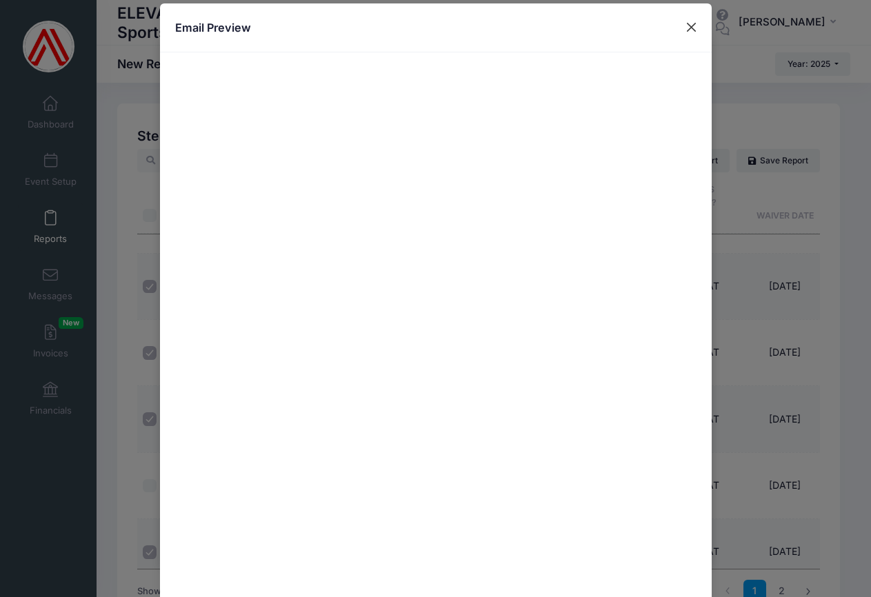
click at [687, 26] on button "Close" at bounding box center [690, 27] width 25 height 25
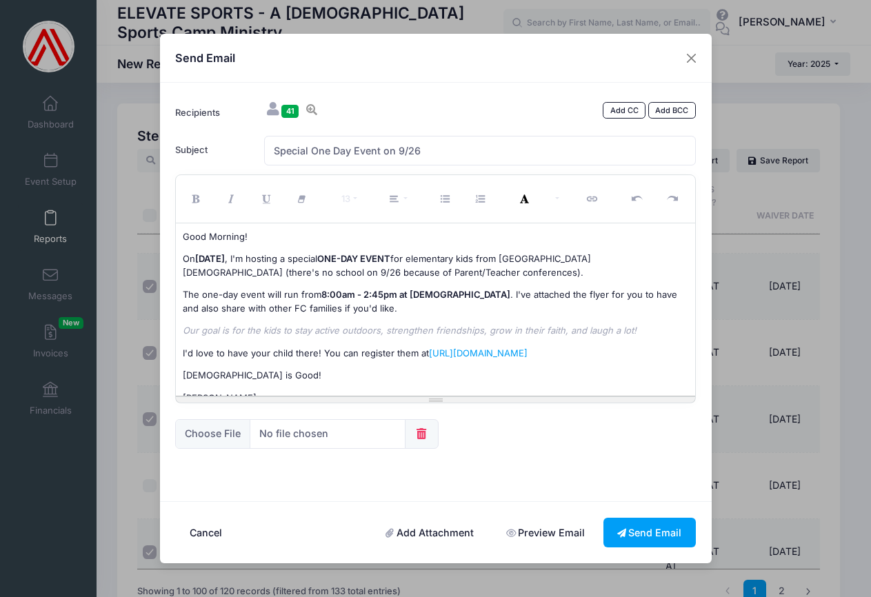
click at [535, 537] on link "Preview Email" at bounding box center [545, 533] width 106 height 30
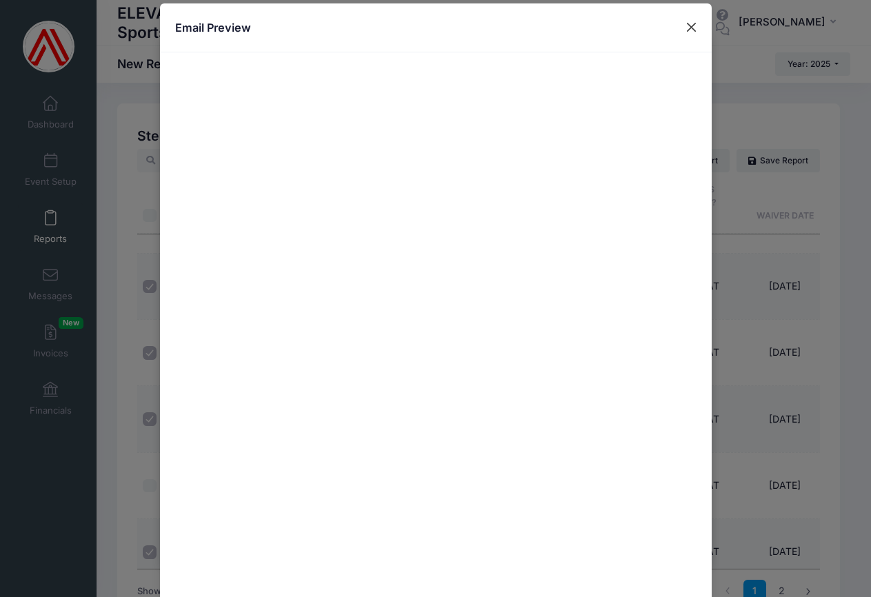
click at [691, 25] on button "Close" at bounding box center [690, 27] width 25 height 25
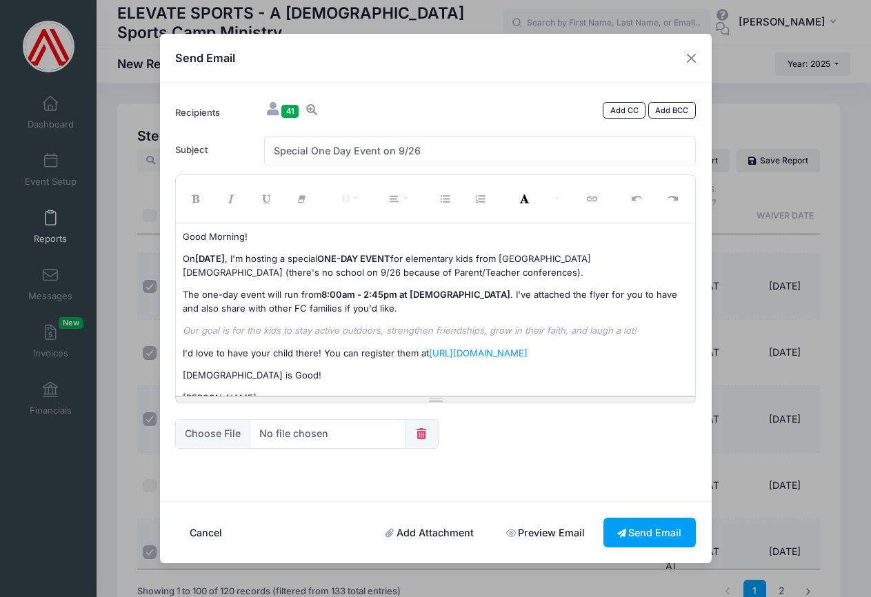
click at [371, 306] on p "The one-day event will run from 8:00am - 2:45pm at CrossCity Church . I've atta…" at bounding box center [435, 301] width 505 height 27
click at [424, 310] on p "The one-day event will run from 8:00am - 2:45pm at CrossCity Church . I've atta…" at bounding box center [435, 301] width 505 height 27
click at [444, 307] on p "The one-day event will run from 8:00am - 2:45pm at CrossCity Church . I've atta…" at bounding box center [435, 301] width 505 height 27
click at [543, 533] on link "Preview Email" at bounding box center [545, 533] width 106 height 30
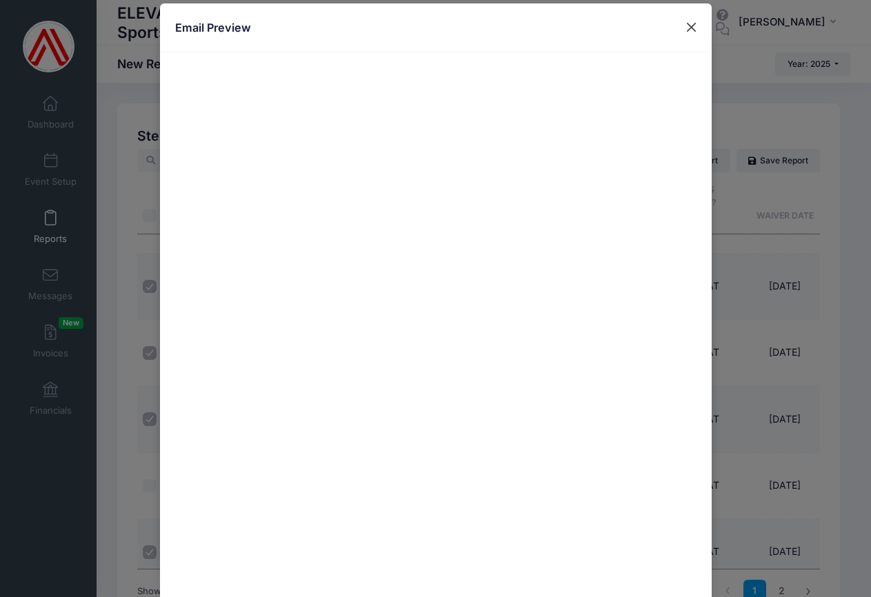
click at [689, 26] on button "Close" at bounding box center [690, 27] width 25 height 25
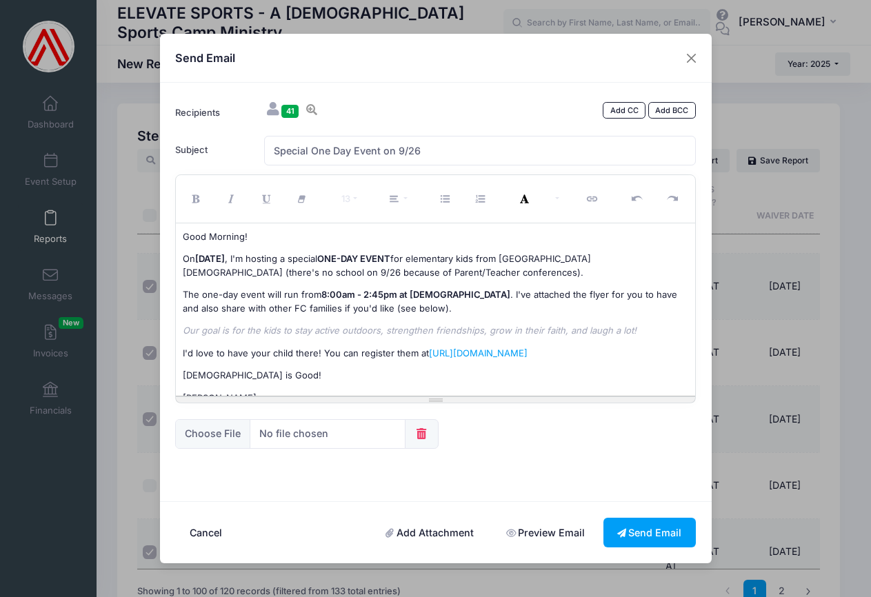
click at [424, 437] on icon at bounding box center [421, 433] width 14 height 11
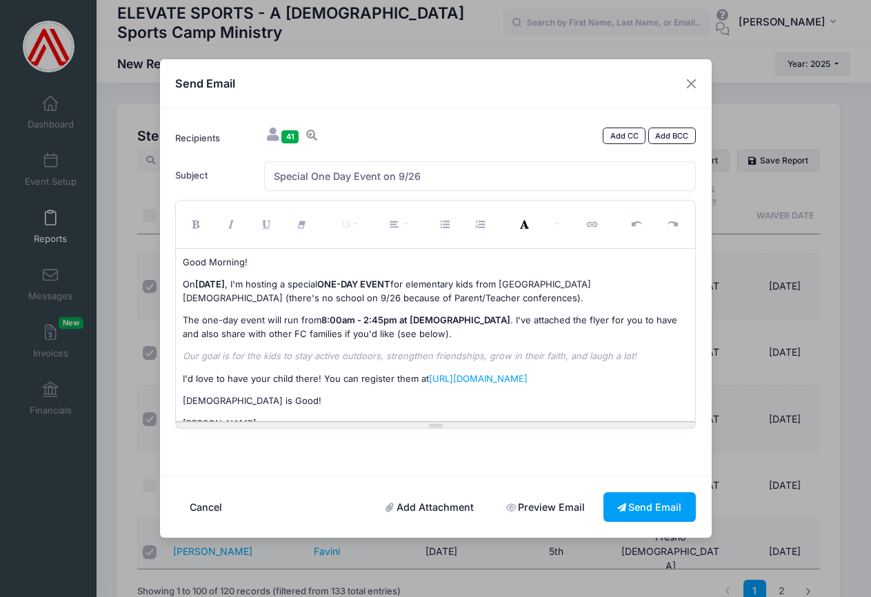
click at [425, 509] on link "Add Attachment" at bounding box center [429, 507] width 117 height 30
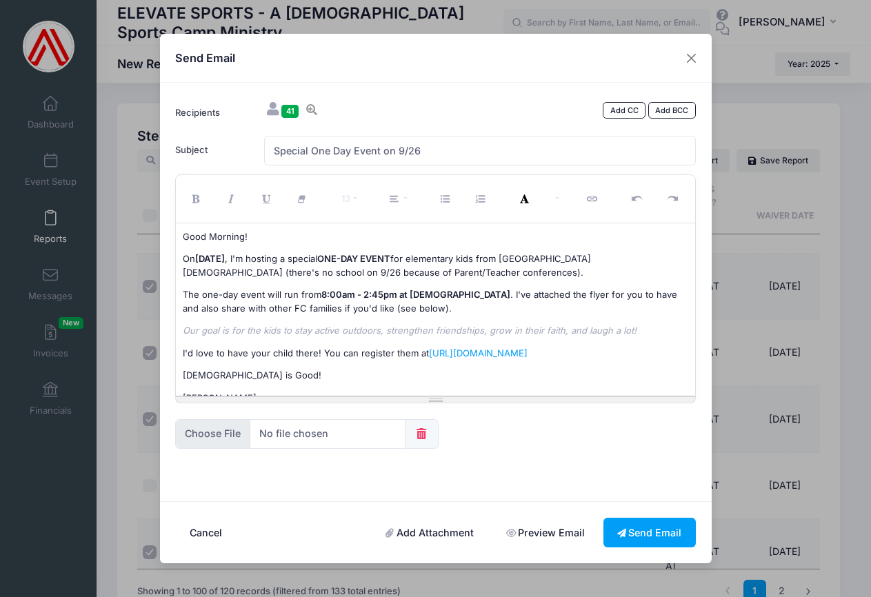
click at [223, 435] on input "file" at bounding box center [290, 434] width 230 height 30
type input "C:\fakepath\One-Day Event.jpg"
click at [532, 533] on link "Preview Email" at bounding box center [545, 533] width 106 height 30
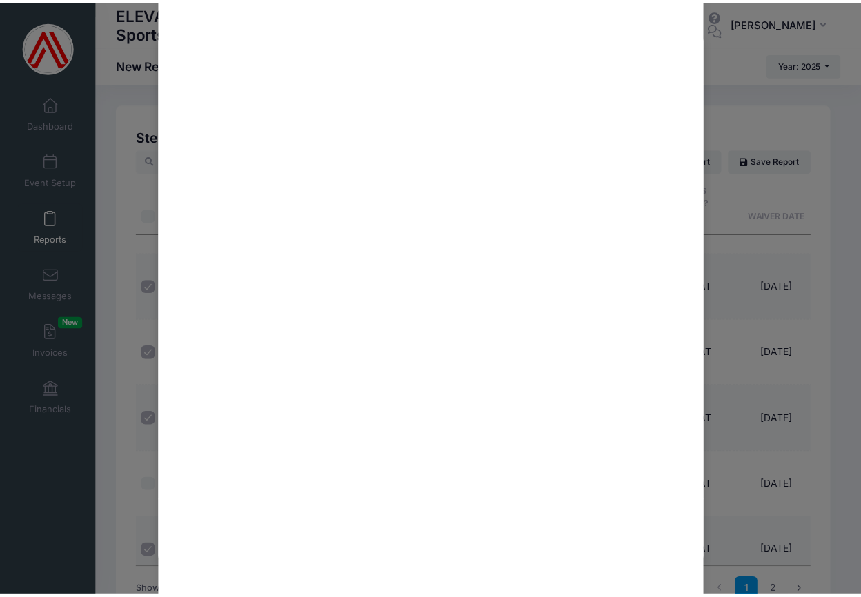
scroll to position [465, 0]
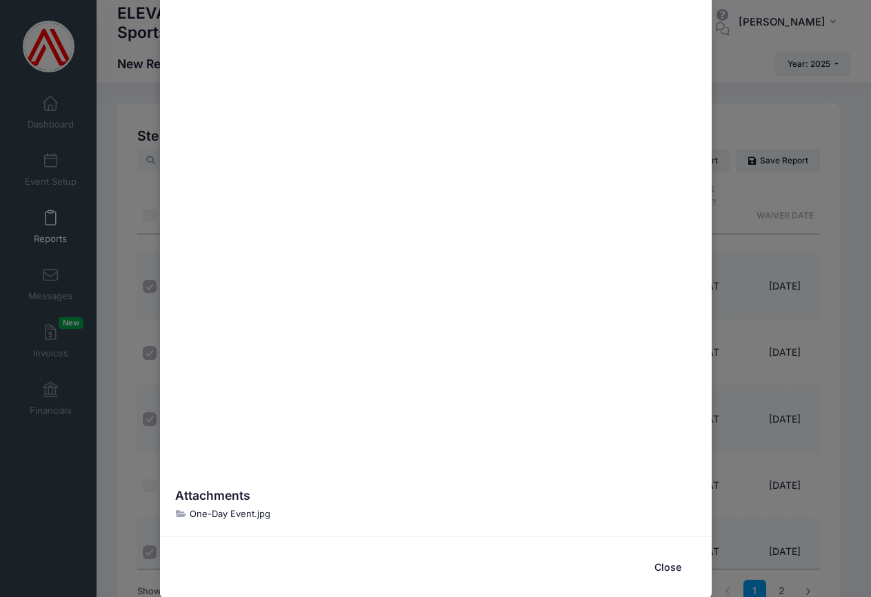
click at [658, 565] on button "Close" at bounding box center [668, 568] width 55 height 30
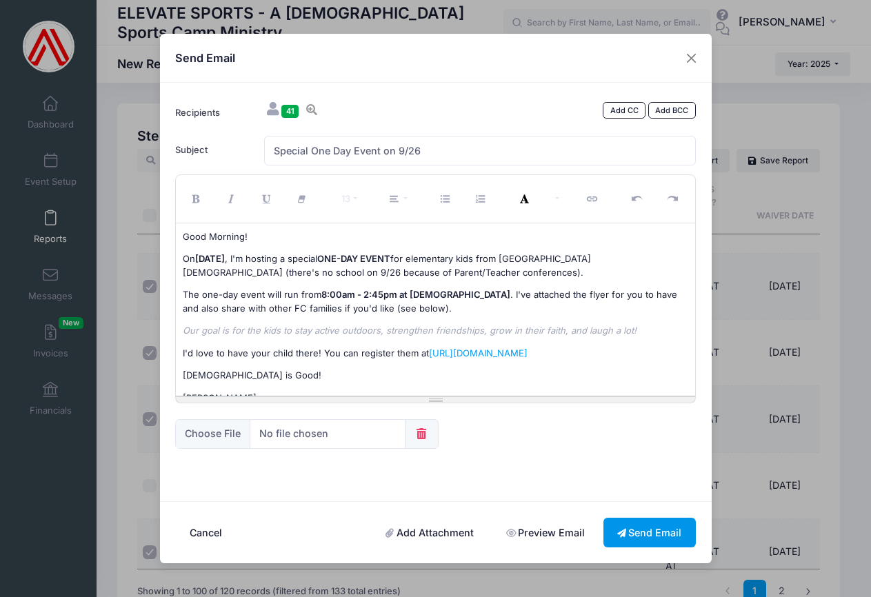
click at [646, 533] on button "Send Email" at bounding box center [649, 533] width 92 height 30
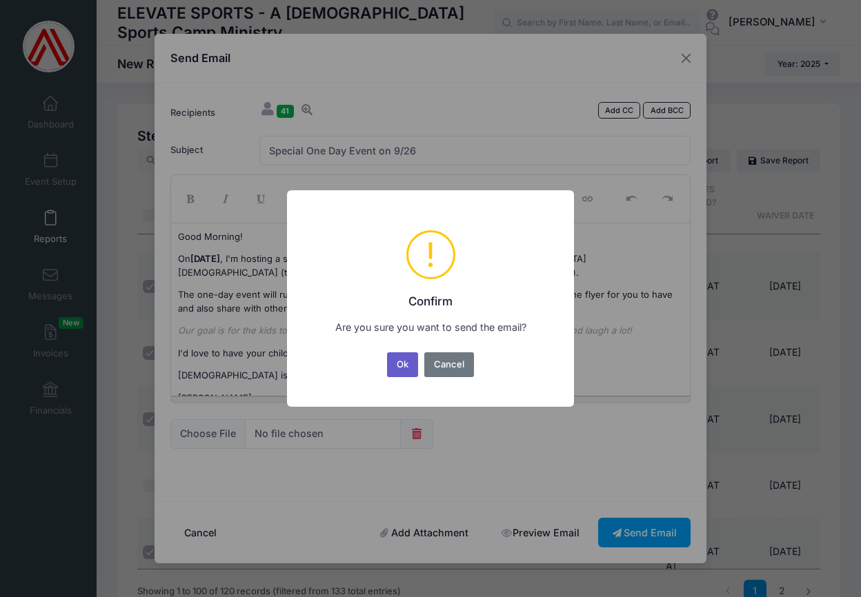
click at [402, 366] on button "Ok" at bounding box center [403, 364] width 32 height 25
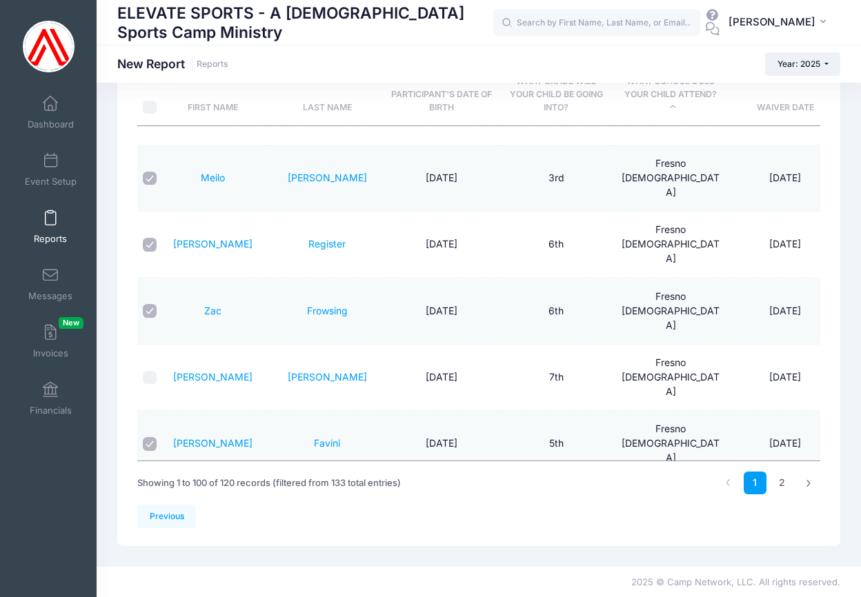
scroll to position [0, 0]
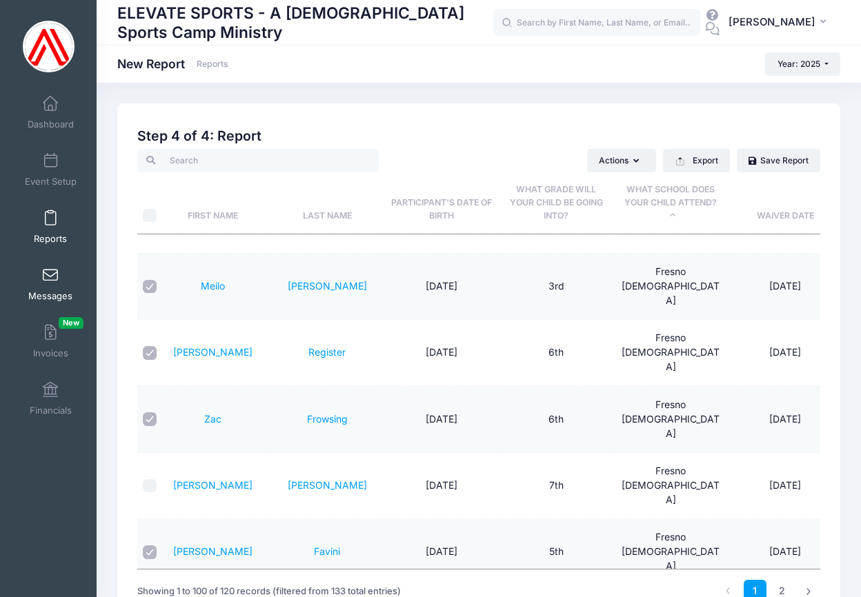
click at [50, 279] on span at bounding box center [50, 275] width 0 height 15
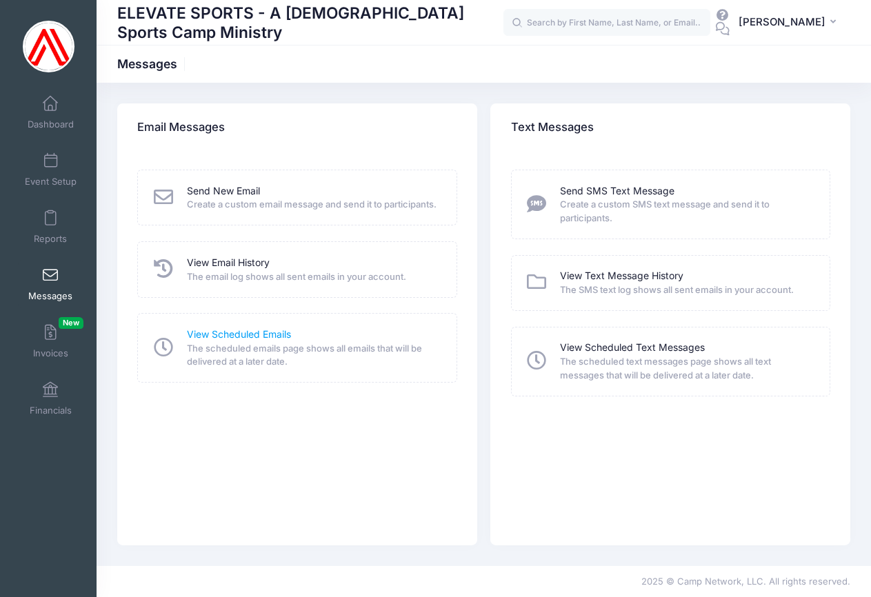
click at [235, 342] on link "View Scheduled Emails" at bounding box center [239, 335] width 104 height 14
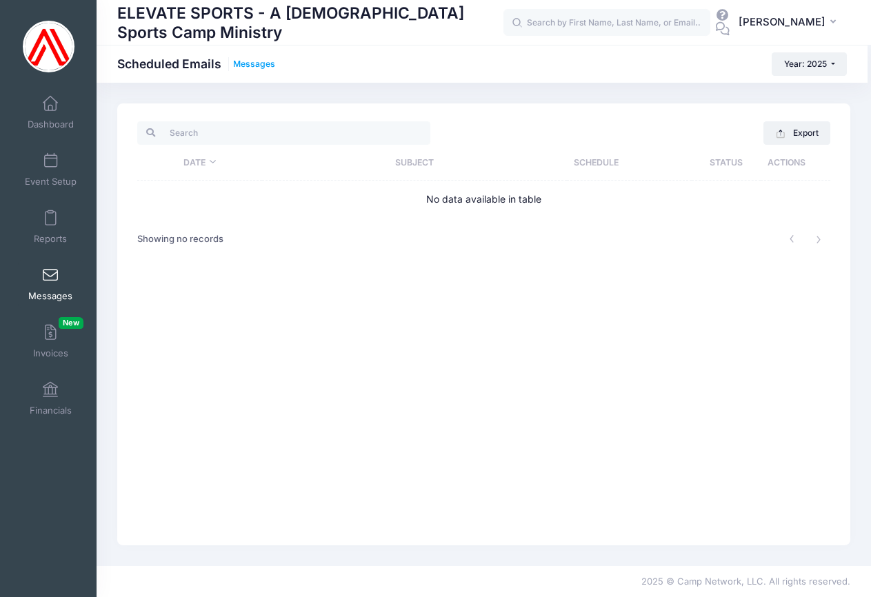
click at [252, 63] on link "Messages" at bounding box center [254, 64] width 42 height 10
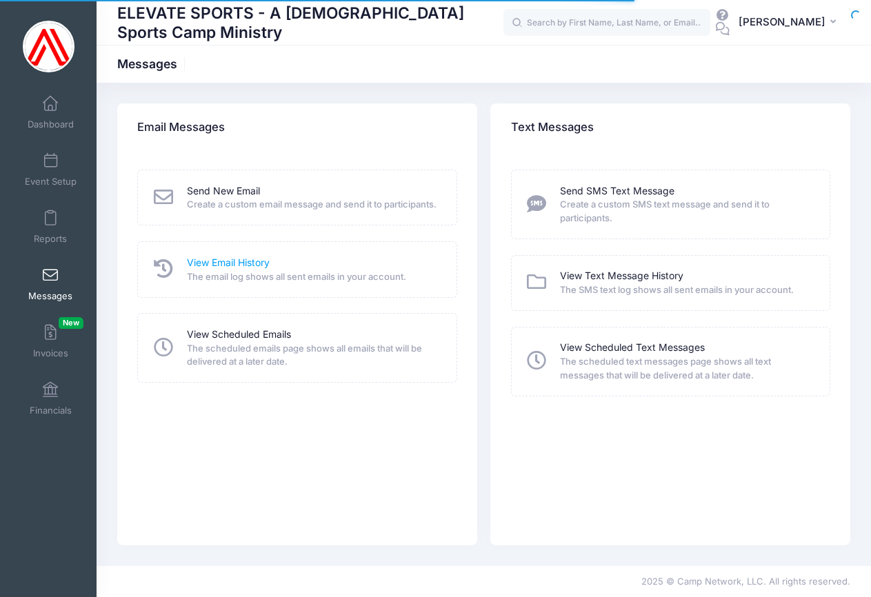
click at [208, 270] on link "View Email History" at bounding box center [228, 263] width 83 height 14
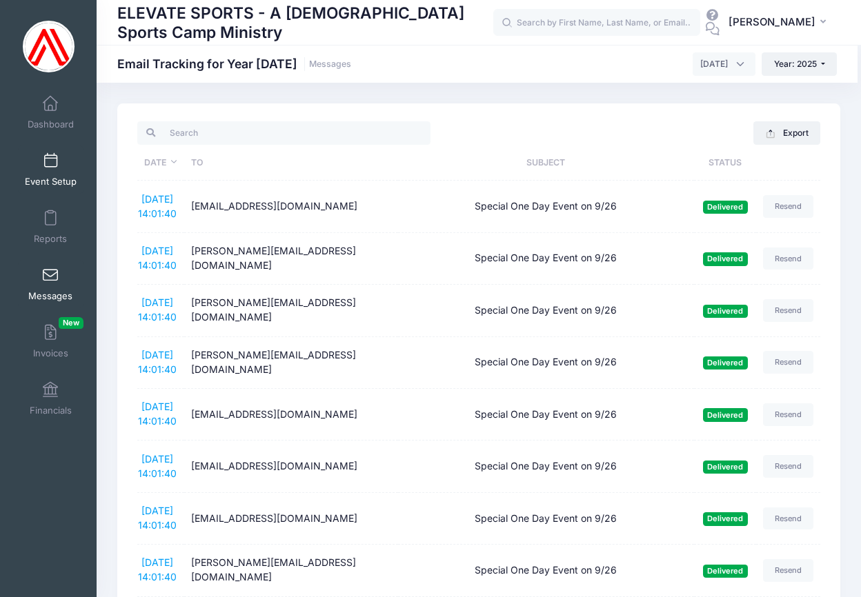
click at [50, 166] on span at bounding box center [50, 161] width 0 height 15
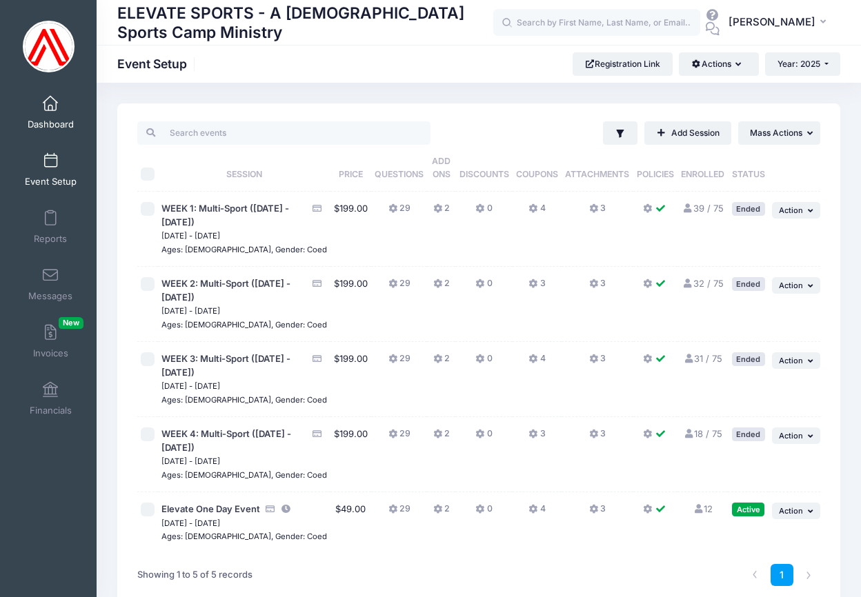
click at [48, 94] on link "Dashboard" at bounding box center [51, 112] width 66 height 48
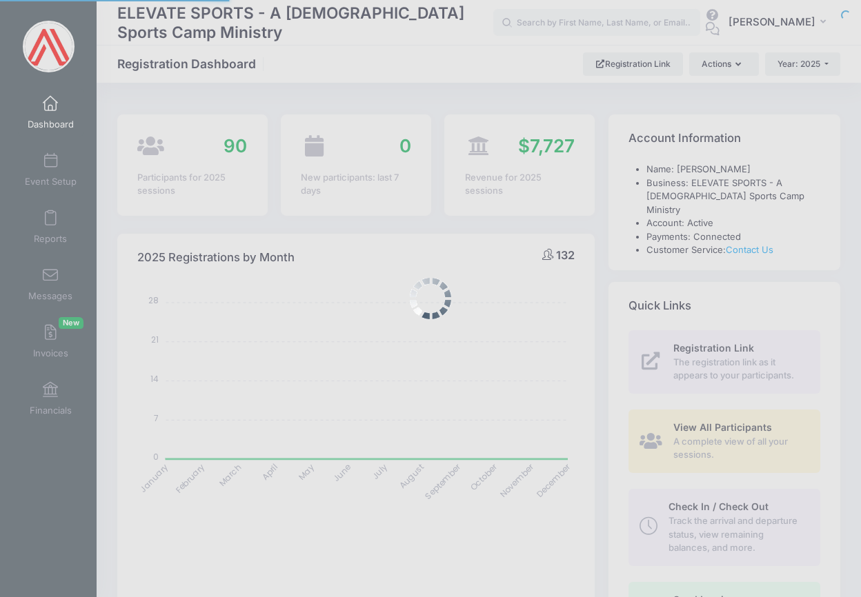
select select
